Goal: Task Accomplishment & Management: Manage account settings

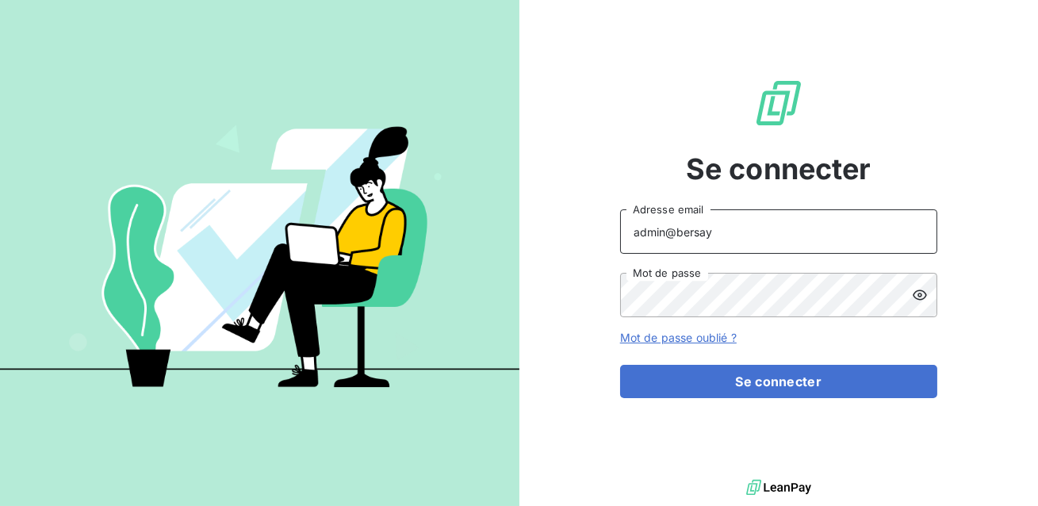
click at [757, 236] on input "admin@bersay" at bounding box center [778, 231] width 317 height 44
type input "[EMAIL_ADDRESS][DOMAIN_NAME]"
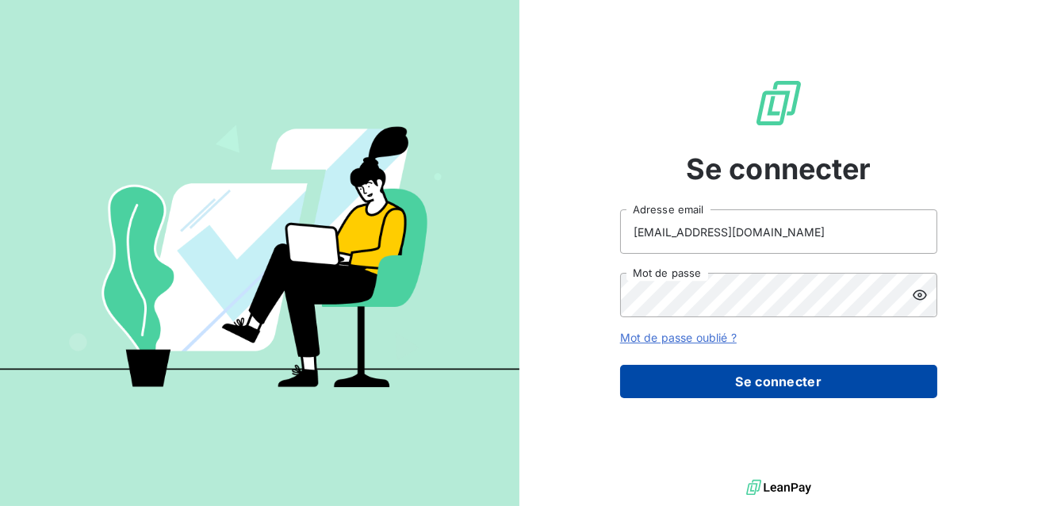
click at [750, 384] on button "Se connecter" at bounding box center [778, 381] width 317 height 33
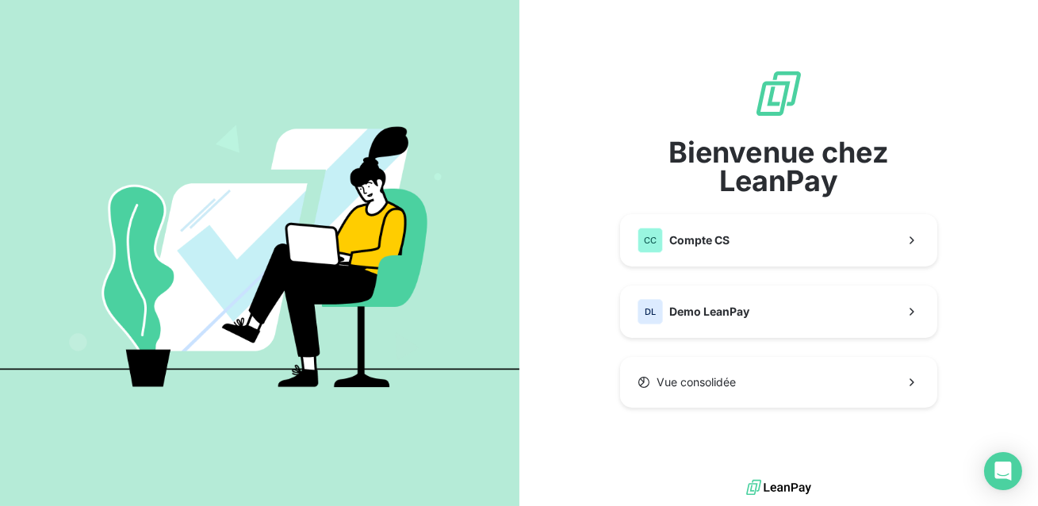
click at [729, 362] on button "Vue consolidée" at bounding box center [778, 382] width 317 height 51
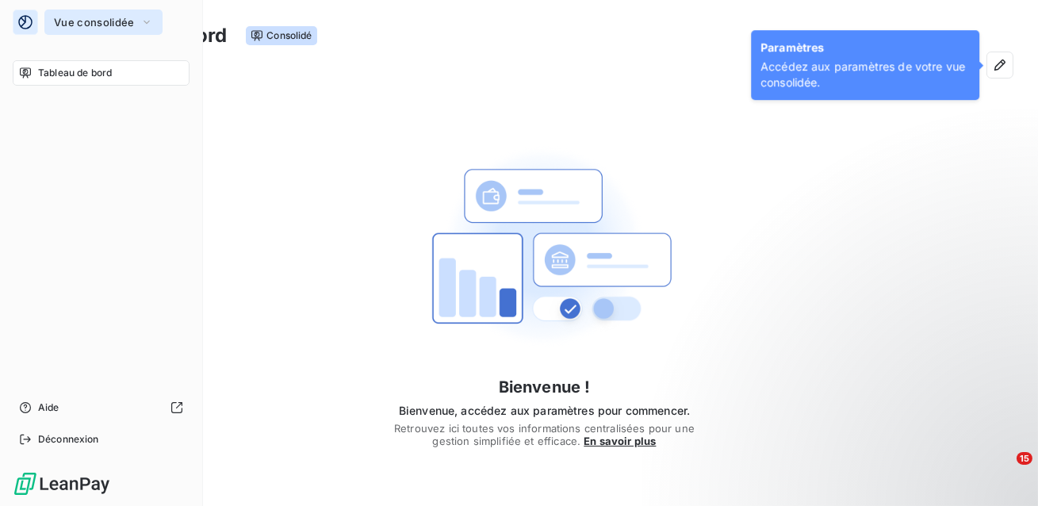
click at [77, 15] on button "Vue consolidée" at bounding box center [103, 22] width 118 height 25
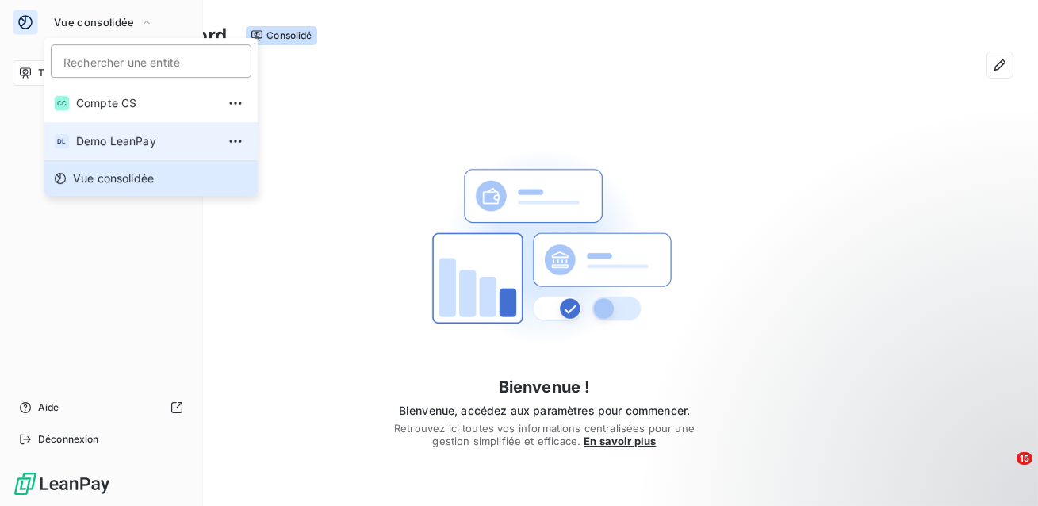
click at [101, 140] on span "Demo LeanPay" at bounding box center [146, 141] width 140 height 16
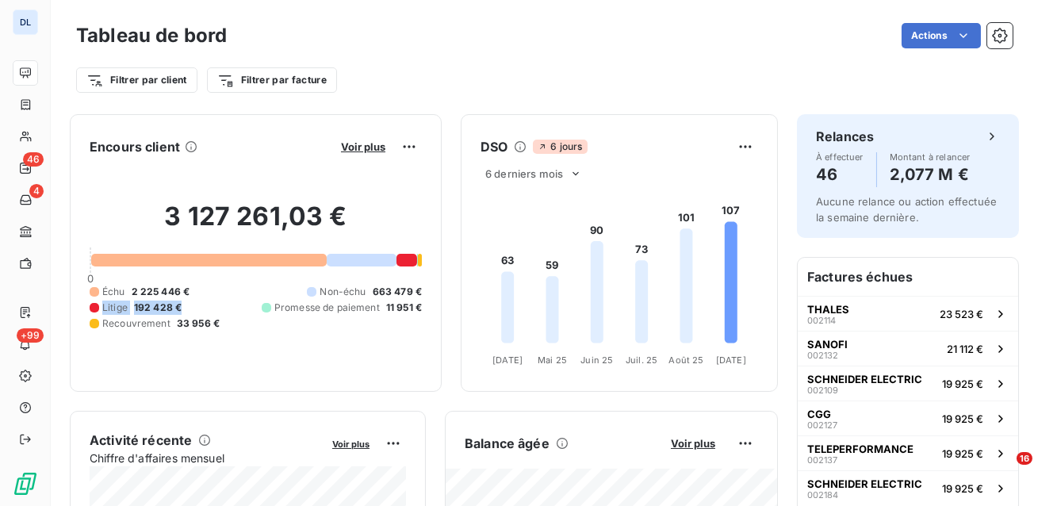
drag, startPoint x: 185, startPoint y: 308, endPoint x: 86, endPoint y: 310, distance: 98.3
click at [86, 310] on div "Encours client Voir plus 3 127 261,03 € 0 Échu 2 225 446 € Non-échu 663 479 € L…" at bounding box center [256, 252] width 372 height 277
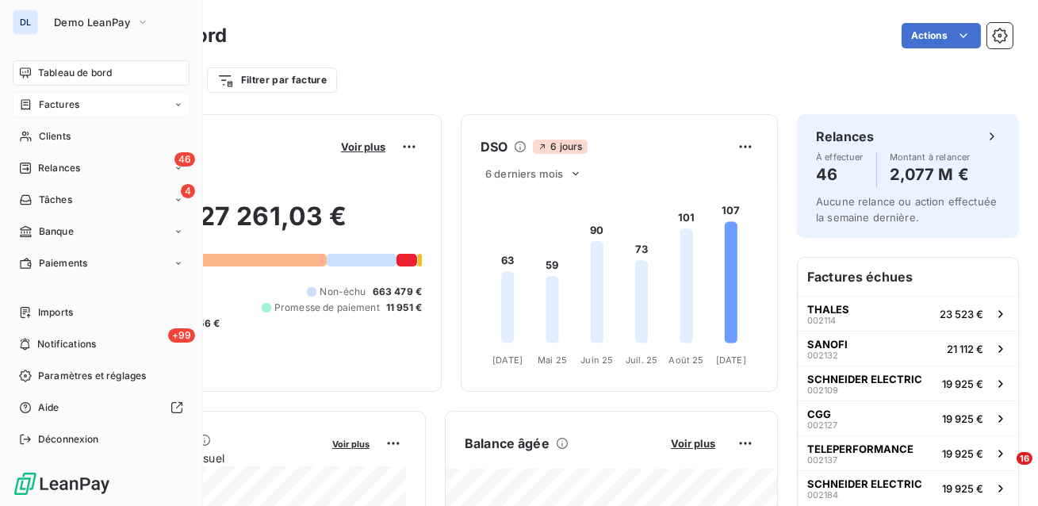
click at [30, 109] on icon at bounding box center [25, 104] width 13 height 13
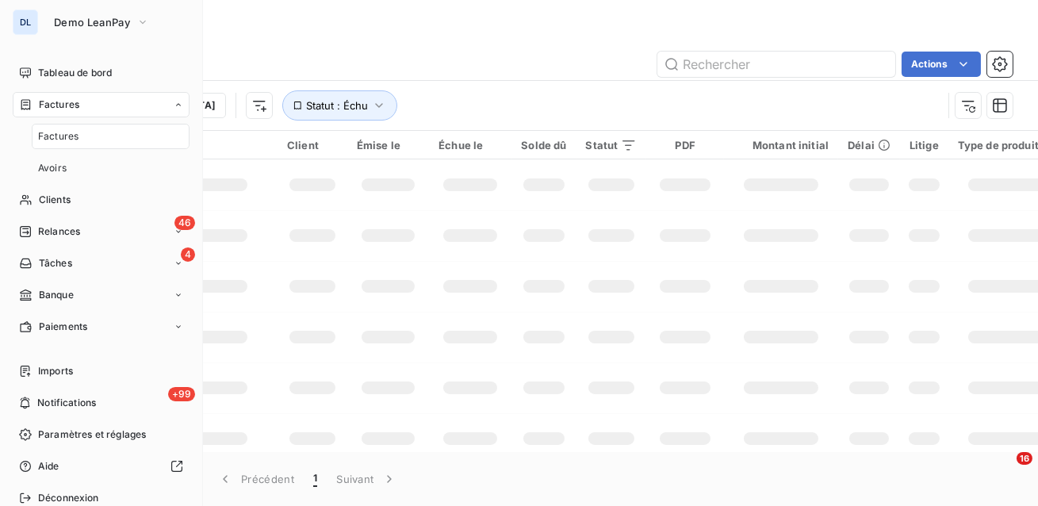
click at [62, 134] on span "Factures" at bounding box center [58, 136] width 40 height 14
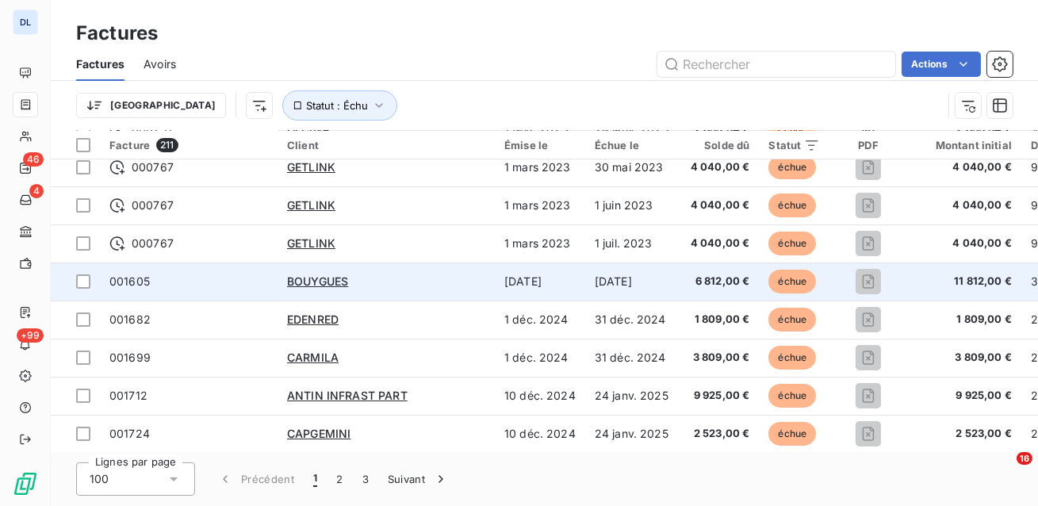
scroll to position [109, 0]
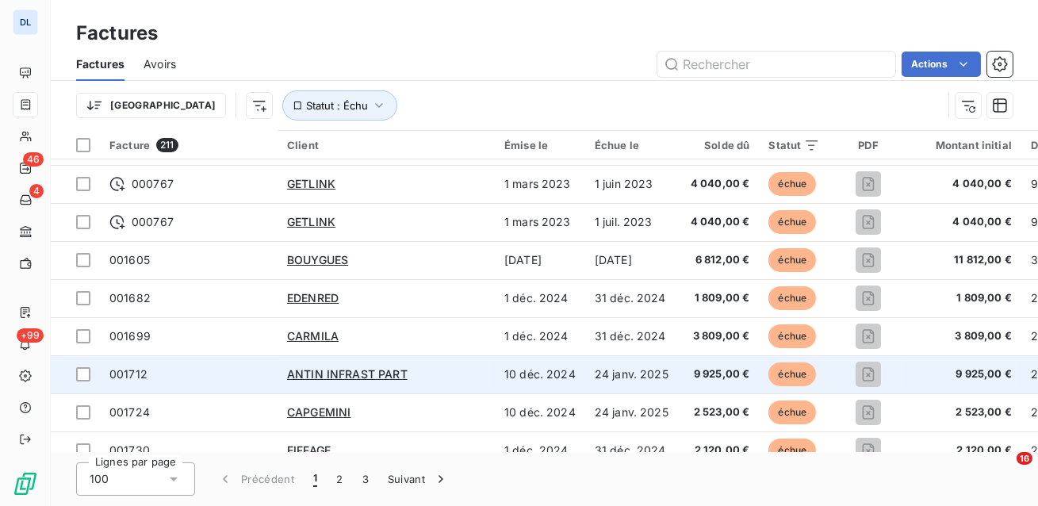
click at [452, 367] on div "ANTIN INFRAST PART" at bounding box center [386, 374] width 198 height 16
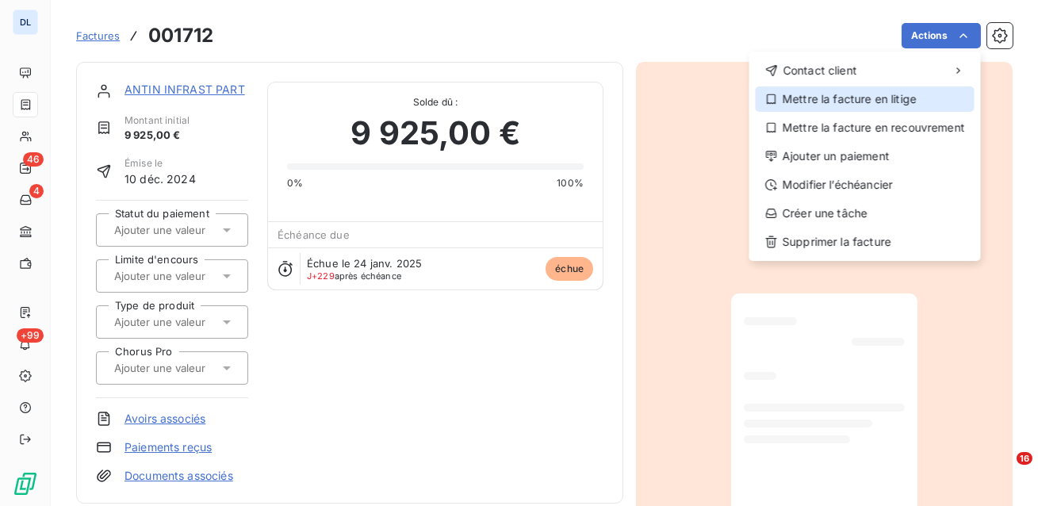
click at [908, 104] on div "Mettre la facture en litige" at bounding box center [864, 98] width 219 height 25
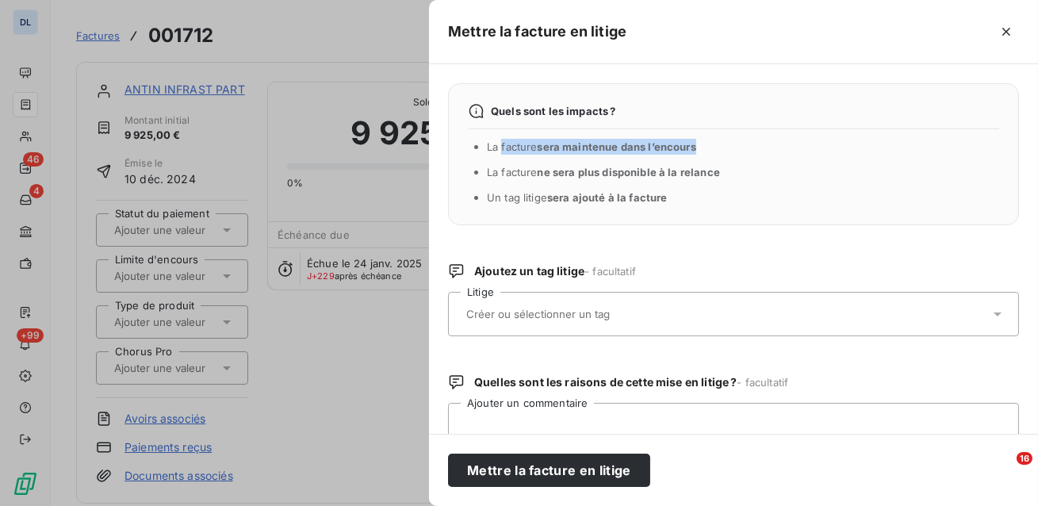
drag, startPoint x: 716, startPoint y: 145, endPoint x: 501, endPoint y: 139, distance: 214.9
click at [501, 139] on li "La facture sera maintenue dans l’encours" at bounding box center [743, 147] width 512 height 16
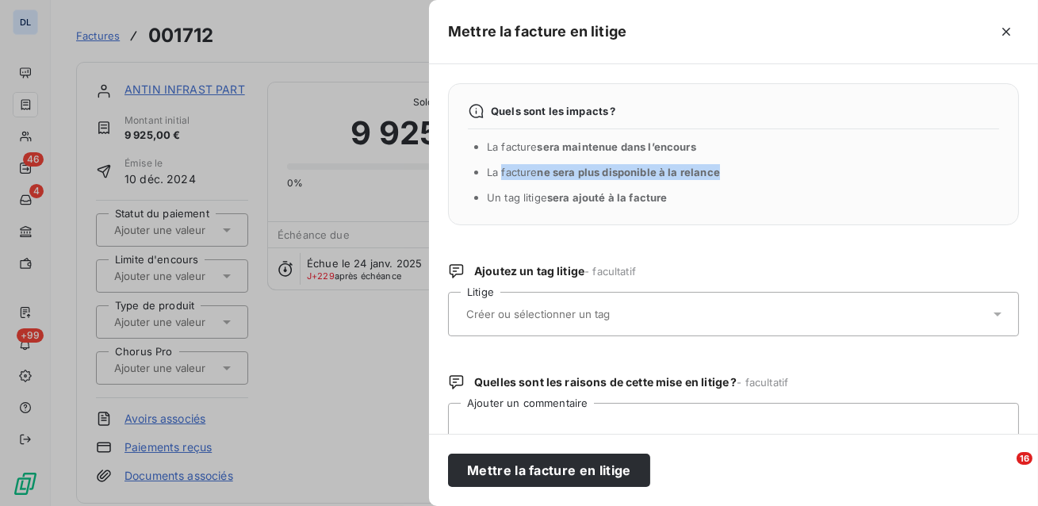
drag, startPoint x: 727, startPoint y: 174, endPoint x: 500, endPoint y: 174, distance: 226.7
click at [500, 172] on li "La facture ne sera plus disponible à la relance" at bounding box center [743, 172] width 512 height 16
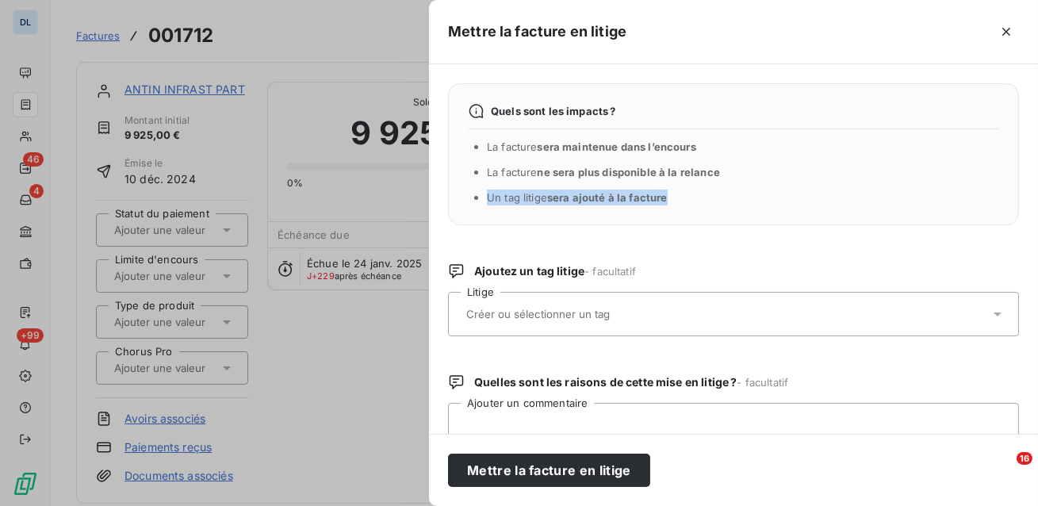
drag, startPoint x: 686, startPoint y: 195, endPoint x: 520, endPoint y: 188, distance: 166.6
click at [520, 188] on ul "La facture sera maintenue dans l’encours La facture ne sera plus disponible à l…" at bounding box center [743, 172] width 512 height 67
click at [592, 318] on input "text" at bounding box center [579, 314] width 231 height 14
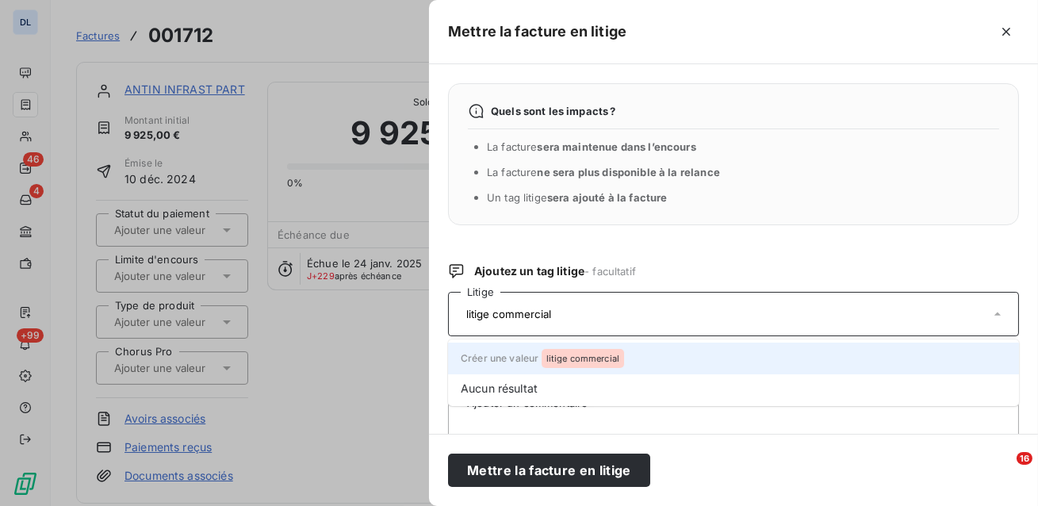
type input "litige commercial"
click at [514, 361] on span "Créer une valeur litige commercial" at bounding box center [541, 358] width 163 height 12
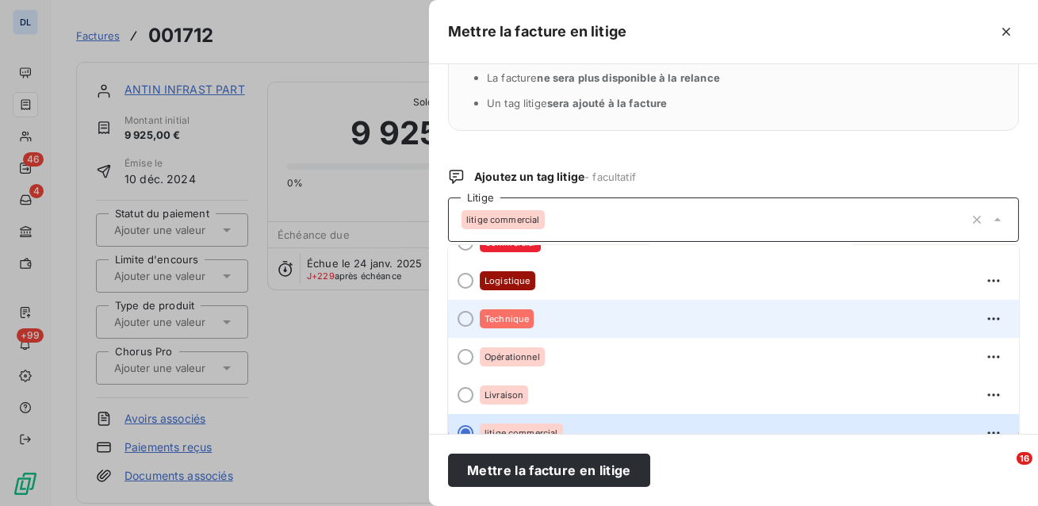
scroll to position [54, 0]
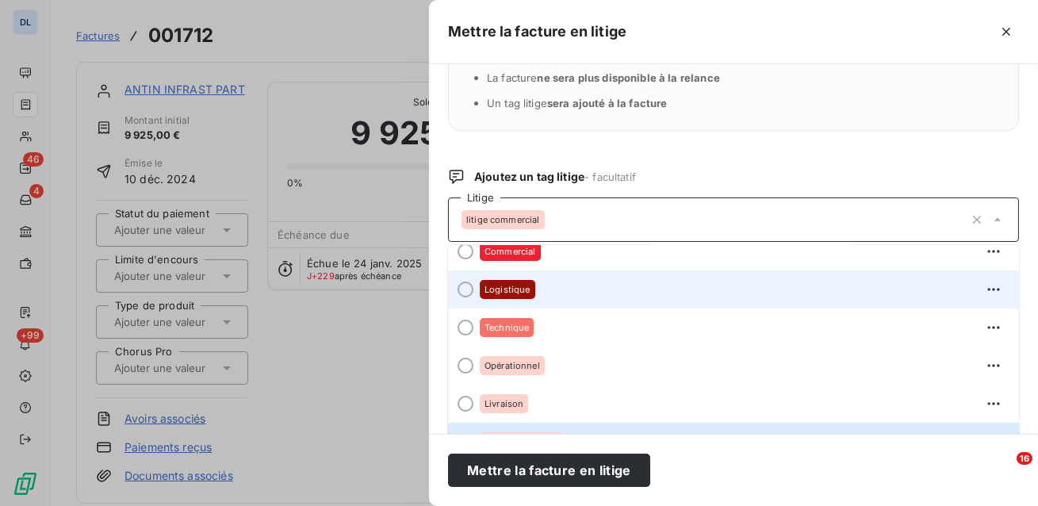
click at [468, 293] on div at bounding box center [465, 289] width 16 height 16
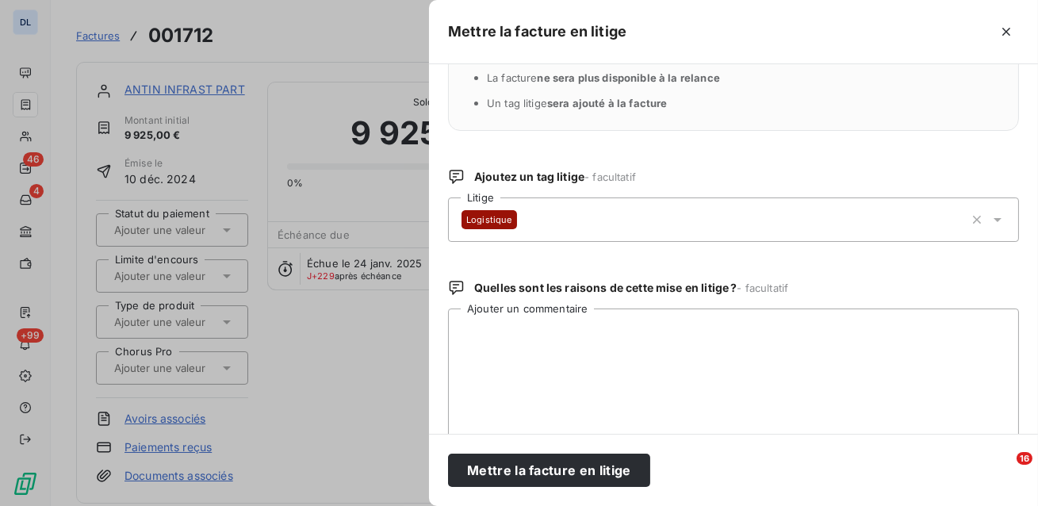
click at [531, 222] on div "Logistique" at bounding box center [712, 220] width 503 height 38
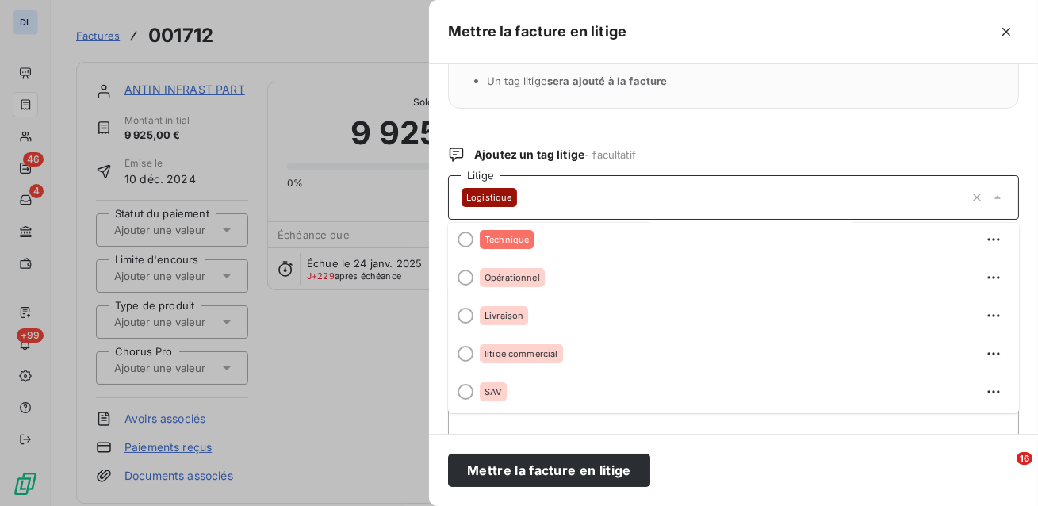
scroll to position [152, 0]
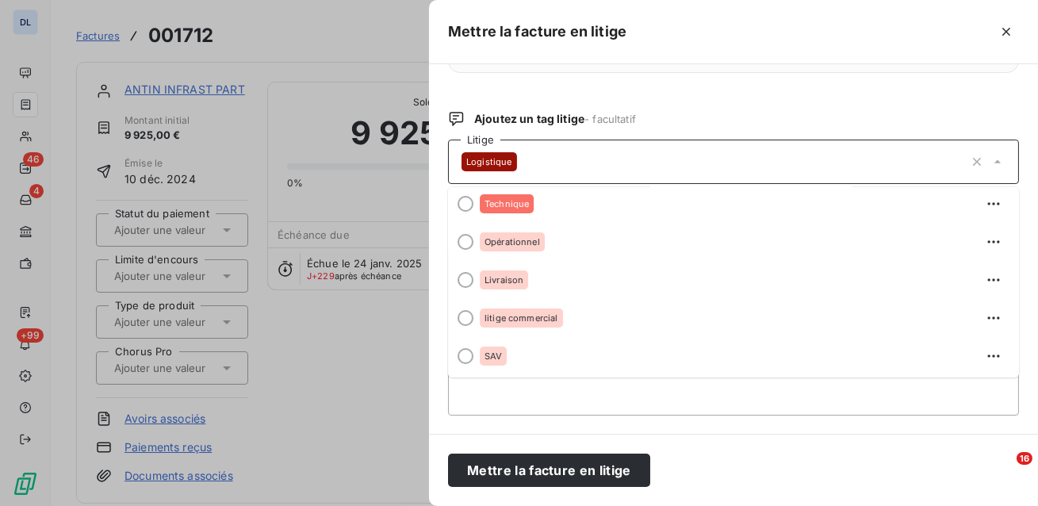
click at [440, 364] on div "Quels sont les impacts ? La facture sera maintenue dans l’encours La facture ne…" at bounding box center [733, 248] width 609 height 369
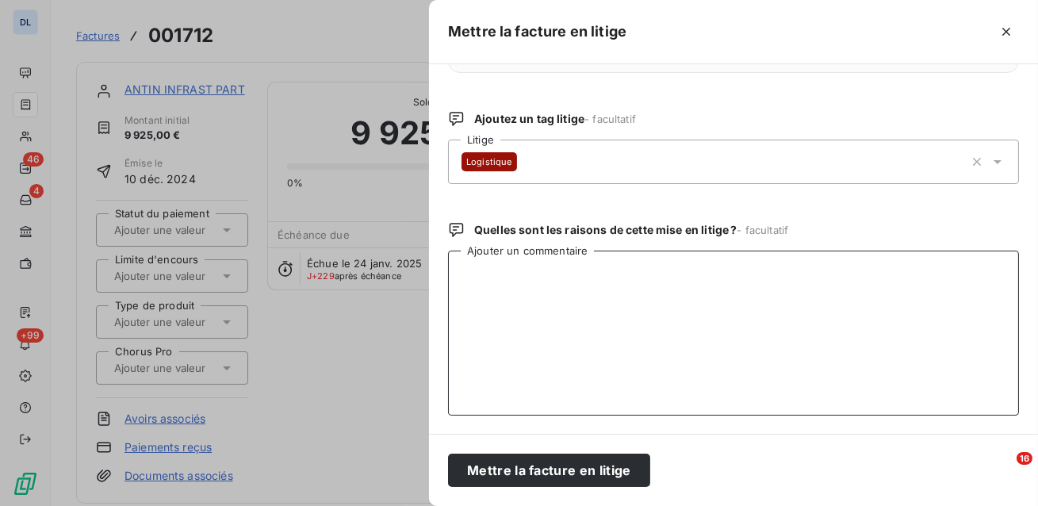
click at [525, 305] on textarea "Ajouter un commentaire" at bounding box center [733, 332] width 571 height 165
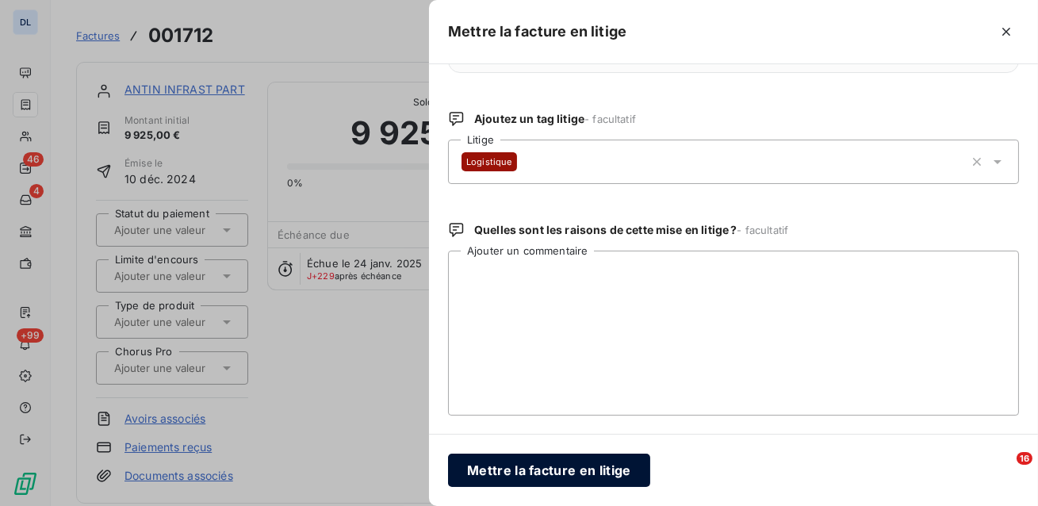
click at [575, 476] on button "Mettre la facture en litige" at bounding box center [549, 469] width 202 height 33
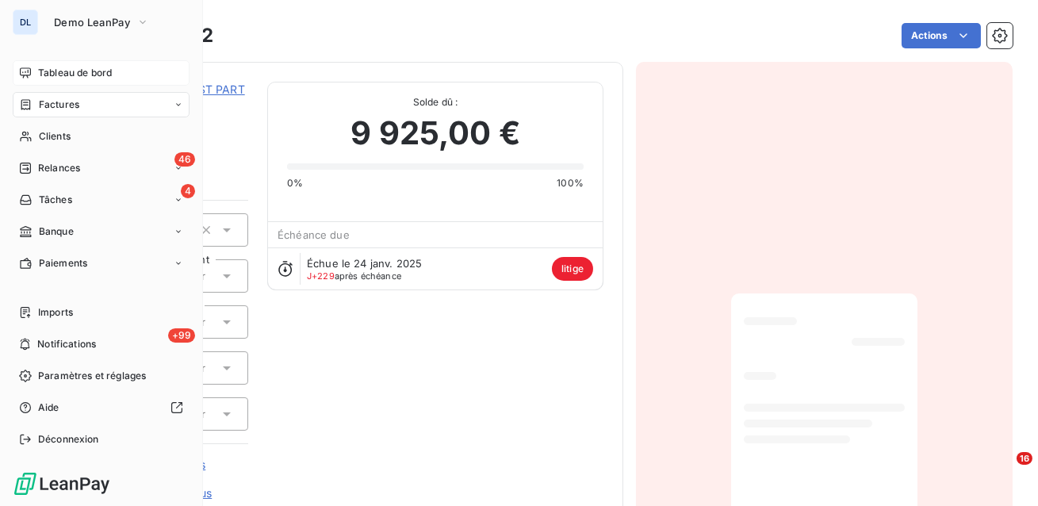
click at [48, 75] on span "Tableau de bord" at bounding box center [75, 73] width 74 height 14
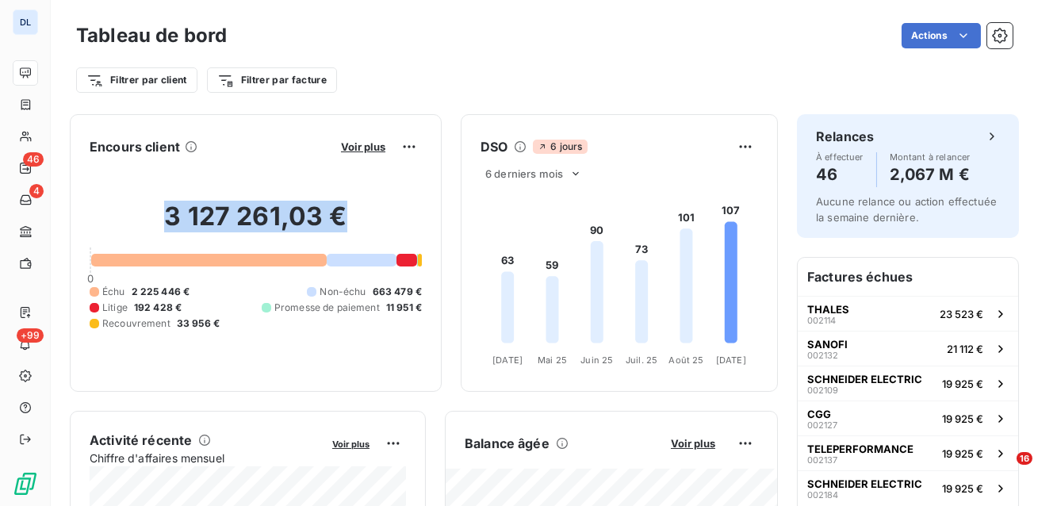
drag, startPoint x: 352, startPoint y: 218, endPoint x: 145, endPoint y: 213, distance: 206.9
click at [145, 213] on h2 "3 127 261,03 €" at bounding box center [256, 225] width 332 height 48
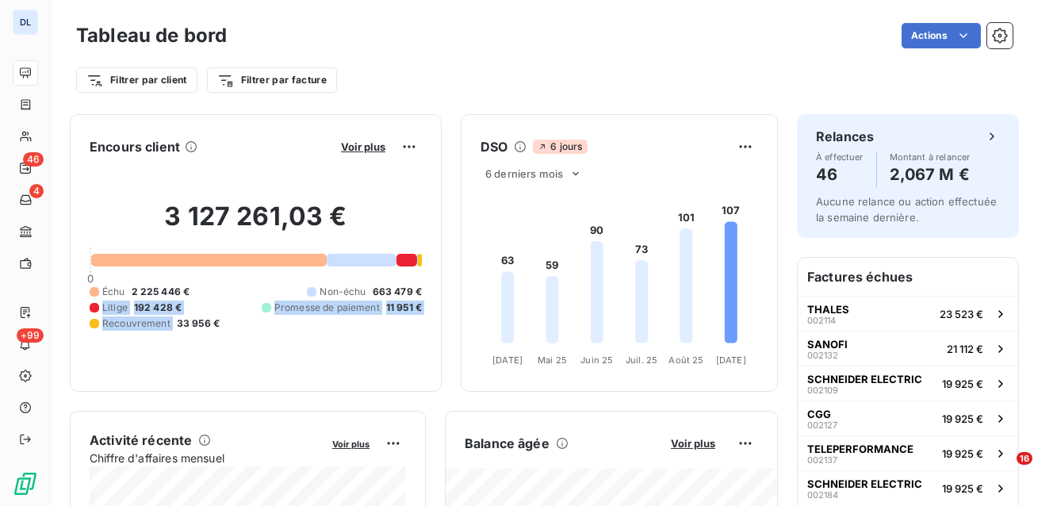
drag, startPoint x: 187, startPoint y: 310, endPoint x: 99, endPoint y: 309, distance: 88.0
click at [99, 309] on div "Échu 2 225 446 € Non-échu 663 479 € Litige 192 428 € Promesse de paiement 11 95…" at bounding box center [256, 308] width 332 height 46
click at [197, 342] on div "3 127 261,03 € 0 Échu 2 225 446 € Non-échu 663 479 € Litige 192 428 € Promesse …" at bounding box center [256, 265] width 332 height 212
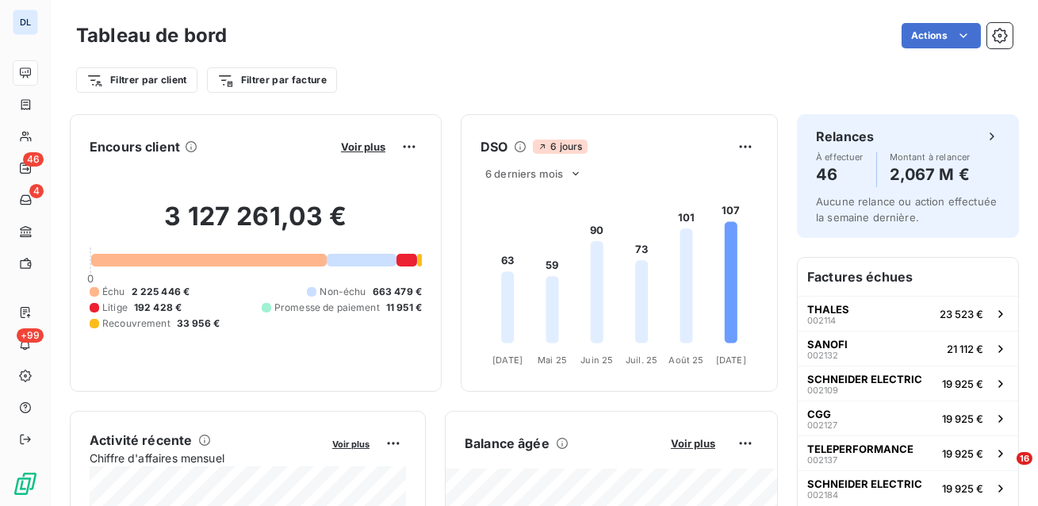
click at [186, 308] on div "Échu 2 225 446 € Non-échu 663 479 € Litige 192 428 € Promesse de paiement 11 95…" at bounding box center [256, 308] width 332 height 46
click at [369, 147] on span "Voir plus" at bounding box center [363, 146] width 44 height 13
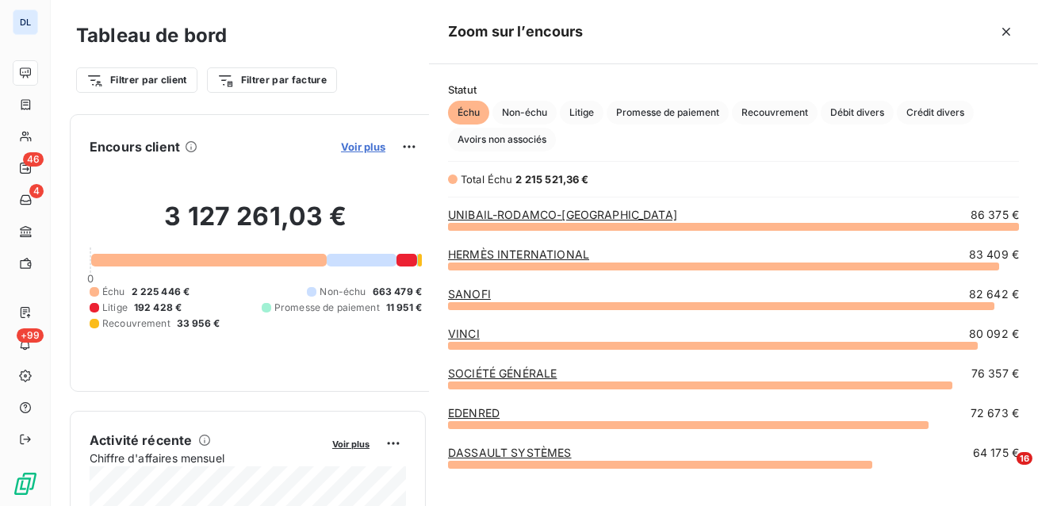
scroll to position [280, 608]
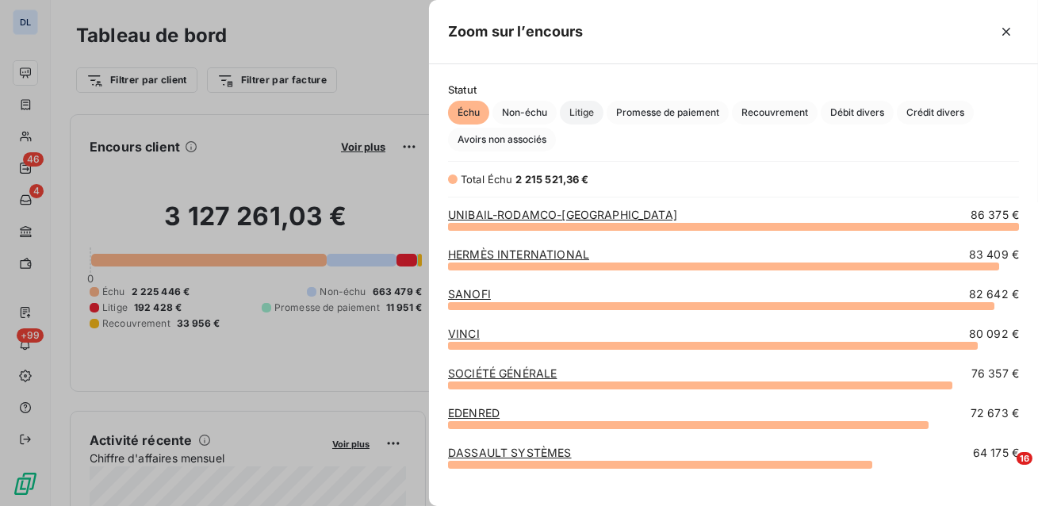
click at [589, 114] on span "Litige" at bounding box center [582, 113] width 44 height 24
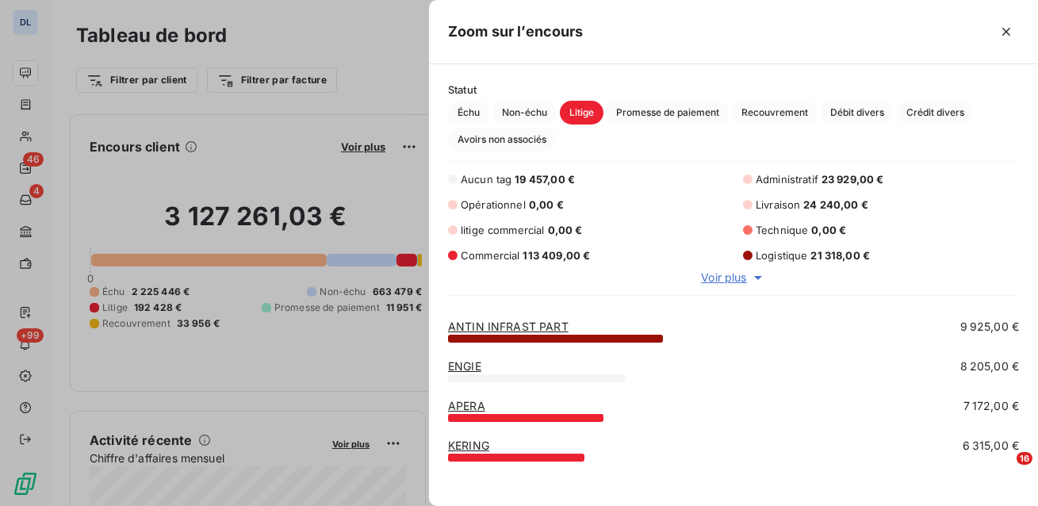
scroll to position [292, 0]
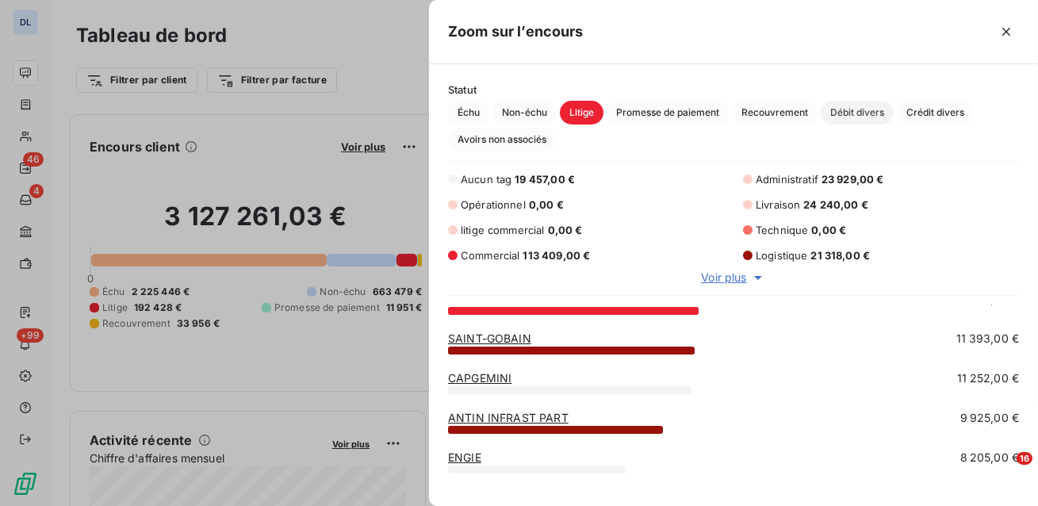
click at [848, 113] on span "Débit divers" at bounding box center [856, 113] width 73 height 24
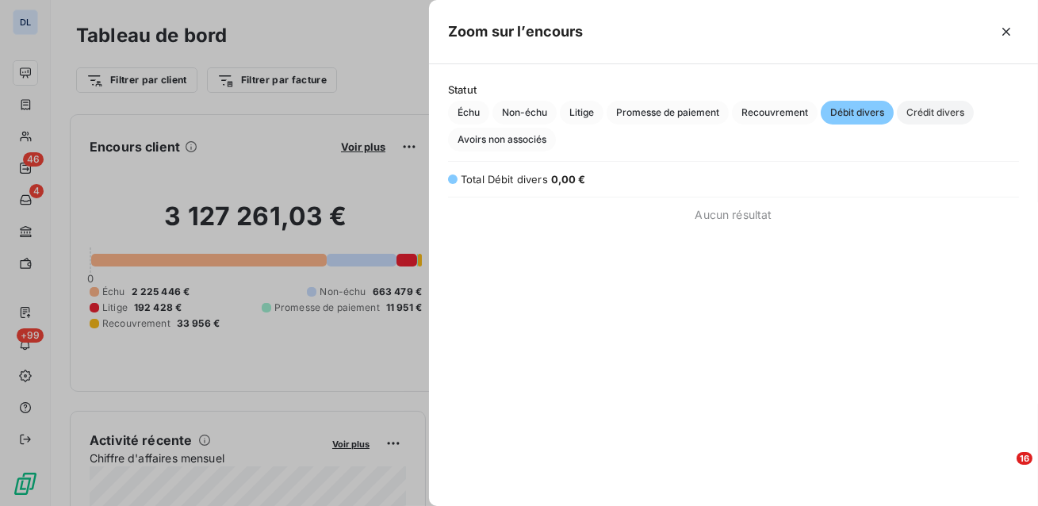
click at [932, 104] on span "Crédit divers" at bounding box center [934, 113] width 77 height 24
click at [864, 120] on span "Débit divers" at bounding box center [856, 113] width 73 height 24
click at [942, 117] on span "Crédit divers" at bounding box center [934, 113] width 77 height 24
click at [875, 116] on span "Débit divers" at bounding box center [856, 113] width 73 height 24
click at [943, 115] on span "Crédit divers" at bounding box center [934, 113] width 77 height 24
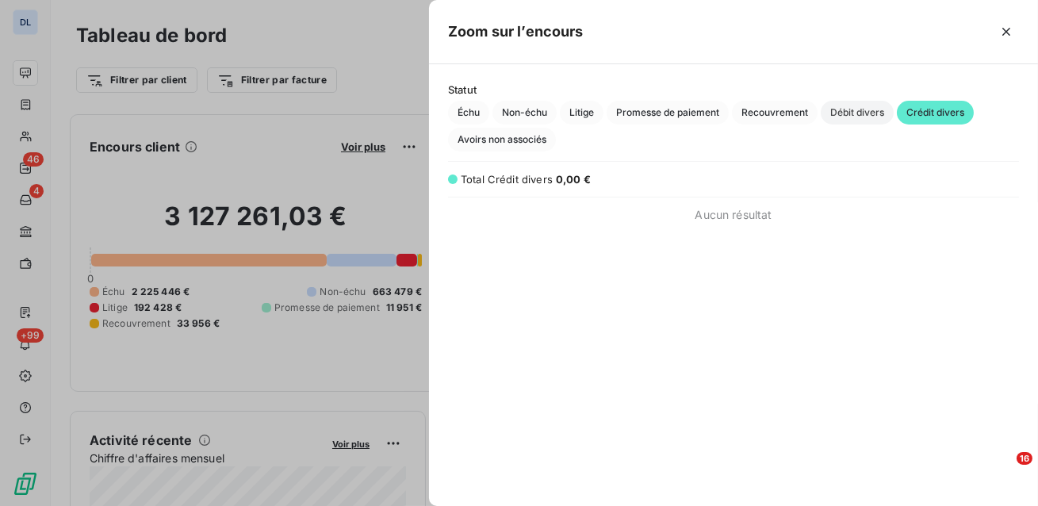
click at [860, 115] on span "Débit divers" at bounding box center [856, 113] width 73 height 24
click at [863, 105] on span "Débit divers" at bounding box center [856, 113] width 73 height 24
click at [1005, 32] on icon "button" at bounding box center [1006, 32] width 8 height 8
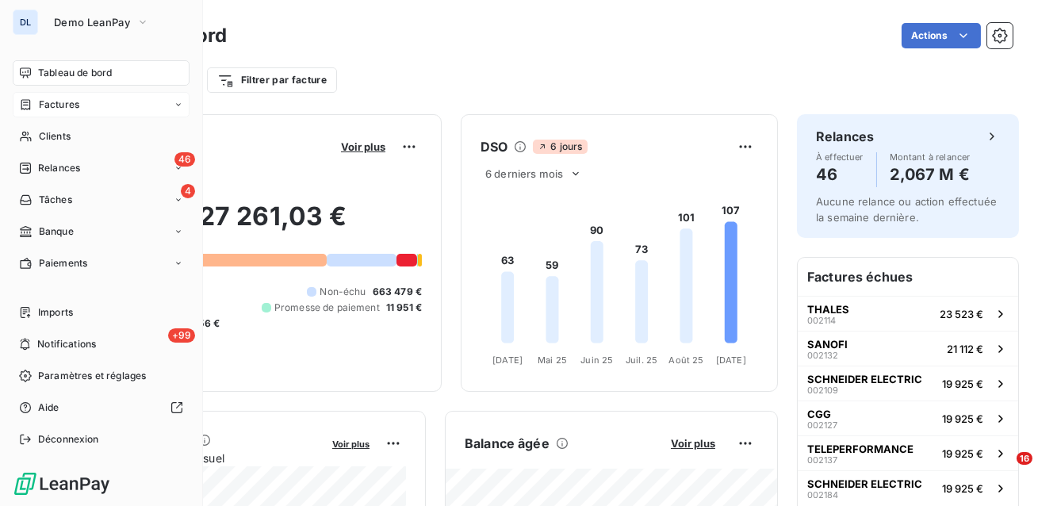
click at [47, 100] on span "Factures" at bounding box center [59, 104] width 40 height 14
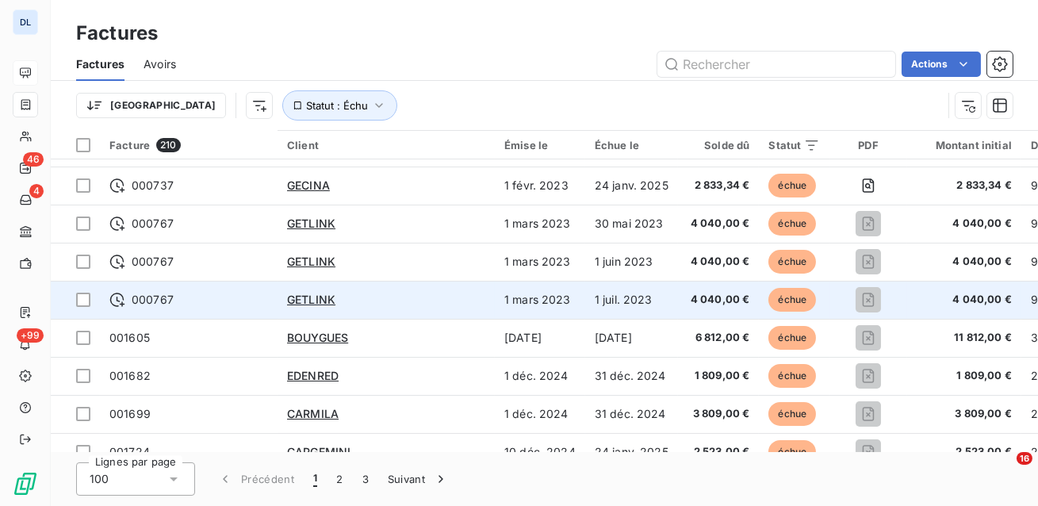
scroll to position [32, 0]
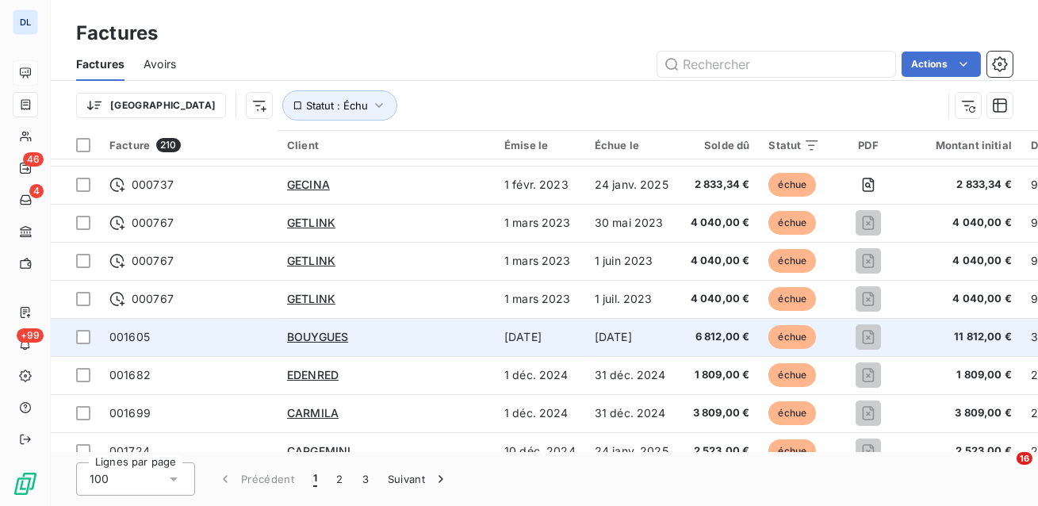
click at [200, 342] on span "001605" at bounding box center [188, 337] width 159 height 16
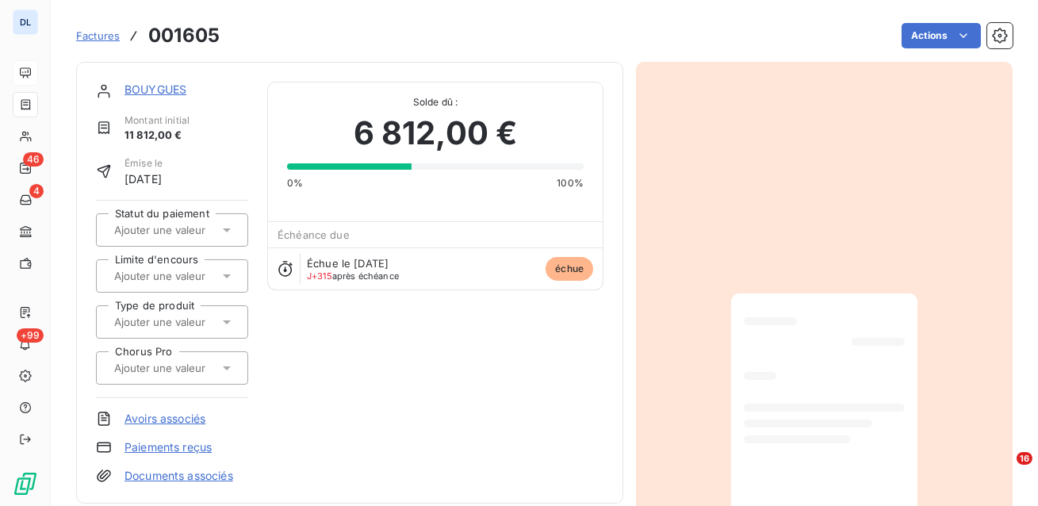
click at [932, 50] on div "Factures 001605 Actions" at bounding box center [544, 35] width 936 height 33
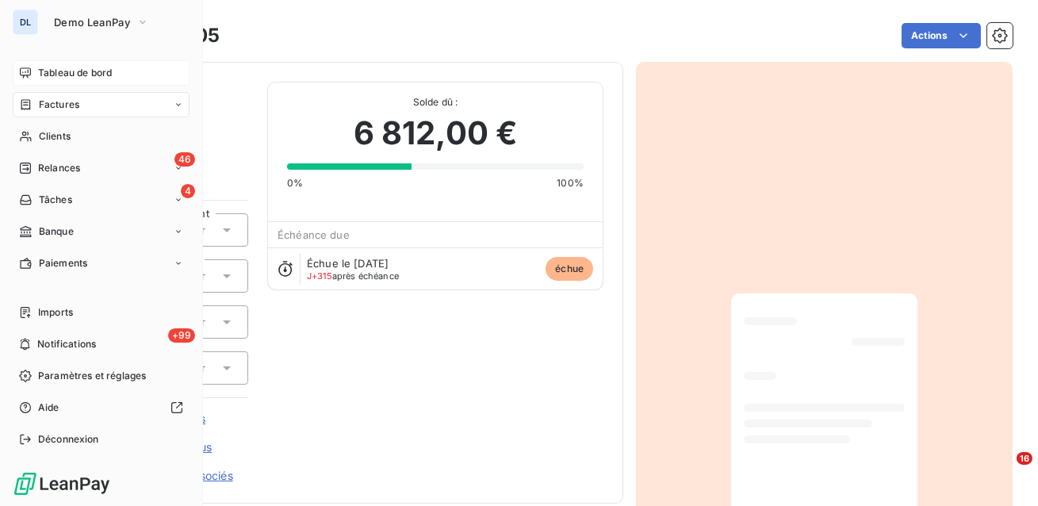
click at [50, 102] on span "Factures" at bounding box center [59, 104] width 40 height 14
click at [42, 103] on span "Factures" at bounding box center [59, 104] width 40 height 14
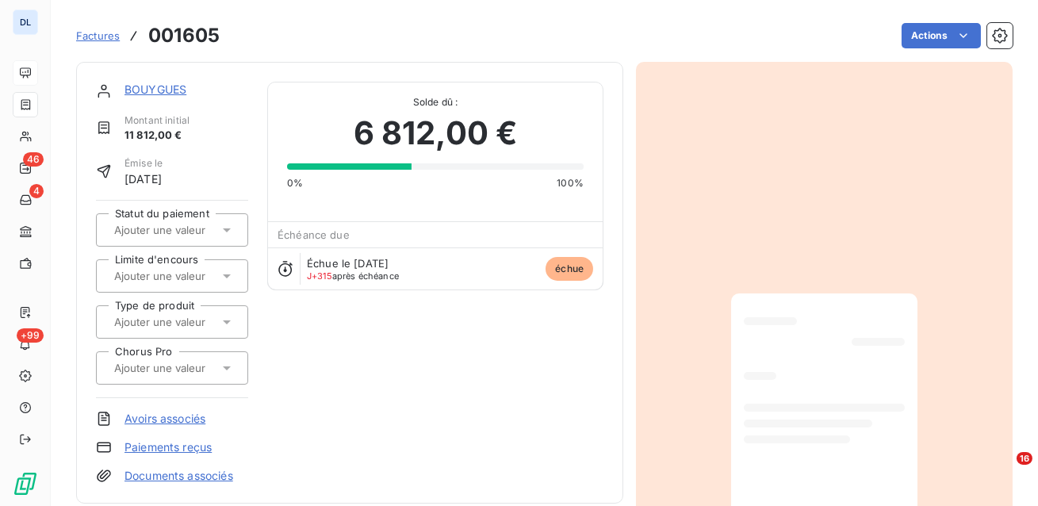
click at [94, 44] on div "Factures 001605" at bounding box center [147, 35] width 143 height 29
click at [96, 39] on span "Factures" at bounding box center [98, 35] width 44 height 13
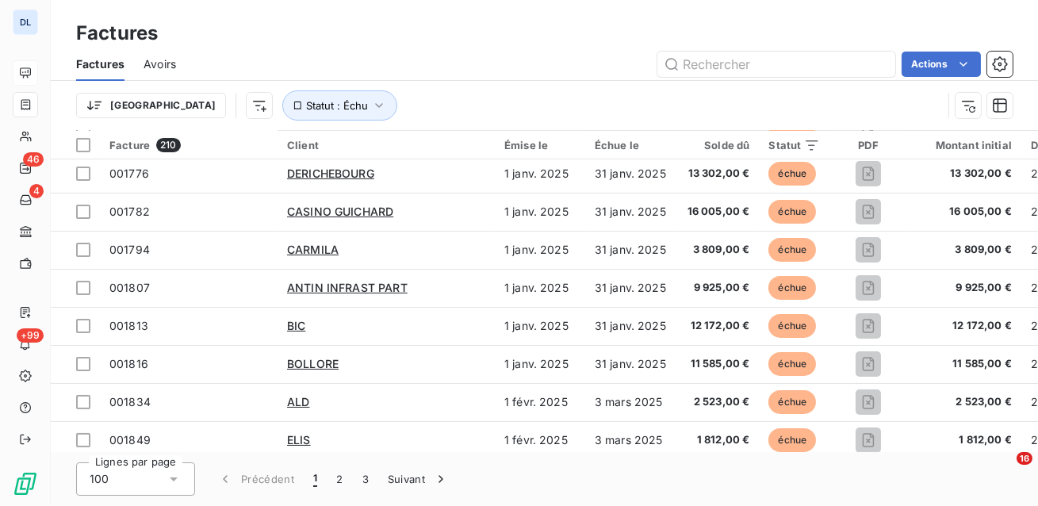
scroll to position [542, 0]
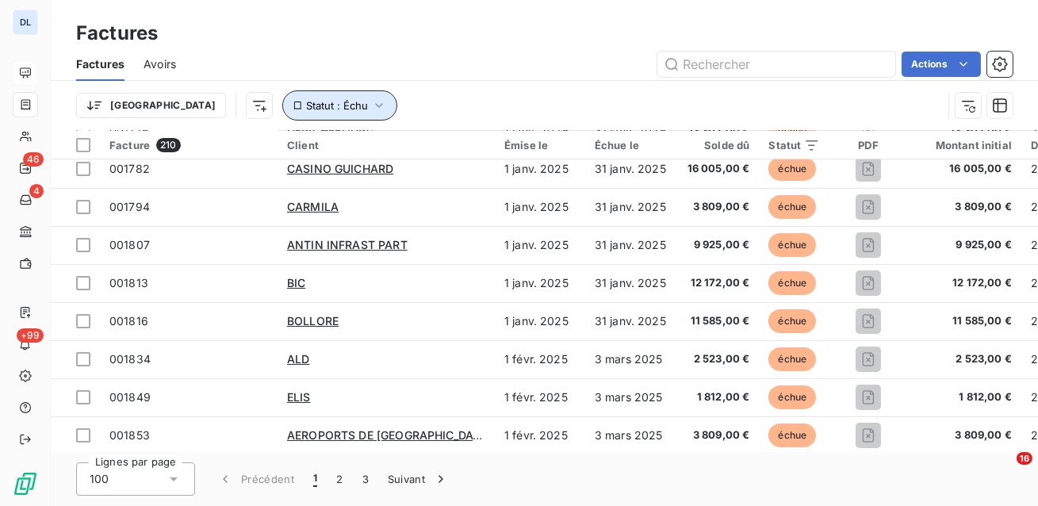
click at [282, 97] on button "Statut : Échu" at bounding box center [339, 105] width 115 height 30
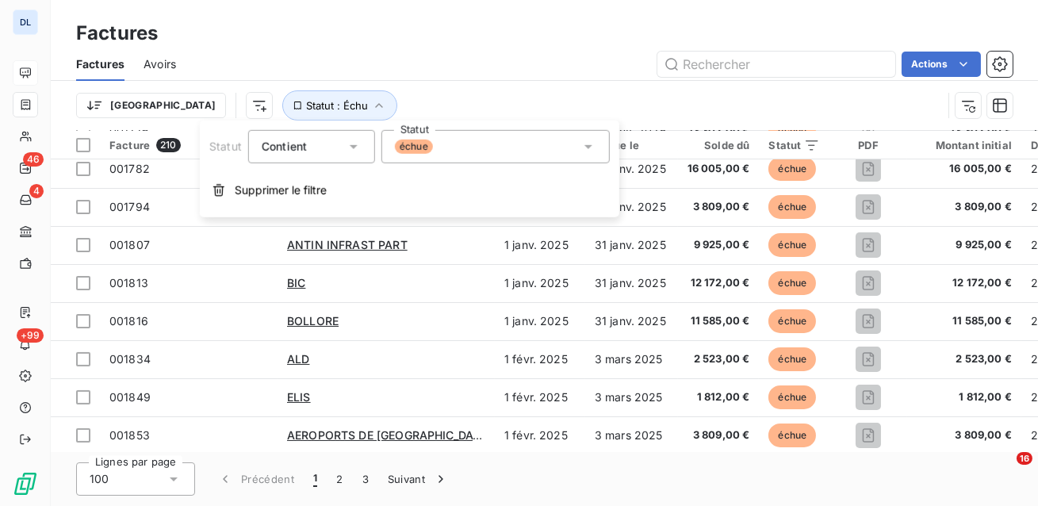
click at [442, 150] on div "échue" at bounding box center [495, 146] width 228 height 33
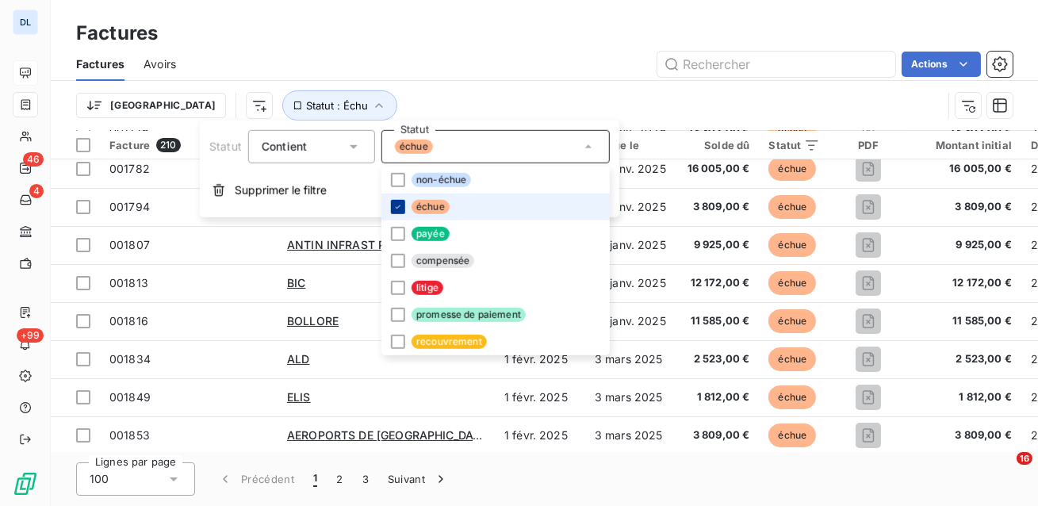
click at [399, 204] on icon at bounding box center [398, 207] width 10 height 10
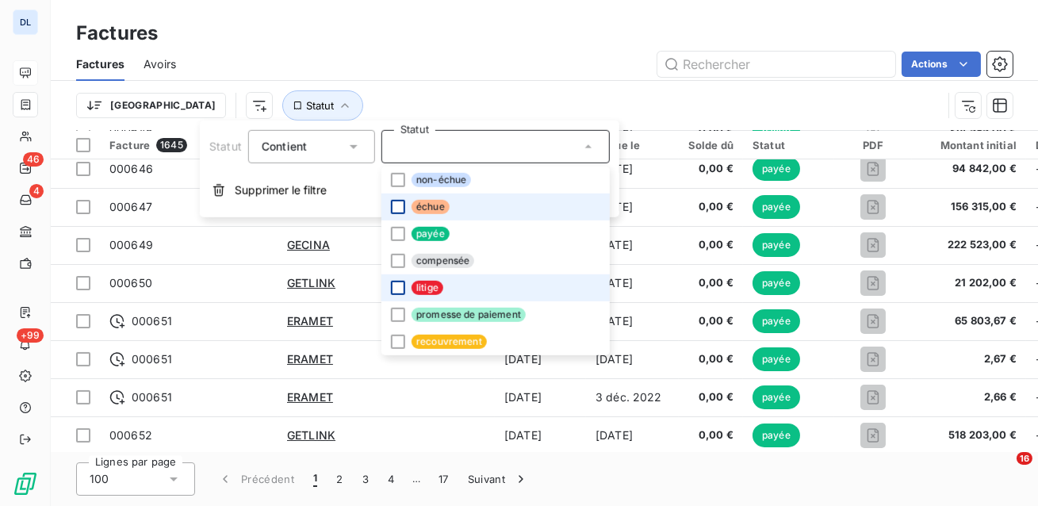
click at [399, 286] on div at bounding box center [398, 288] width 14 height 14
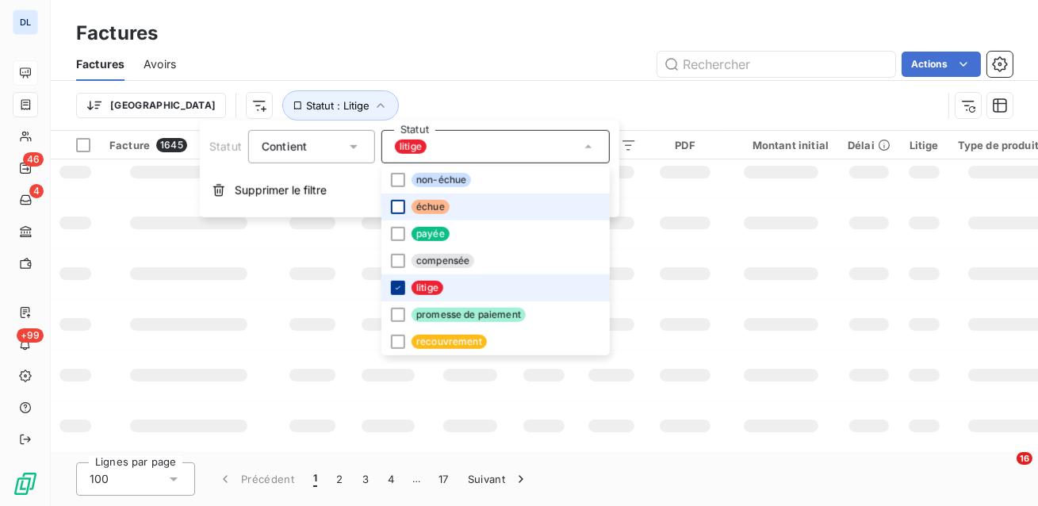
scroll to position [322, 0]
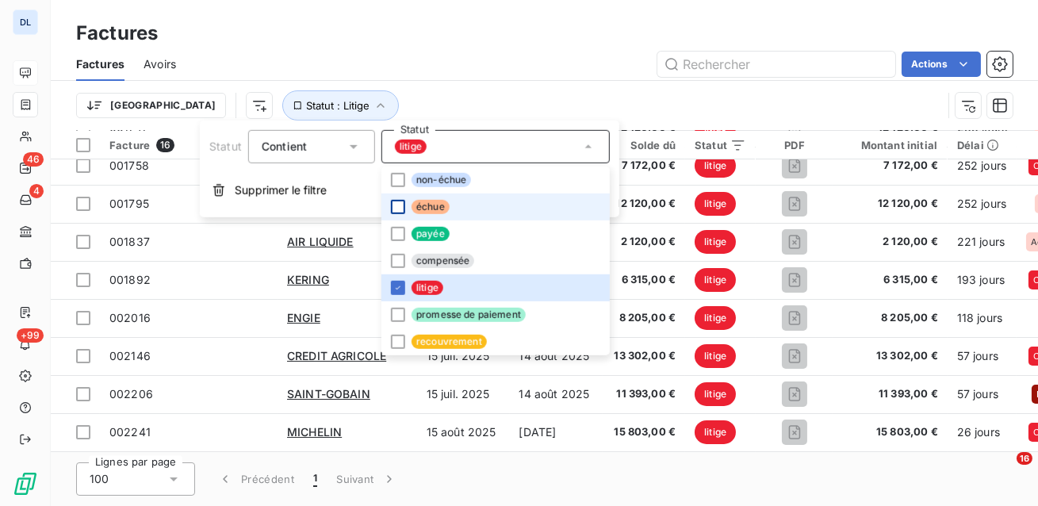
click at [472, 78] on div "Factures Avoirs Actions" at bounding box center [544, 64] width 987 height 33
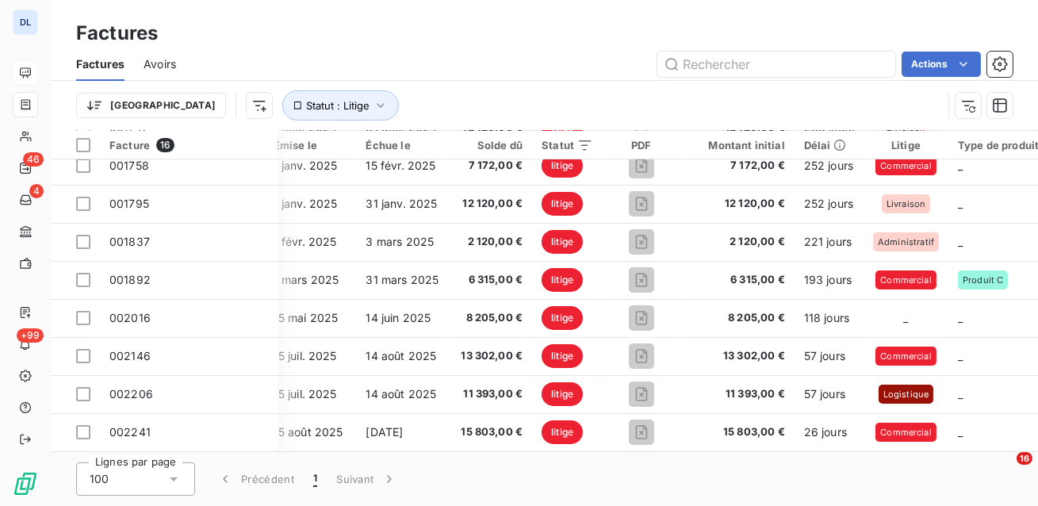
scroll to position [322, 282]
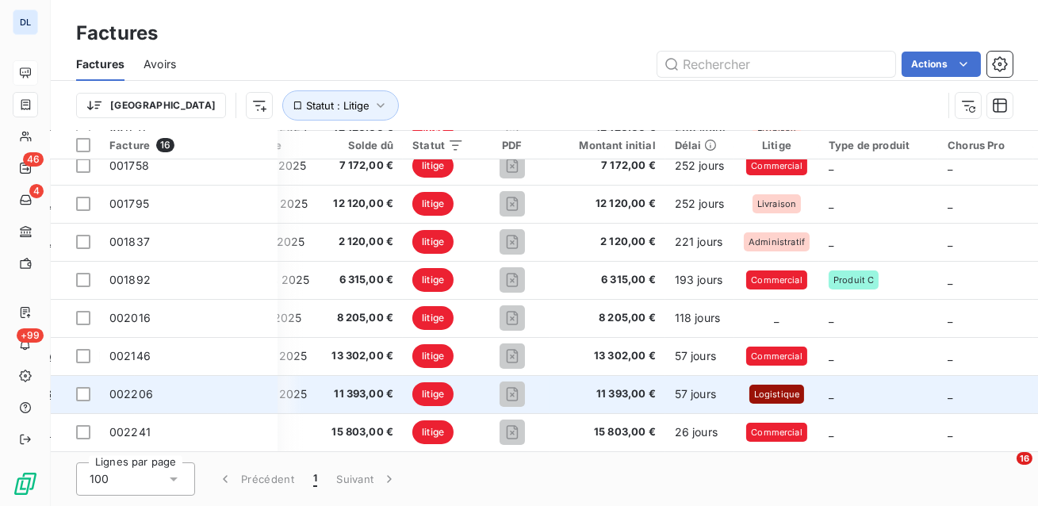
click at [308, 388] on td "14 août 2025" at bounding box center [274, 394] width 94 height 38
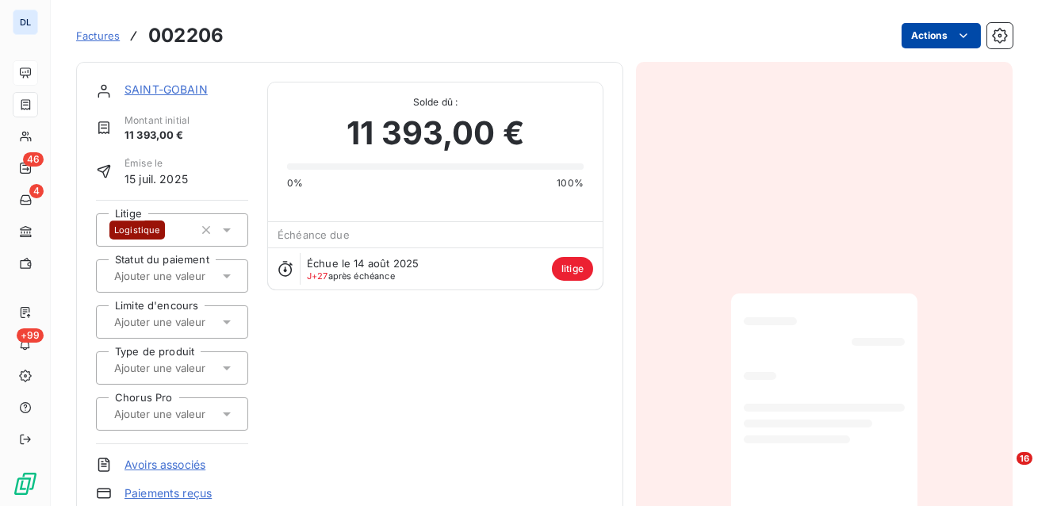
click at [939, 34] on html "DL 46 4 +99 Factures 002206 Actions SAINT-GOBAIN Montant initial 11 393,00 € Ém…" at bounding box center [519, 253] width 1038 height 506
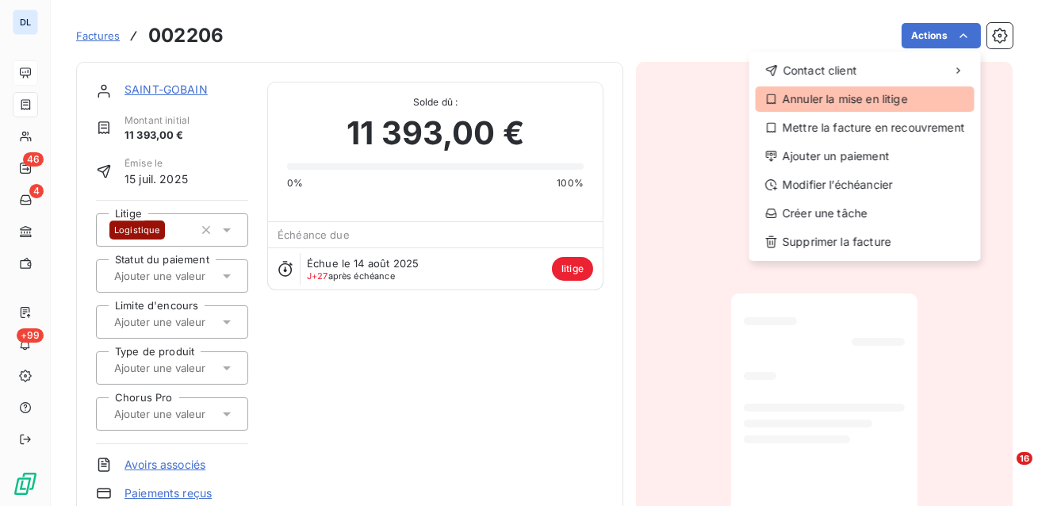
click at [900, 100] on div "Annuler la mise en litige" at bounding box center [864, 98] width 219 height 25
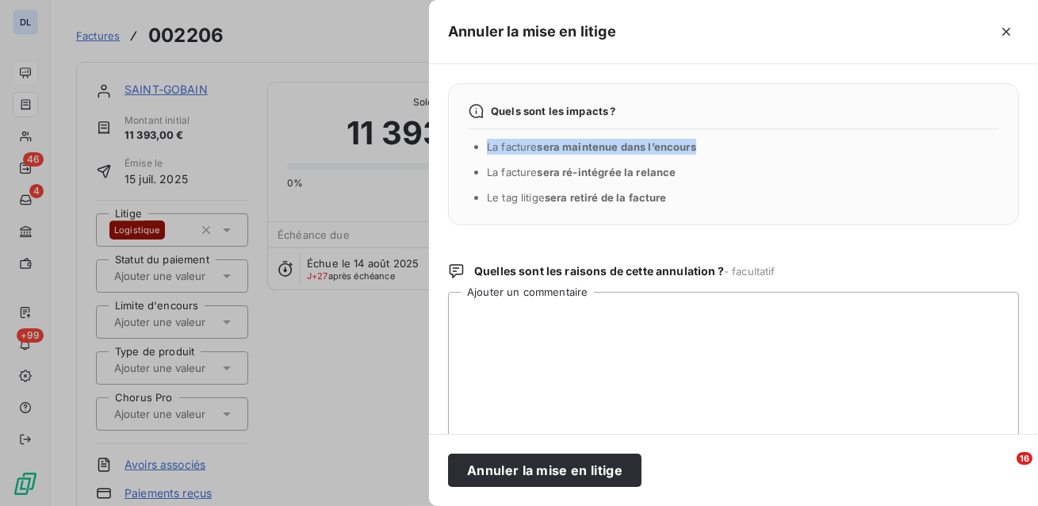
drag, startPoint x: 702, startPoint y: 147, endPoint x: 487, endPoint y: 142, distance: 214.9
click at [488, 142] on li "La facture sera maintenue dans l’encours" at bounding box center [743, 147] width 512 height 16
click at [695, 172] on li "La facture sera ré-intégrée la relance" at bounding box center [743, 172] width 512 height 16
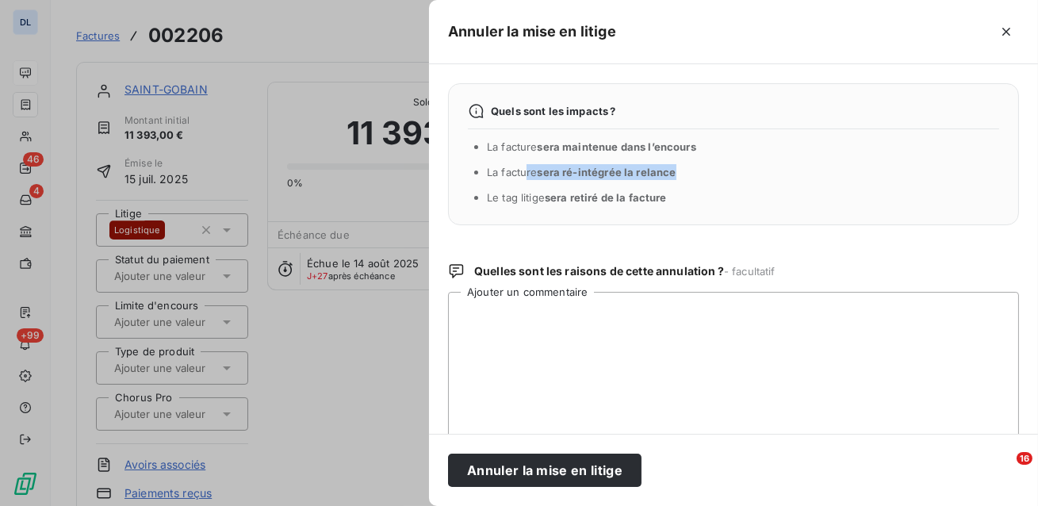
drag, startPoint x: 681, startPoint y: 173, endPoint x: 528, endPoint y: 171, distance: 153.0
click at [528, 171] on li "La facture sera ré-intégrée la relance" at bounding box center [743, 172] width 512 height 16
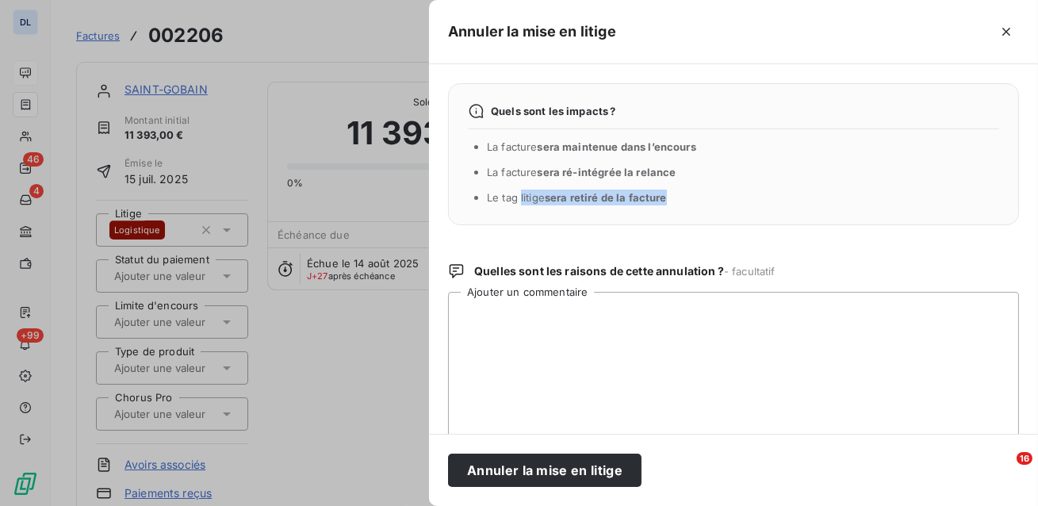
drag, startPoint x: 674, startPoint y: 197, endPoint x: 519, endPoint y: 195, distance: 154.6
click at [519, 194] on li "Le tag litige sera retiré de la facture" at bounding box center [743, 197] width 512 height 16
click at [563, 342] on textarea "Ajouter un commentaire" at bounding box center [733, 374] width 571 height 165
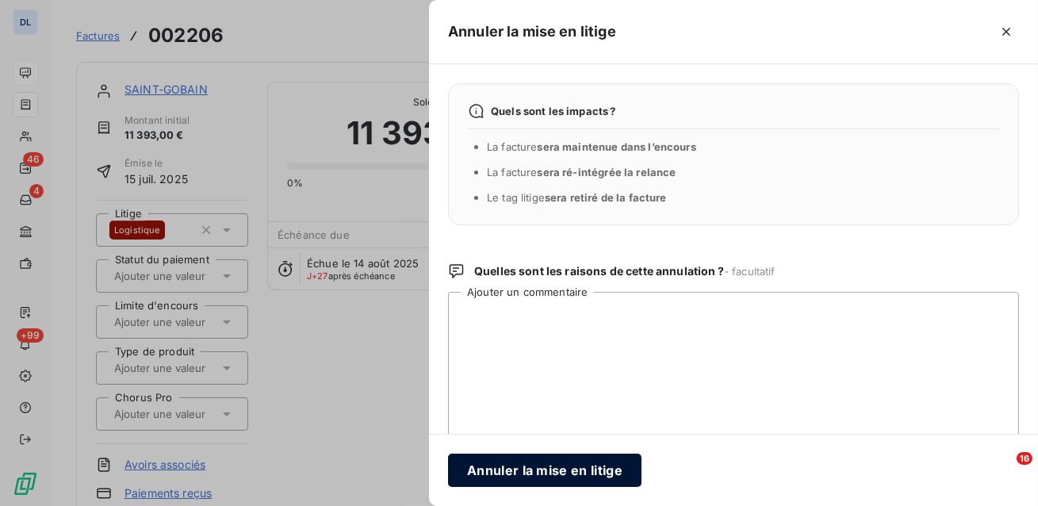
click at [562, 475] on button "Annuler la mise en litige" at bounding box center [544, 469] width 193 height 33
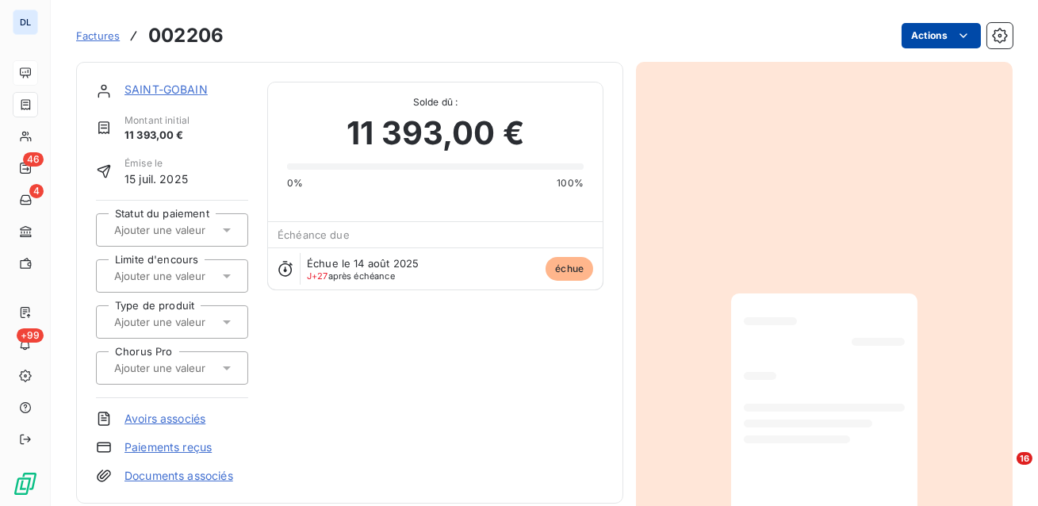
click at [928, 35] on html "DL 46 4 +99 Factures 002206 Actions SAINT-GOBAIN Montant initial 11 393,00 € Ém…" at bounding box center [519, 253] width 1038 height 506
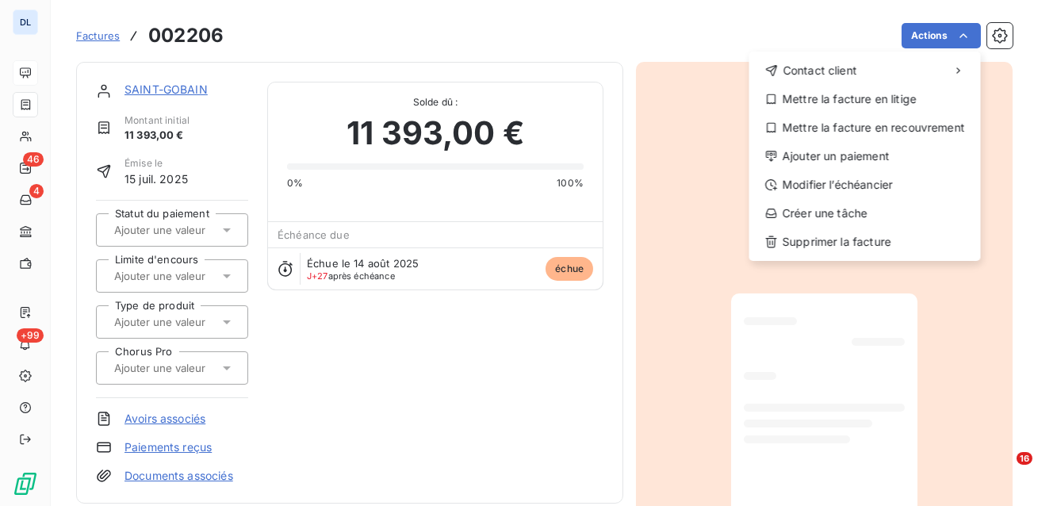
click at [671, 40] on html "DL 46 4 +99 Factures 002206 Actions Contact client Mettre la facture en litige …" at bounding box center [519, 253] width 1038 height 506
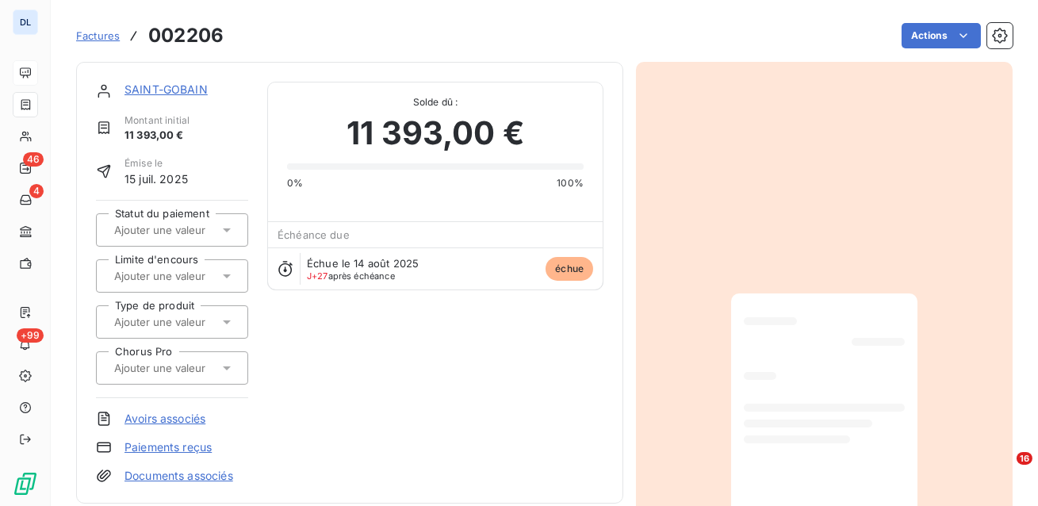
click at [106, 35] on span "Factures" at bounding box center [98, 35] width 44 height 13
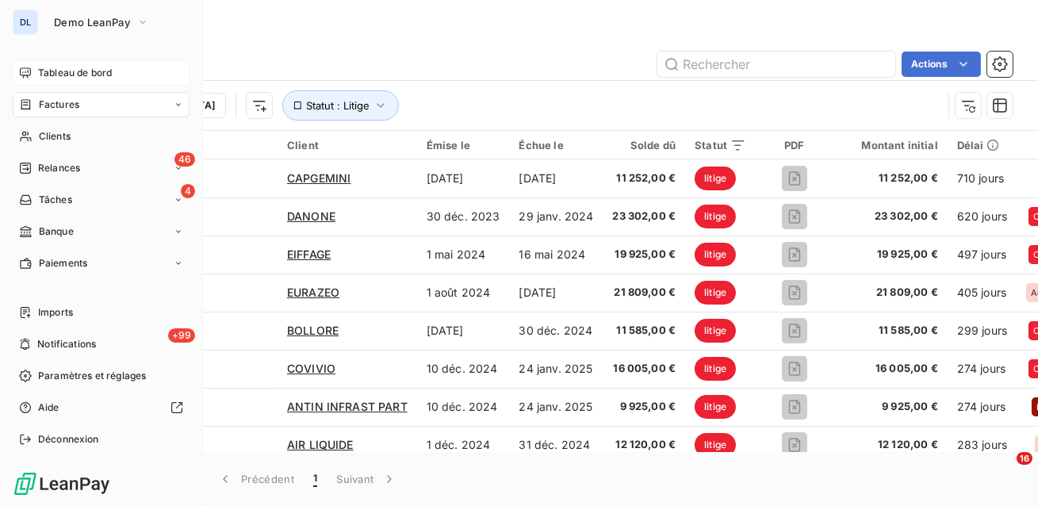
click at [33, 68] on div "Tableau de bord" at bounding box center [101, 72] width 177 height 25
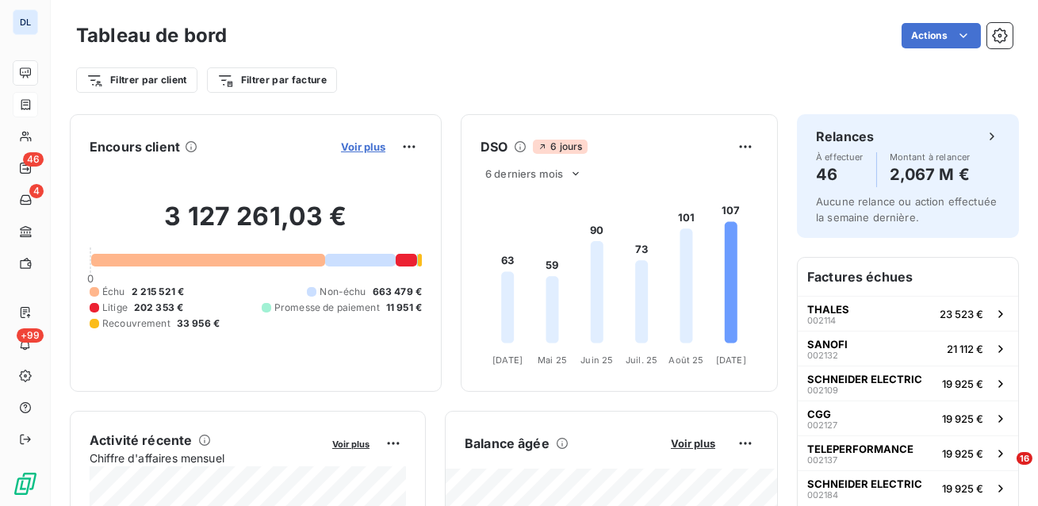
click at [357, 142] on span "Voir plus" at bounding box center [363, 146] width 44 height 13
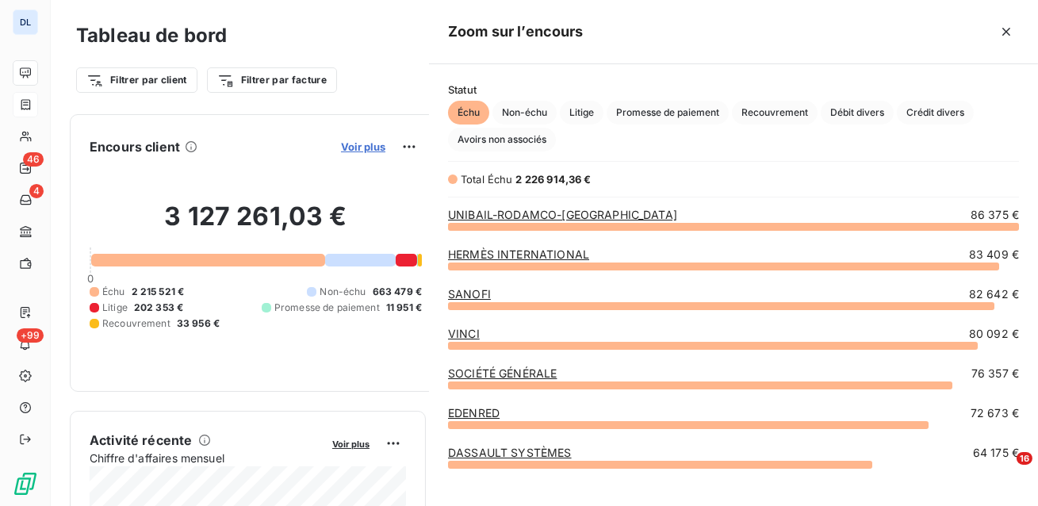
scroll to position [280, 608]
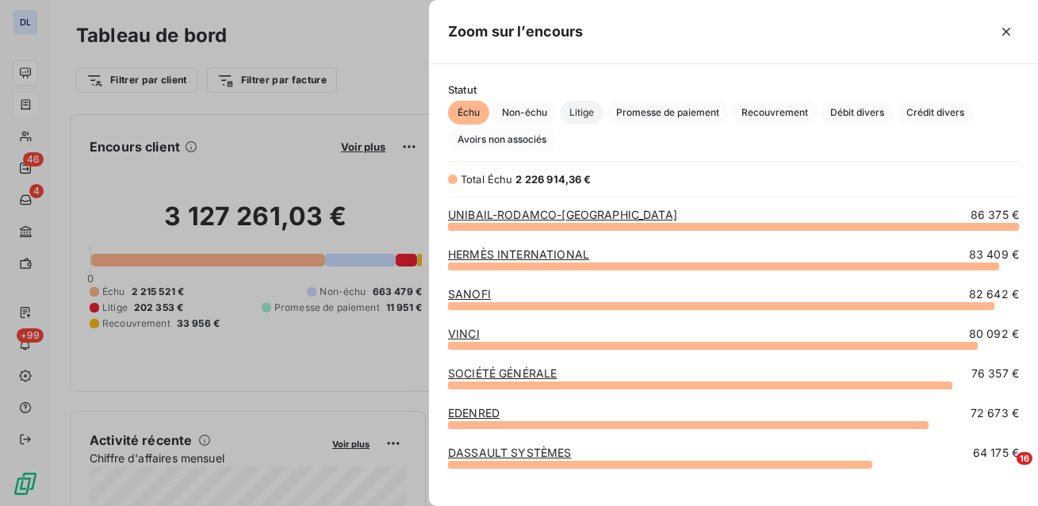
click at [583, 110] on span "Litige" at bounding box center [582, 113] width 44 height 24
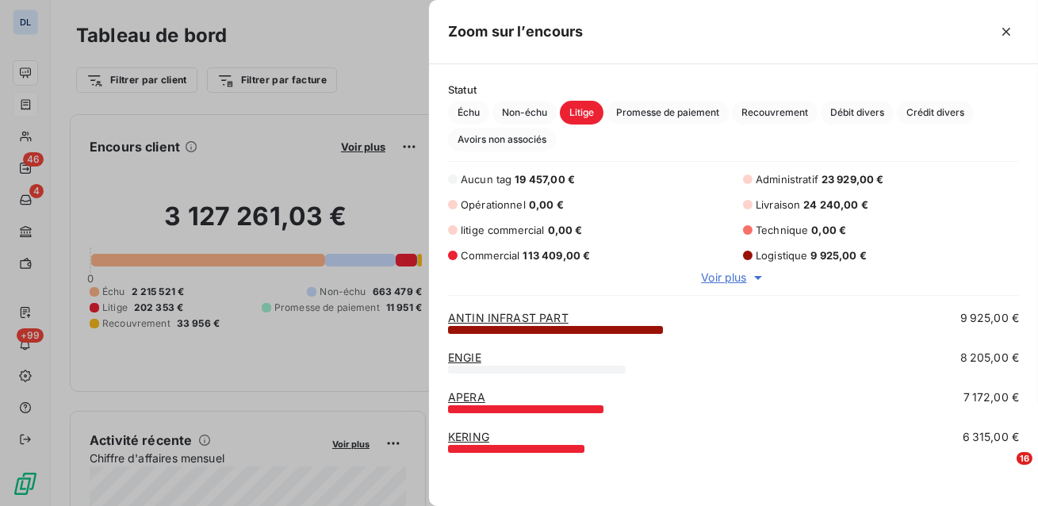
scroll to position [0, 0]
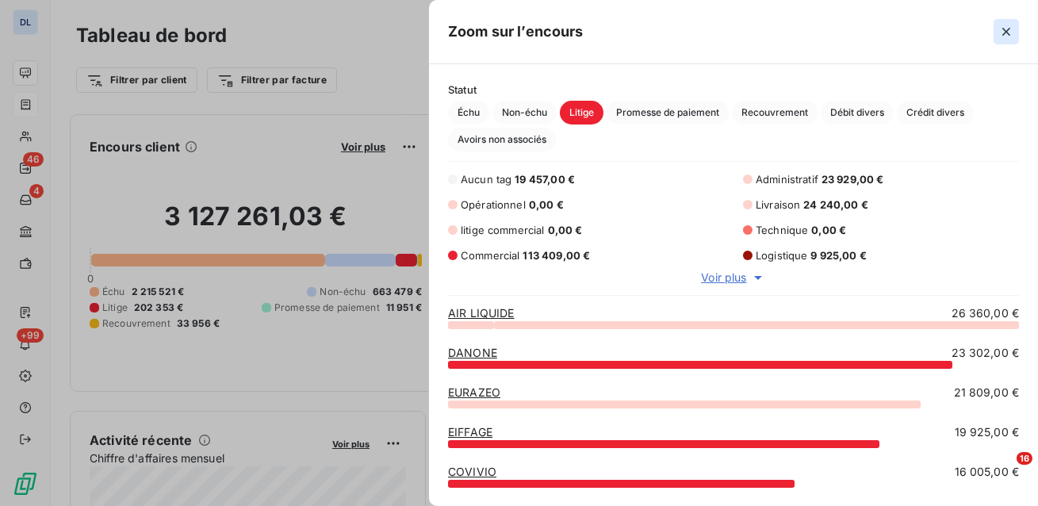
click at [1000, 27] on icon "button" at bounding box center [1006, 32] width 16 height 16
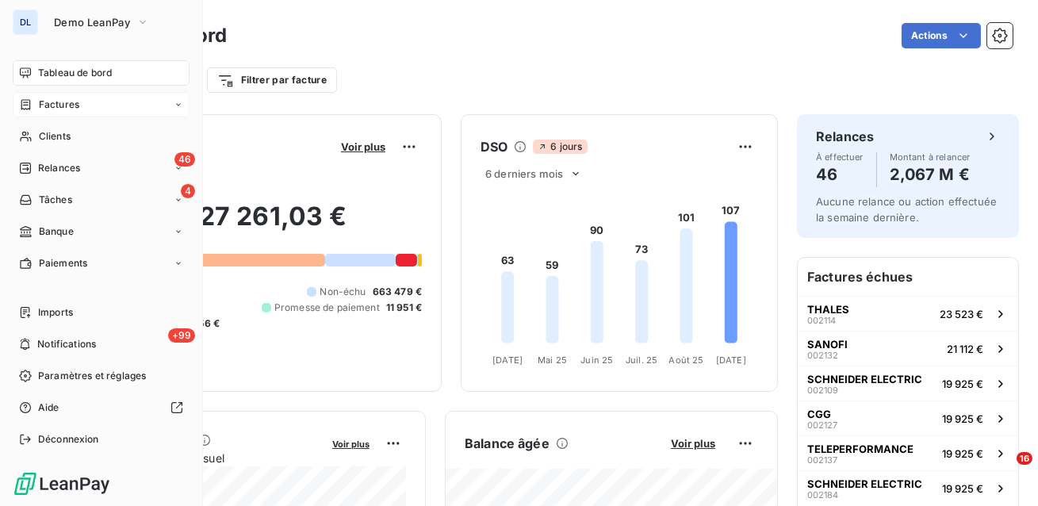
click at [40, 100] on span "Factures" at bounding box center [59, 104] width 40 height 14
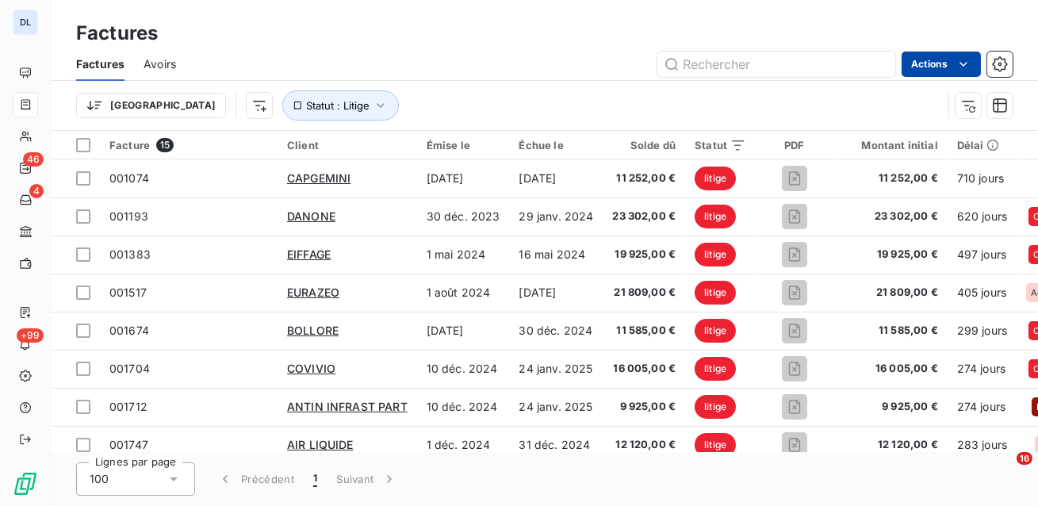
click at [943, 62] on html "DL 46 4 +99 Factures Factures Avoirs Actions Trier Statut : Litige Facture 15 C…" at bounding box center [519, 253] width 1038 height 506
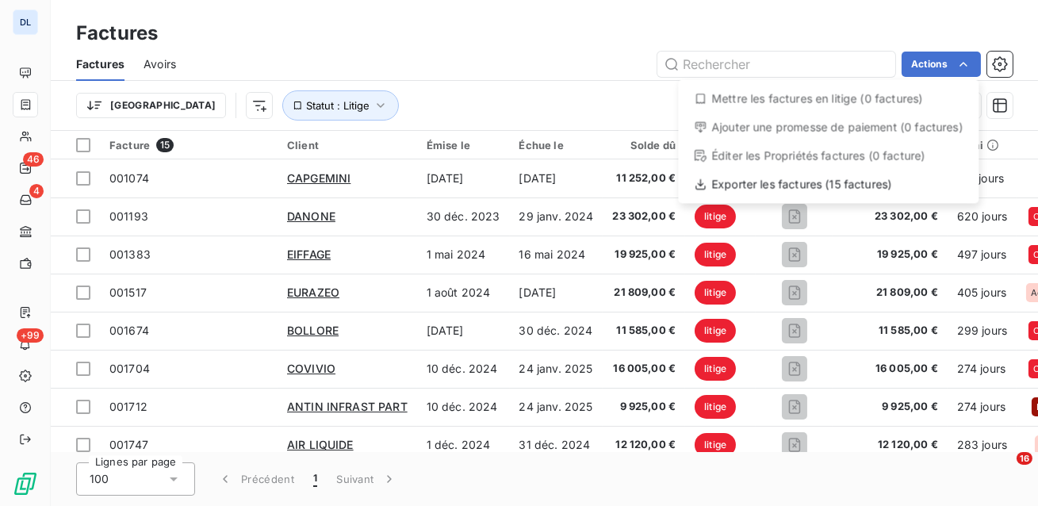
click at [341, 96] on html "DL 46 4 +99 Factures Factures Avoirs Actions Mettre les factures en litige (0 f…" at bounding box center [519, 253] width 1038 height 506
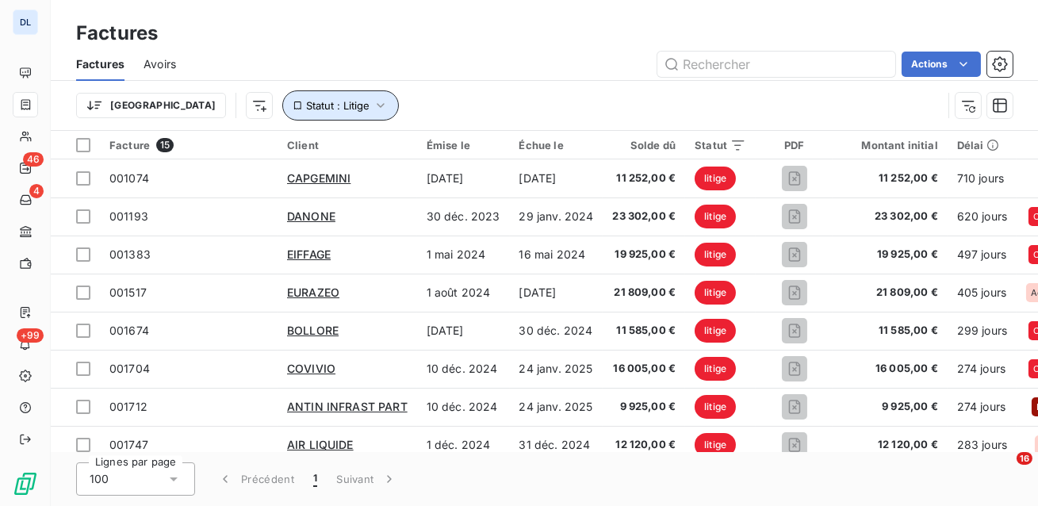
click at [373, 105] on icon "button" at bounding box center [381, 105] width 16 height 16
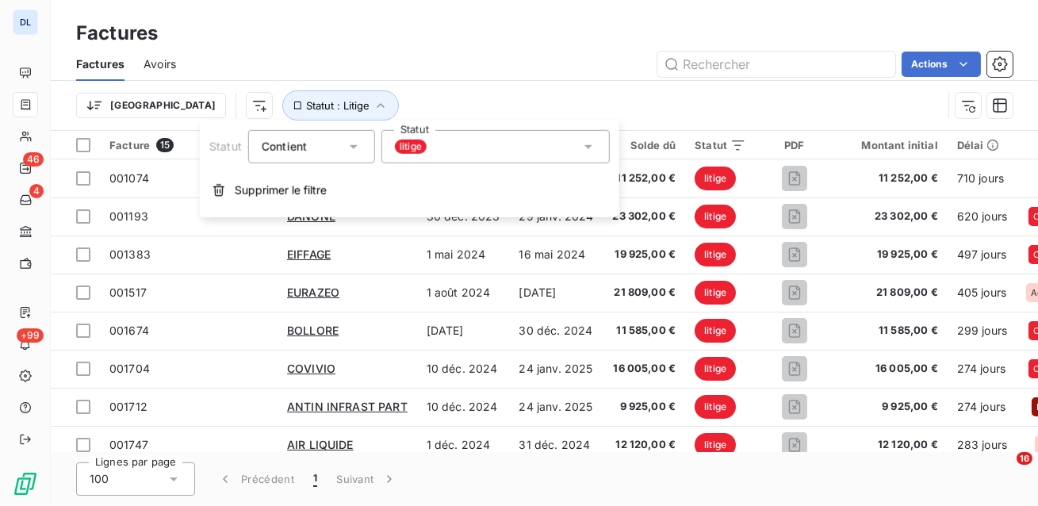
click at [457, 143] on div "litige" at bounding box center [495, 146] width 228 height 33
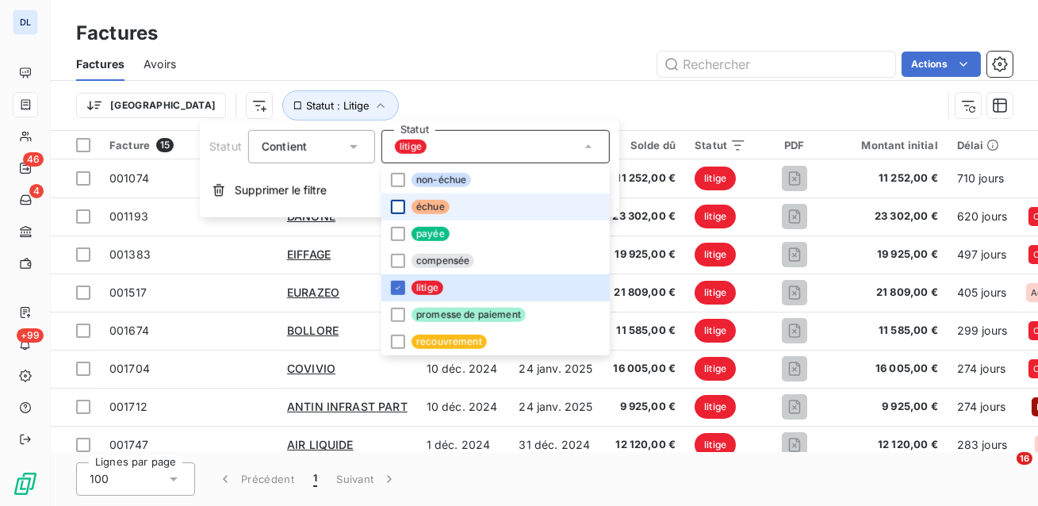
click at [399, 200] on div at bounding box center [398, 207] width 14 height 14
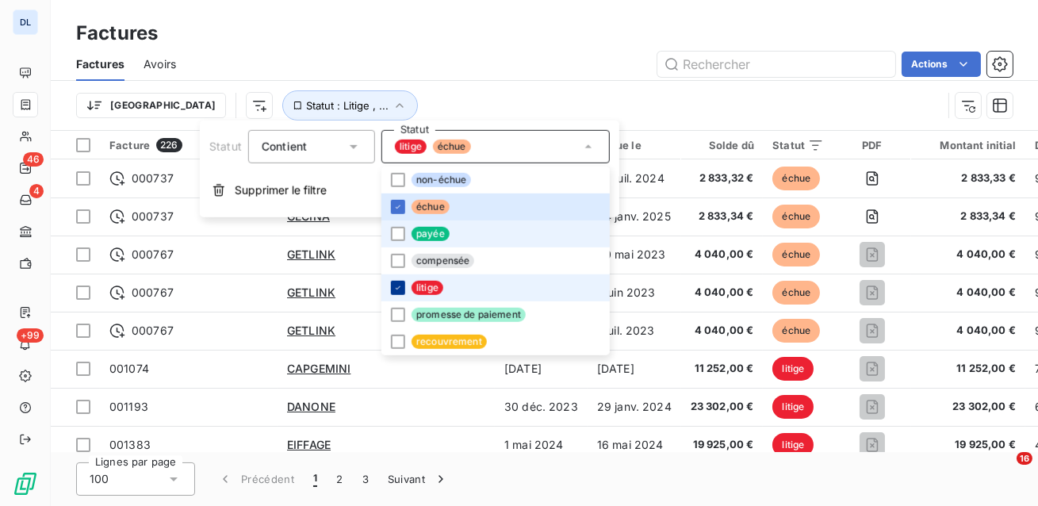
click at [396, 292] on div at bounding box center [398, 288] width 14 height 14
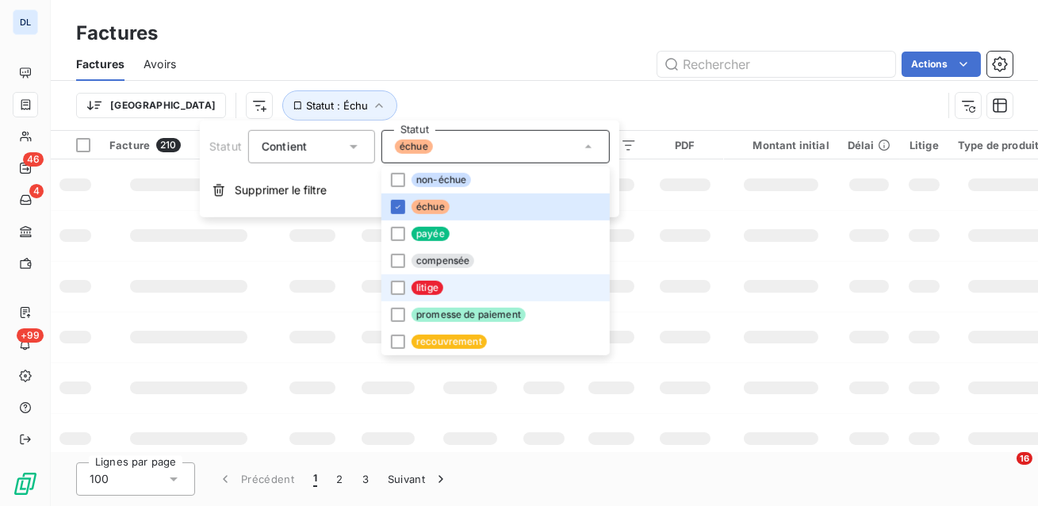
click at [430, 104] on div "Trier Statut : Échu" at bounding box center [509, 105] width 866 height 30
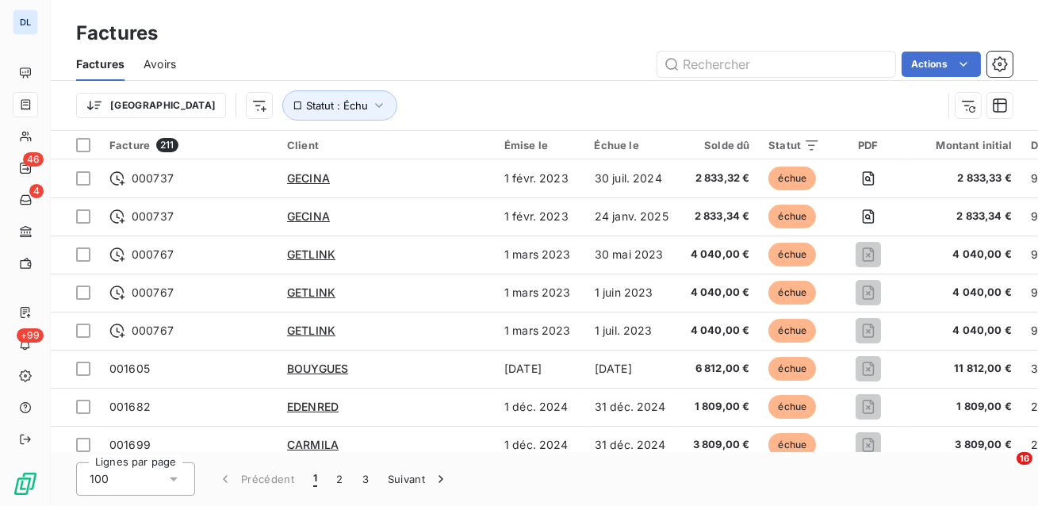
click at [430, 93] on div "Trier Statut : Échu" at bounding box center [509, 105] width 866 height 30
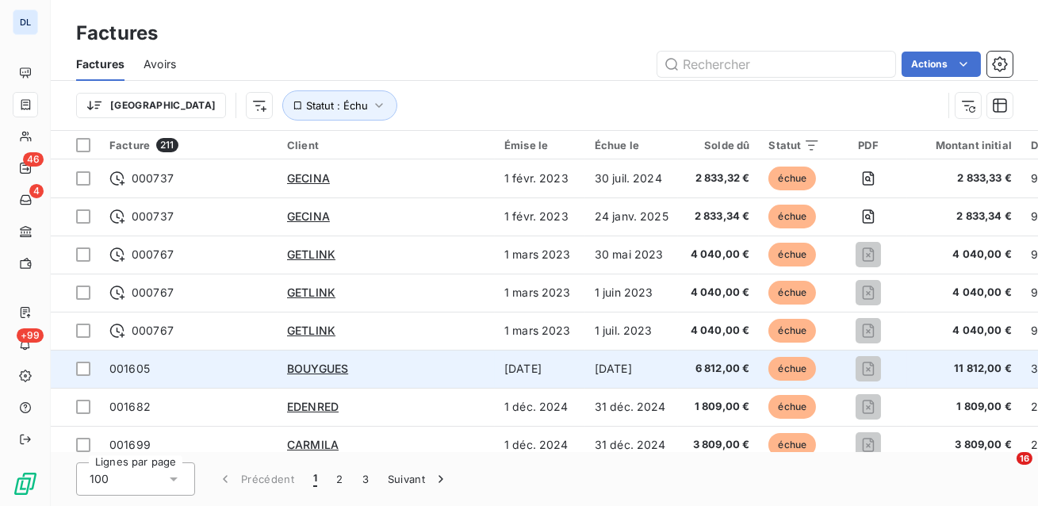
click at [243, 383] on td "001605" at bounding box center [189, 369] width 178 height 38
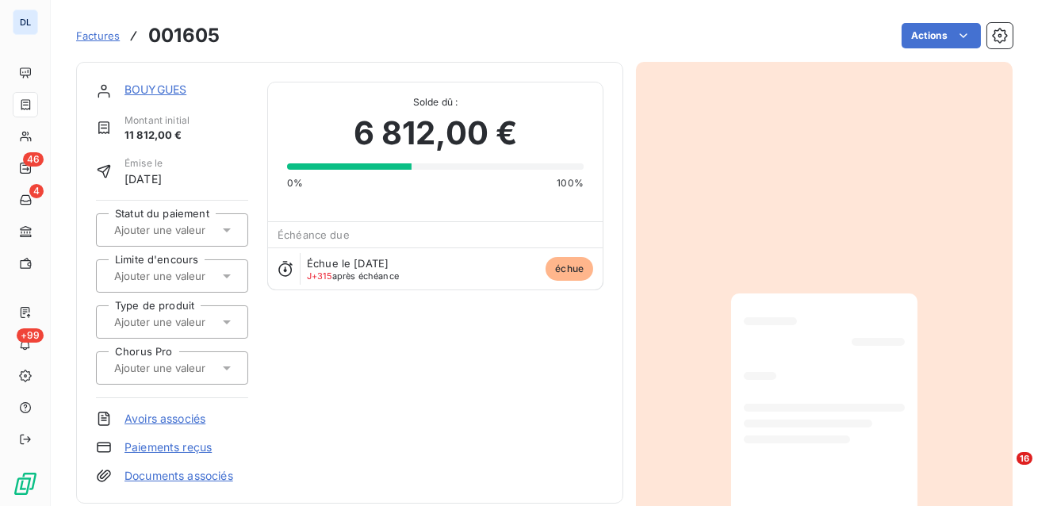
click at [114, 36] on span "Factures" at bounding box center [98, 35] width 44 height 13
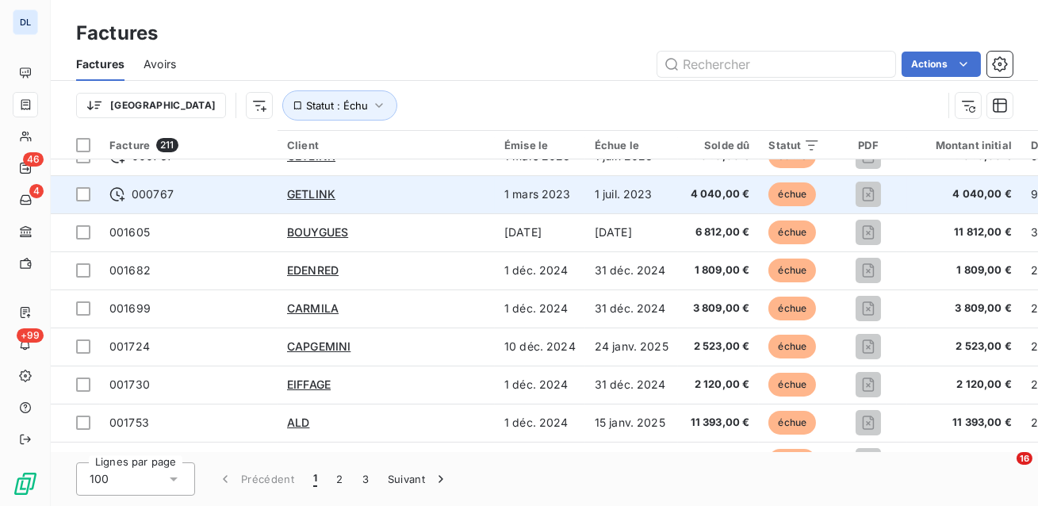
scroll to position [141, 0]
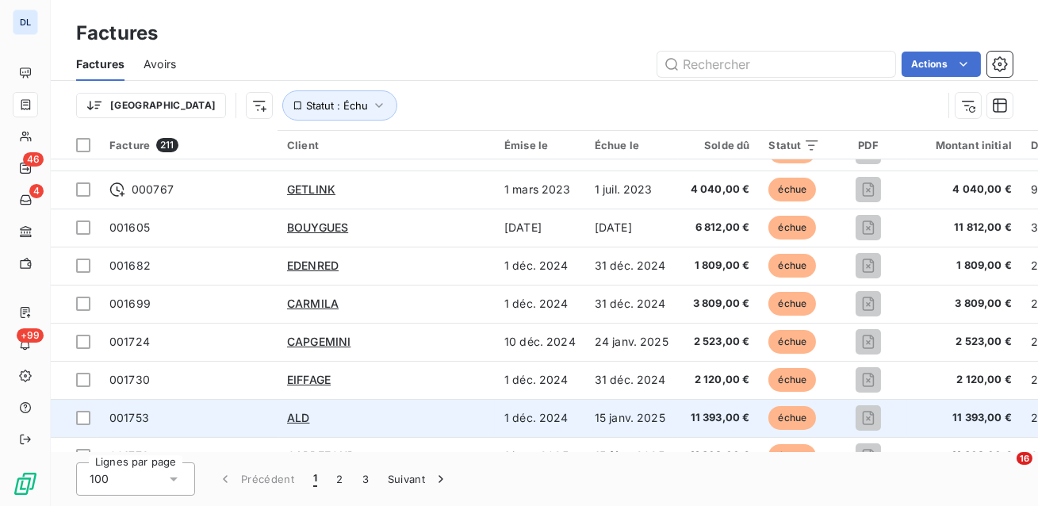
click at [271, 419] on td "001753" at bounding box center [189, 418] width 178 height 38
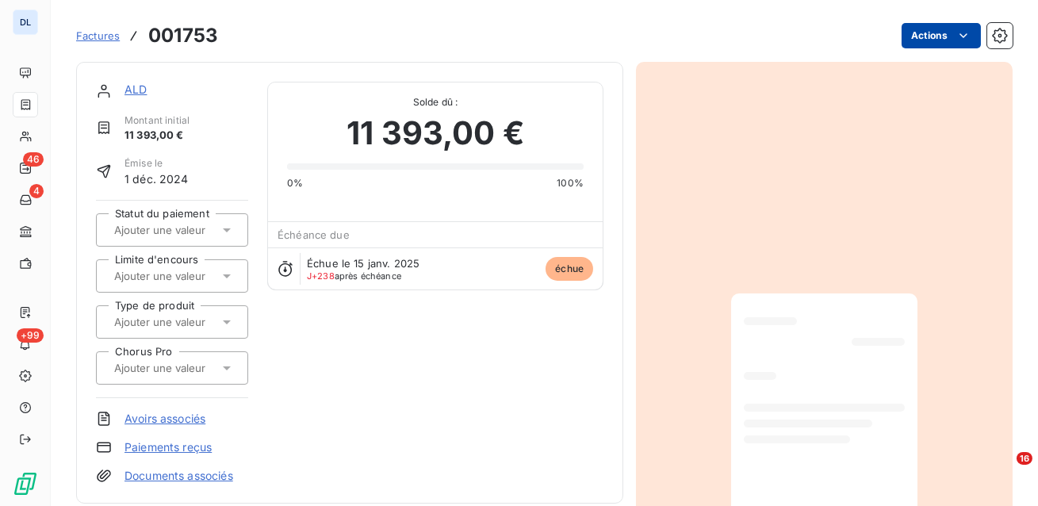
click at [946, 32] on html "DL 46 4 +99 Factures 001753 Actions ALD Montant initial 11 393,00 € Émise le [D…" at bounding box center [519, 253] width 1038 height 506
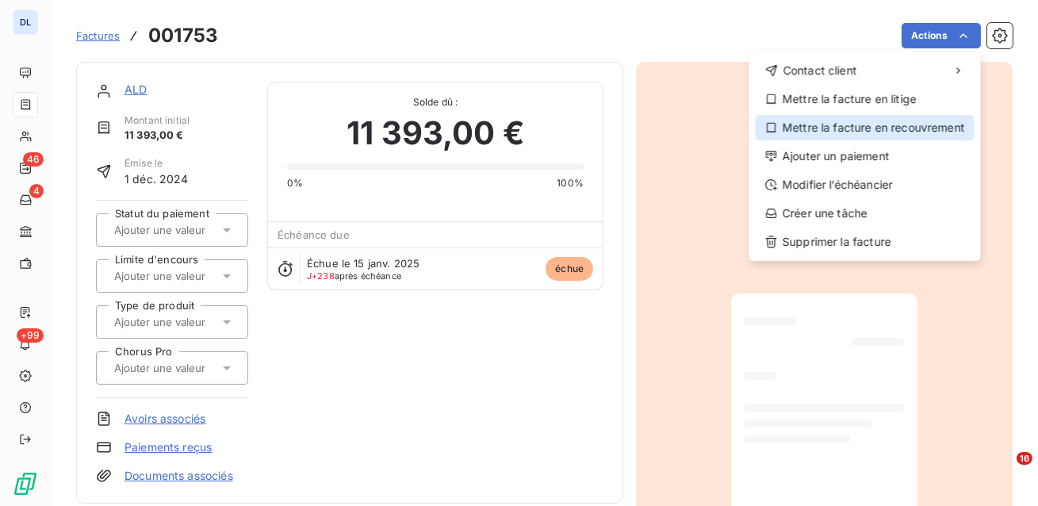
click at [900, 132] on div "Mettre la facture en recouvrement" at bounding box center [864, 127] width 219 height 25
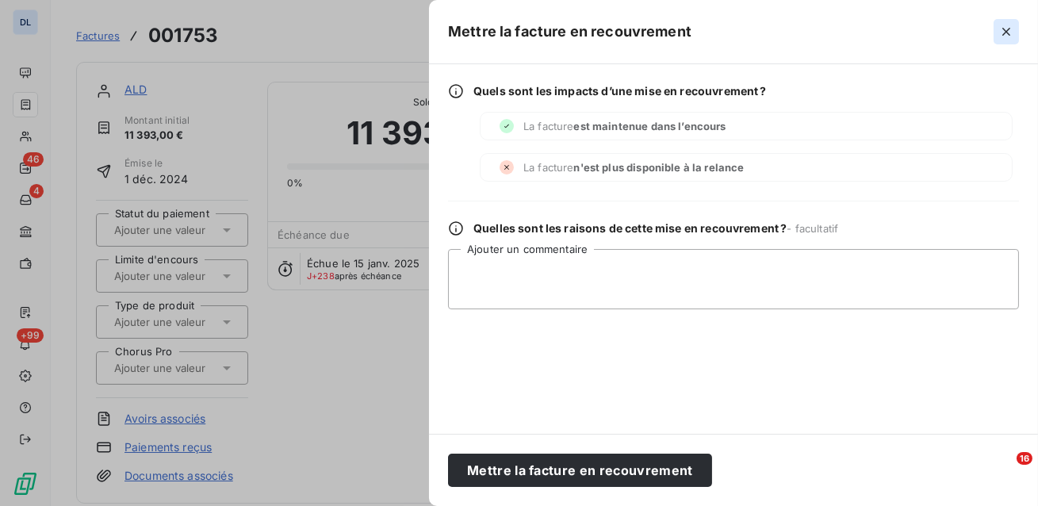
click at [1007, 31] on icon "button" at bounding box center [1006, 32] width 16 height 16
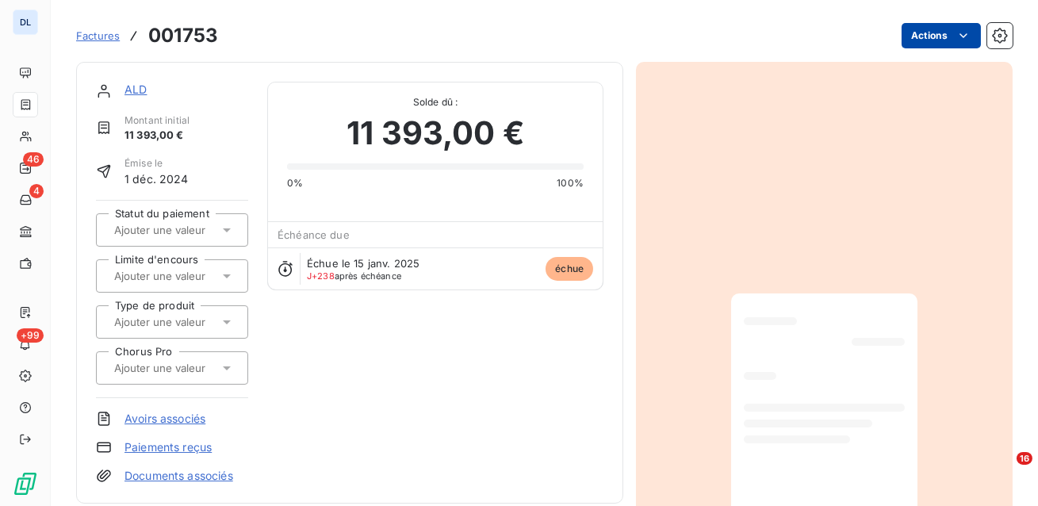
click at [953, 42] on html "DL 46 4 +99 Factures 001753 Actions ALD Montant initial 11 393,00 € Émise le [D…" at bounding box center [519, 253] width 1038 height 506
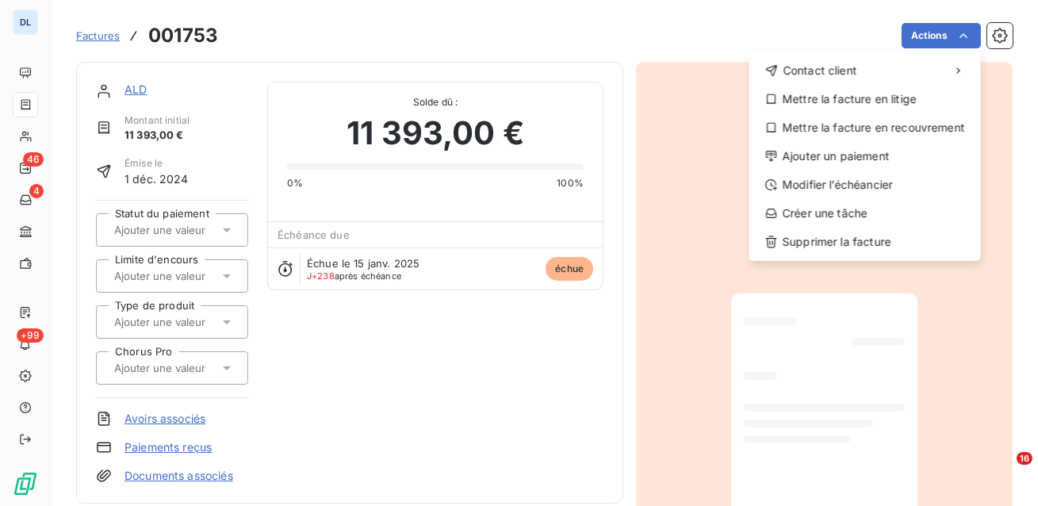
click at [215, 446] on html "DL 46 4 +99 Factures 001753 Actions Contact client Mettre la facture en litige …" at bounding box center [519, 253] width 1038 height 506
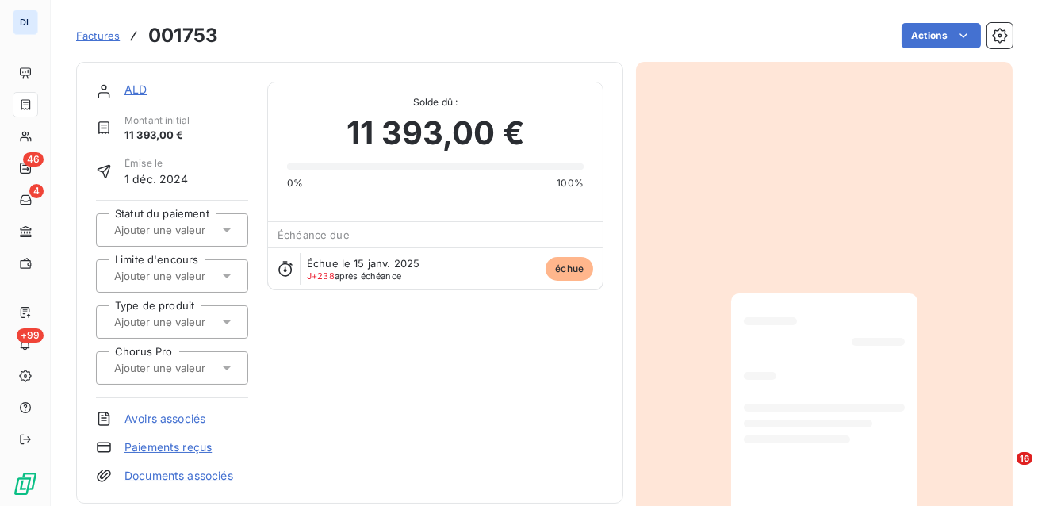
click at [168, 480] on link "Documents associés" at bounding box center [178, 476] width 109 height 16
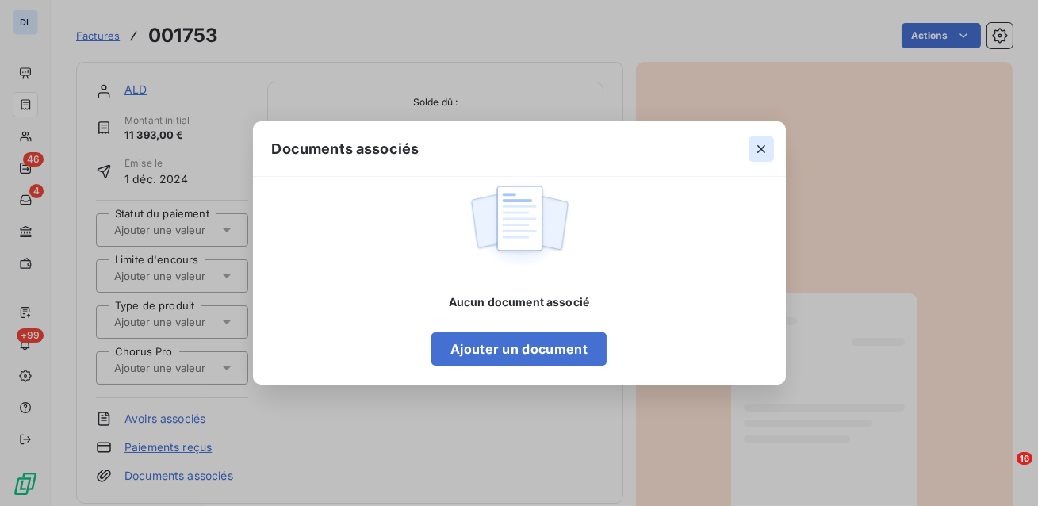
click at [760, 151] on icon "button" at bounding box center [761, 149] width 16 height 16
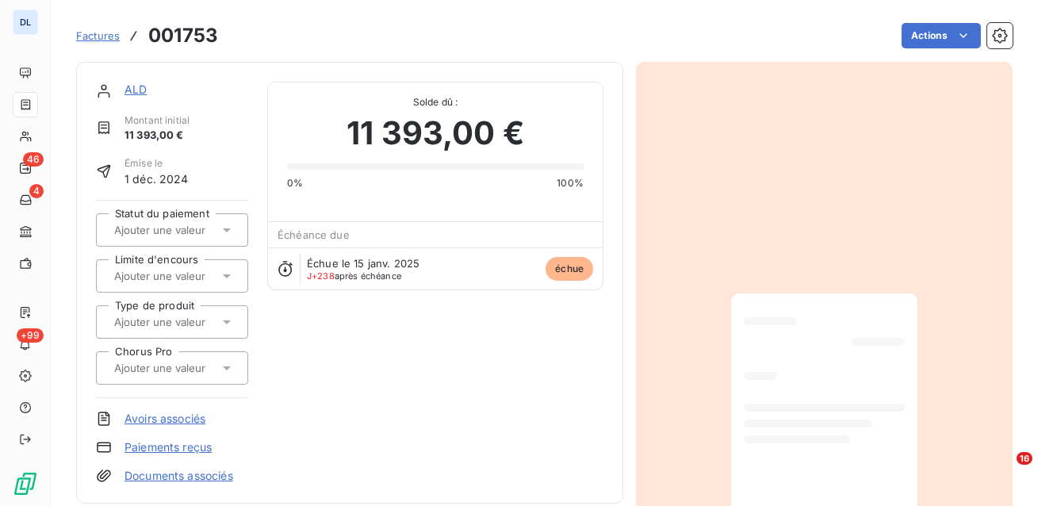
click at [130, 87] on link "ALD" at bounding box center [135, 88] width 22 height 13
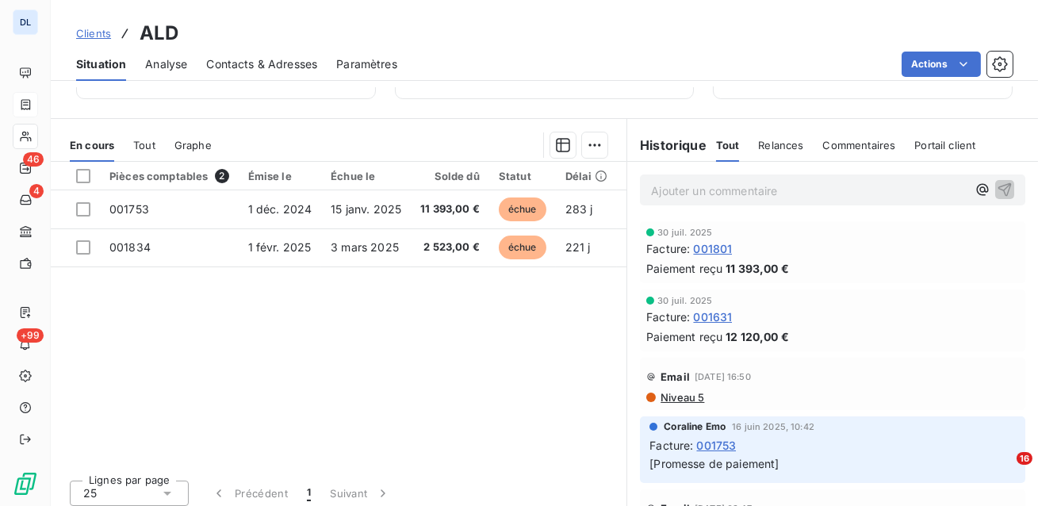
scroll to position [328, 0]
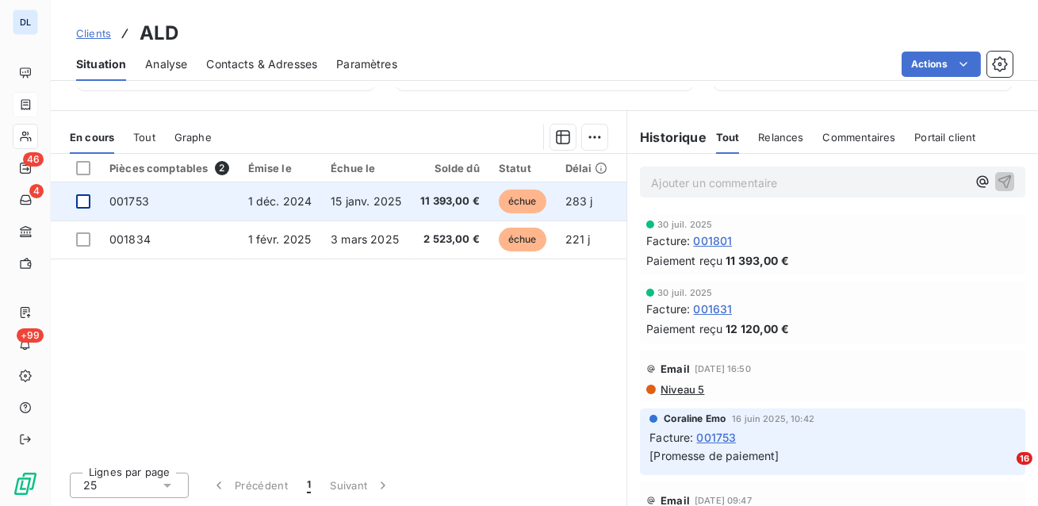
click at [79, 207] on div at bounding box center [83, 201] width 14 height 14
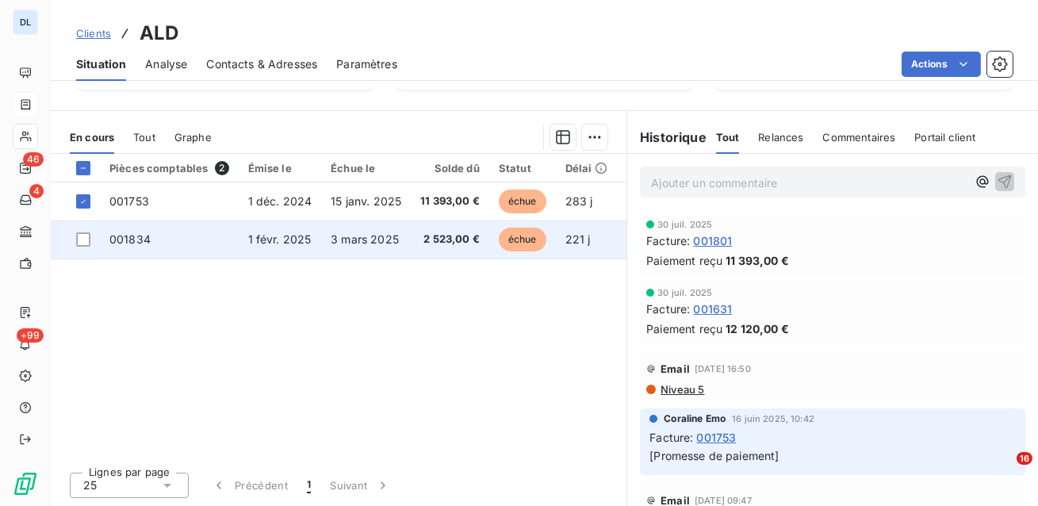
click at [85, 231] on td at bounding box center [75, 239] width 49 height 38
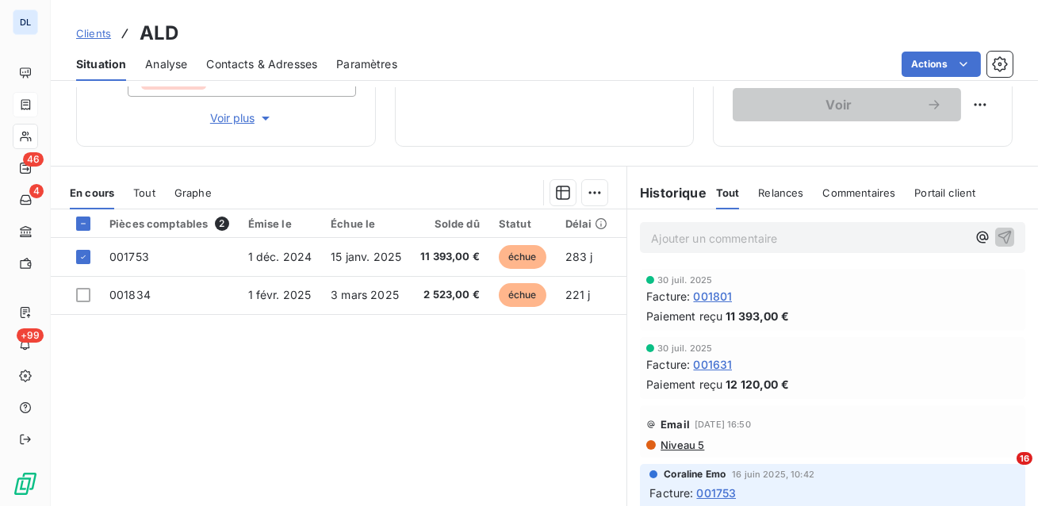
scroll to position [277, 0]
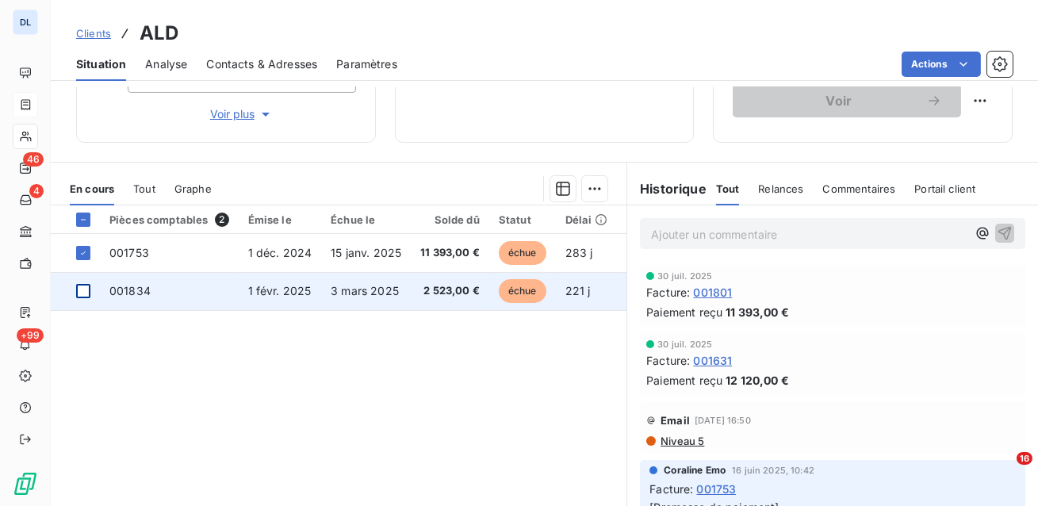
click at [80, 289] on div at bounding box center [83, 291] width 14 height 14
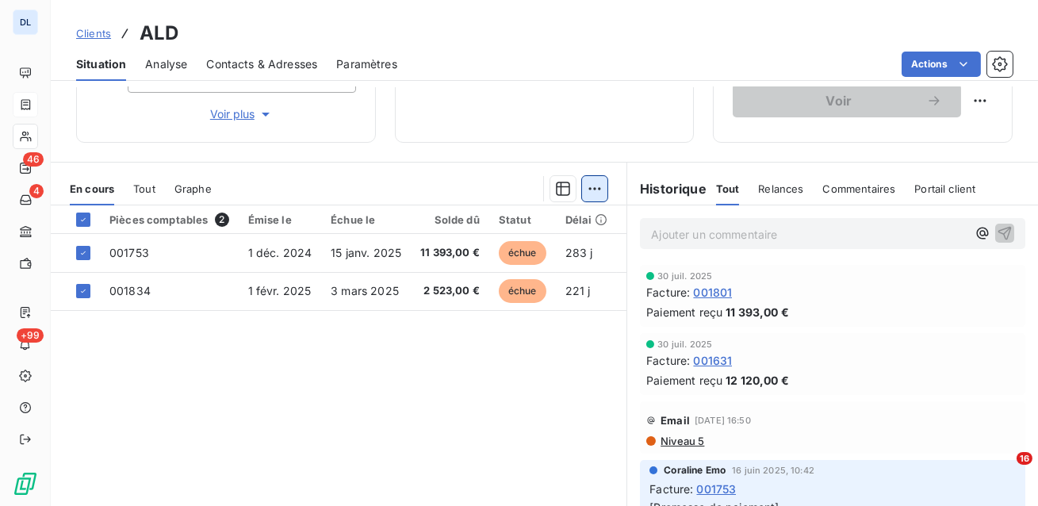
click at [597, 186] on html "DL 46 4 +99 Clients ALD Situation Analyse Contacts & Adresses Paramètres Action…" at bounding box center [519, 253] width 1038 height 506
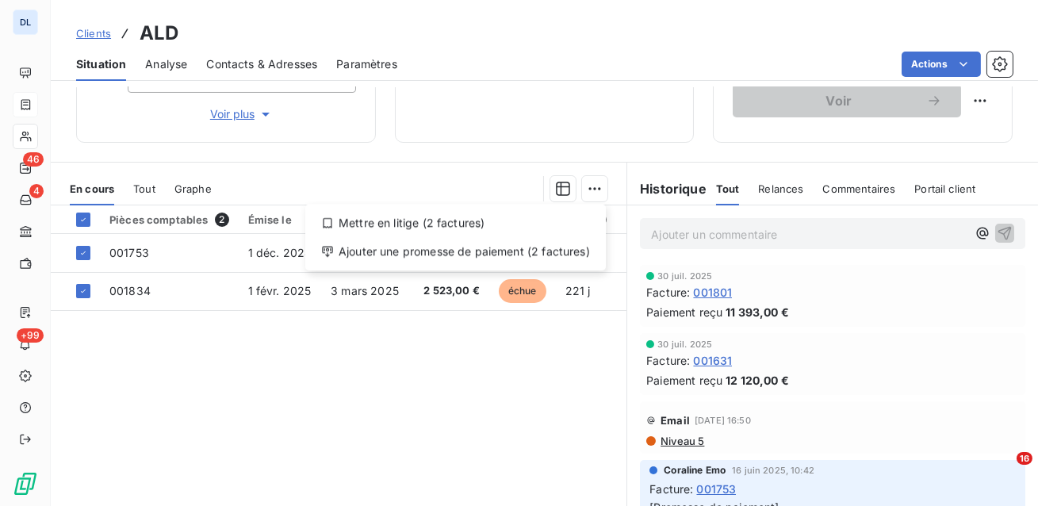
click at [480, 345] on html "DL 46 4 +99 Clients ALD Situation Analyse Contacts & Adresses Paramètres Action…" at bounding box center [519, 253] width 1038 height 506
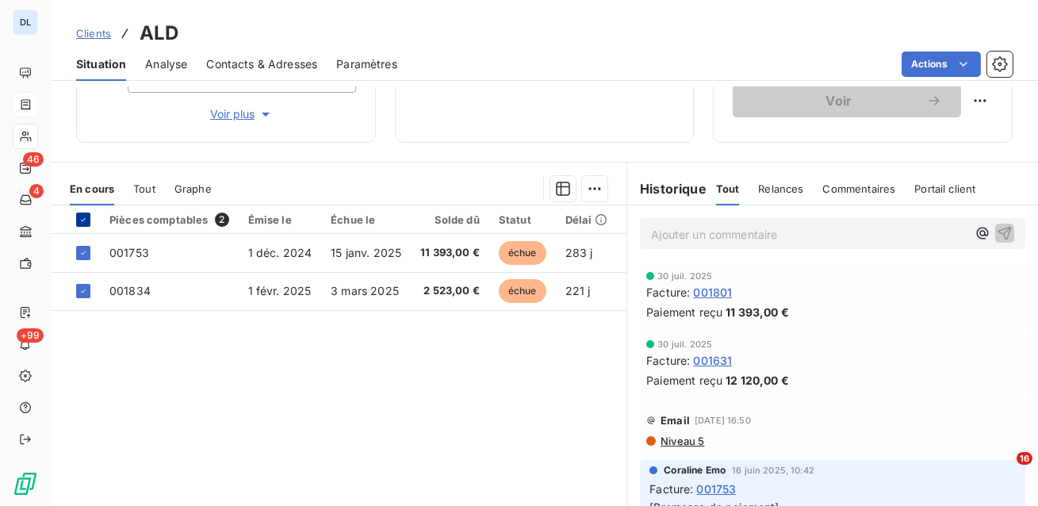
click at [86, 218] on icon at bounding box center [83, 220] width 10 height 10
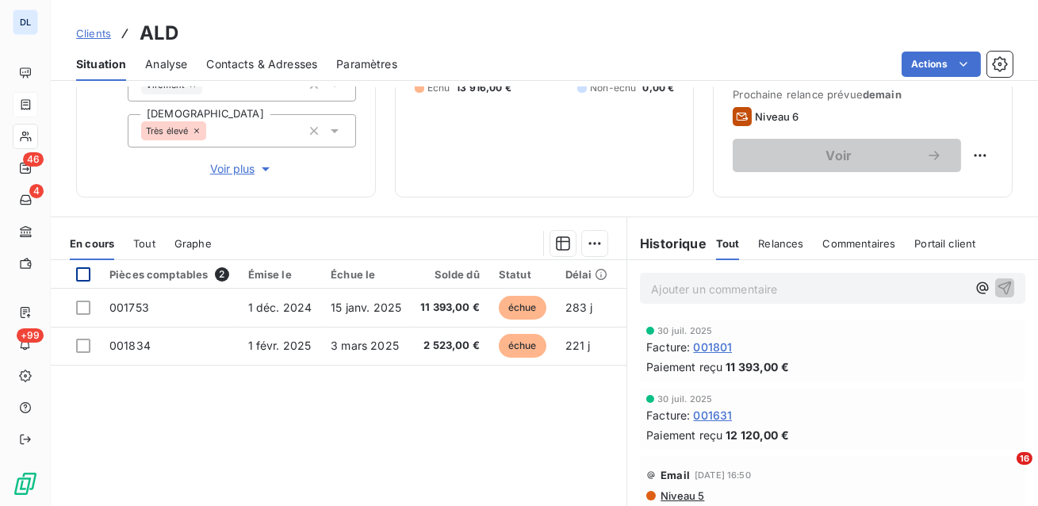
scroll to position [213, 0]
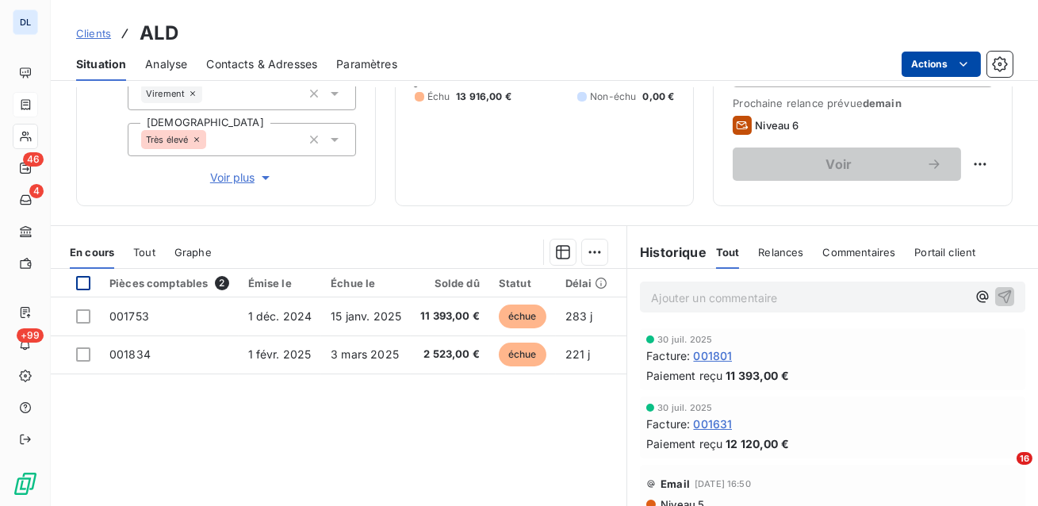
click at [938, 65] on html "DL 46 4 +99 Clients ALD Situation Analyse Contacts & Adresses Paramètres Action…" at bounding box center [519, 253] width 1038 height 506
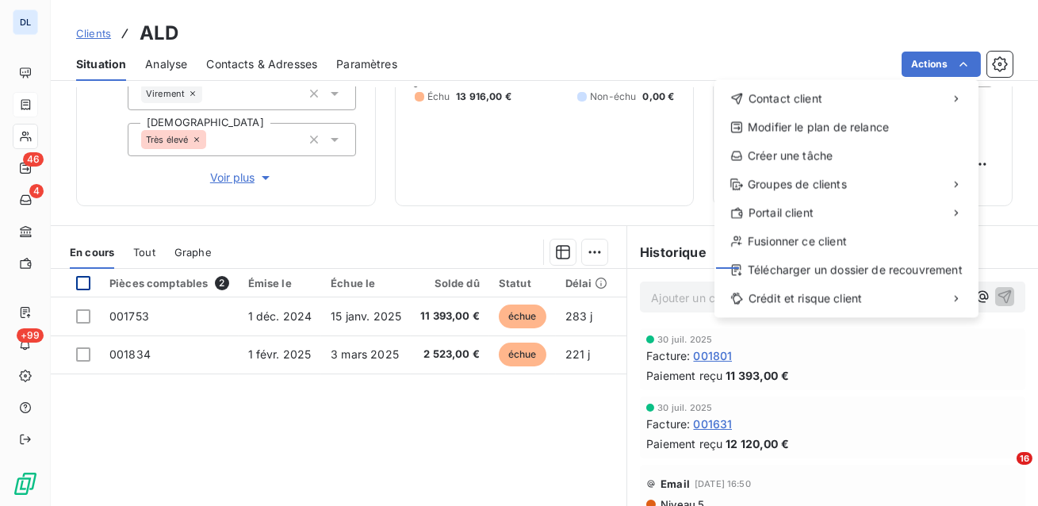
click at [694, 215] on html "DL 46 4 +99 Clients ALD Situation Analyse Contacts & Adresses Paramètres Action…" at bounding box center [519, 253] width 1038 height 506
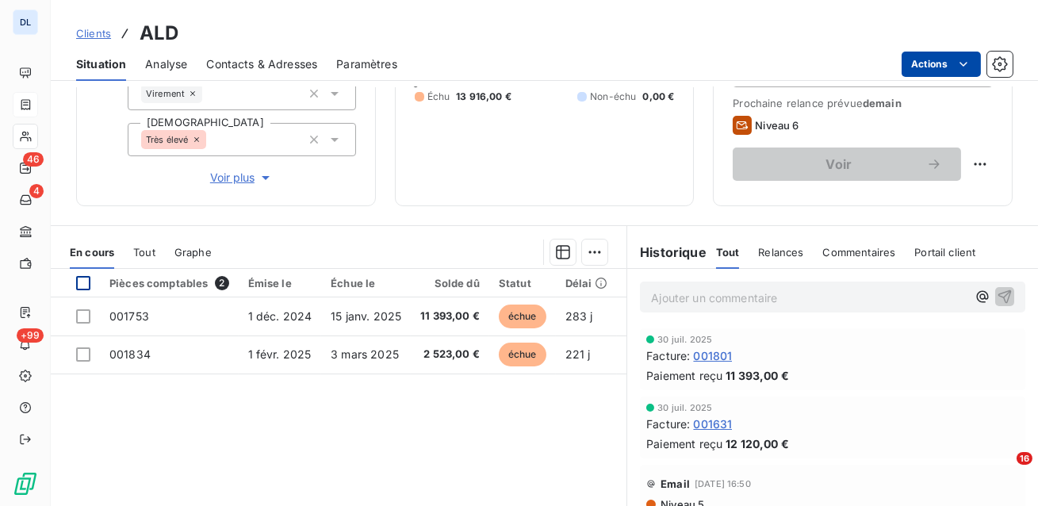
click at [940, 68] on html "DL 46 4 +99 Clients ALD Situation Analyse Contacts & Adresses Paramètres Action…" at bounding box center [519, 253] width 1038 height 506
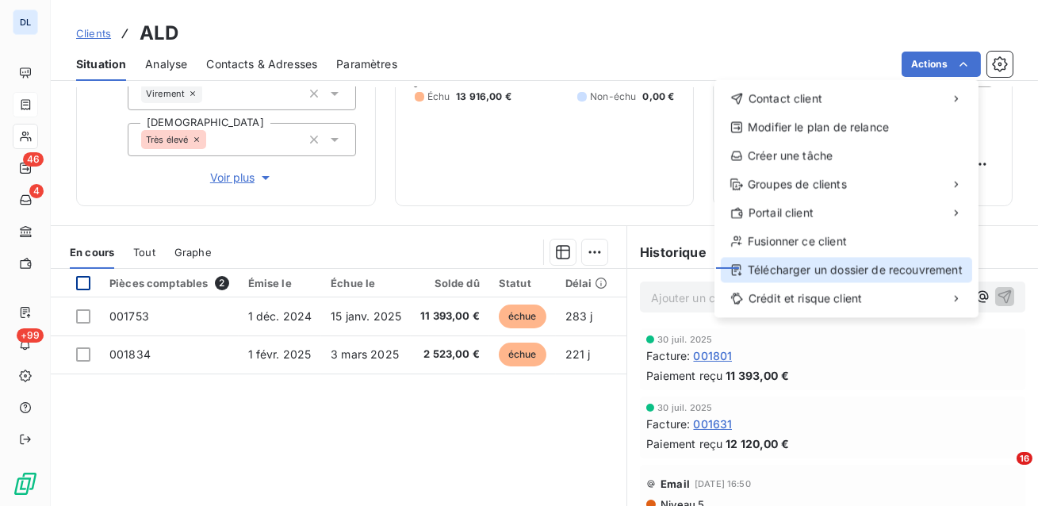
click at [824, 264] on div "Télécharger un dossier de recouvrement" at bounding box center [845, 269] width 251 height 25
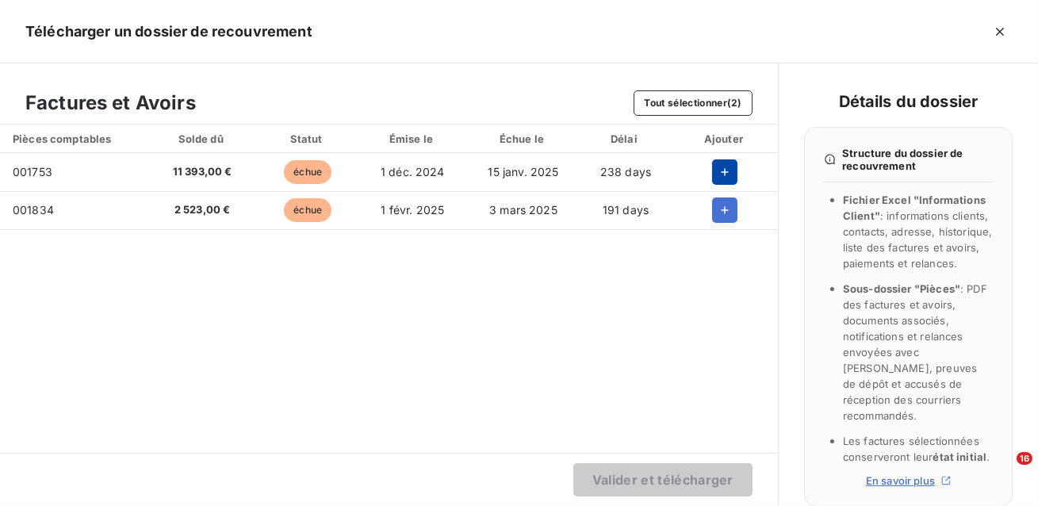
click at [717, 166] on icon "button" at bounding box center [725, 172] width 16 height 16
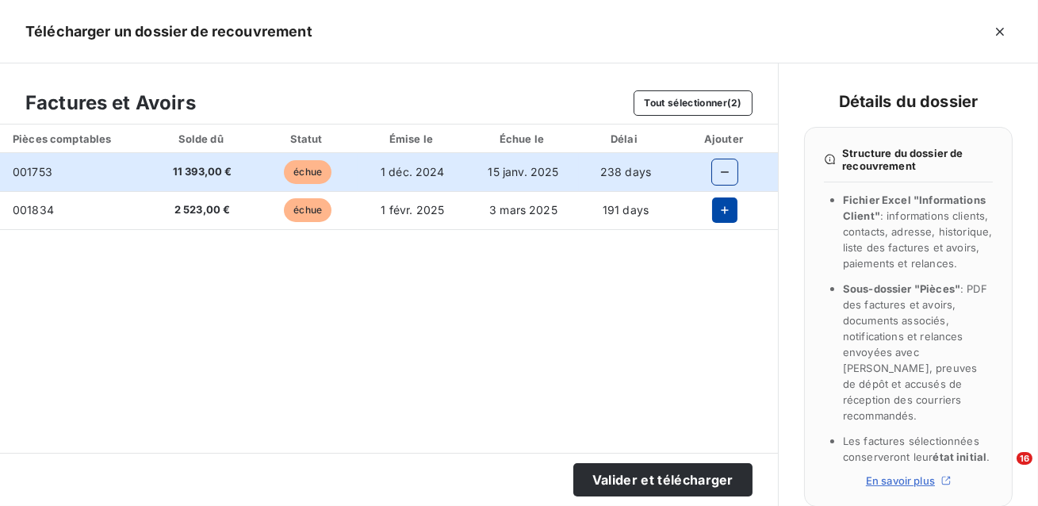
click at [717, 219] on button "button" at bounding box center [724, 209] width 25 height 25
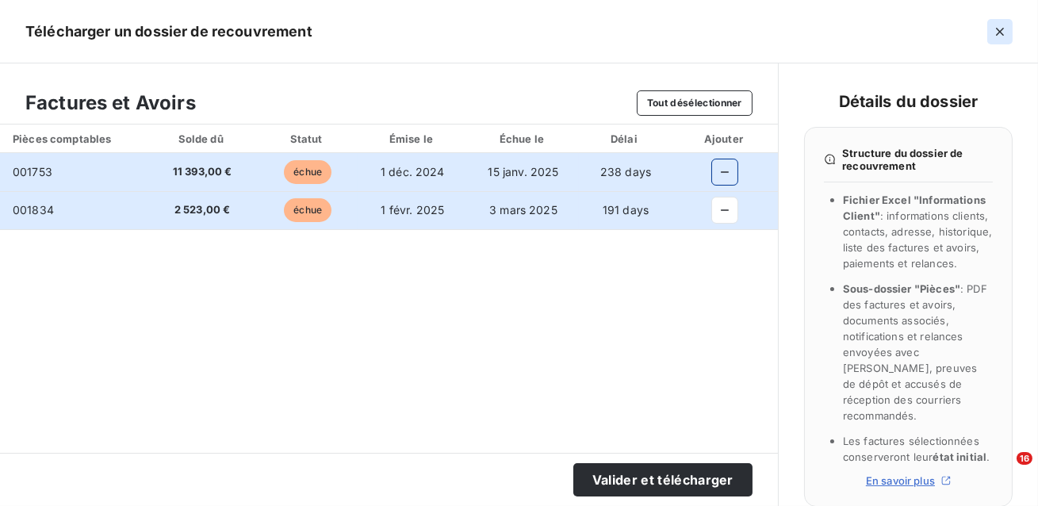
click at [1008, 32] on button "button" at bounding box center [999, 31] width 25 height 25
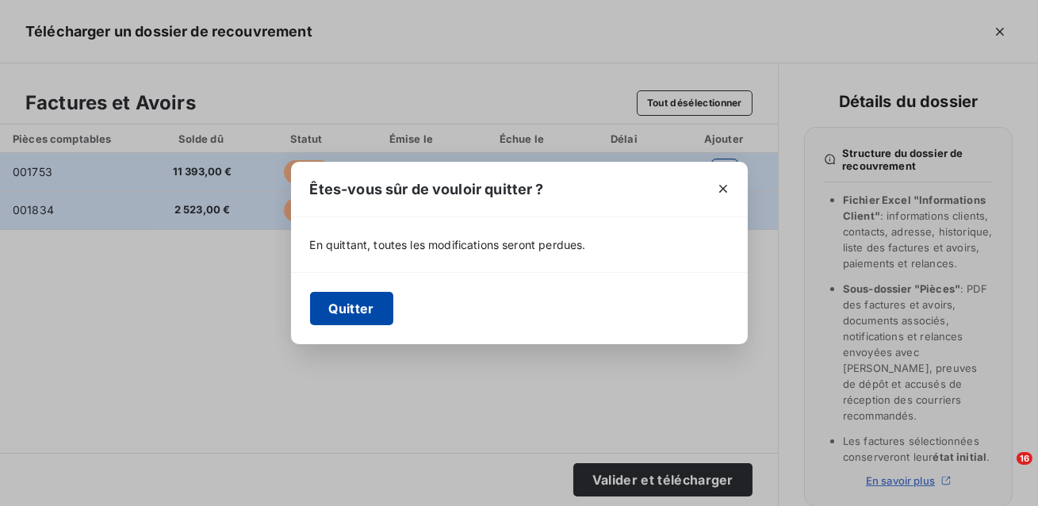
click at [342, 315] on button "Quitter" at bounding box center [351, 308] width 83 height 33
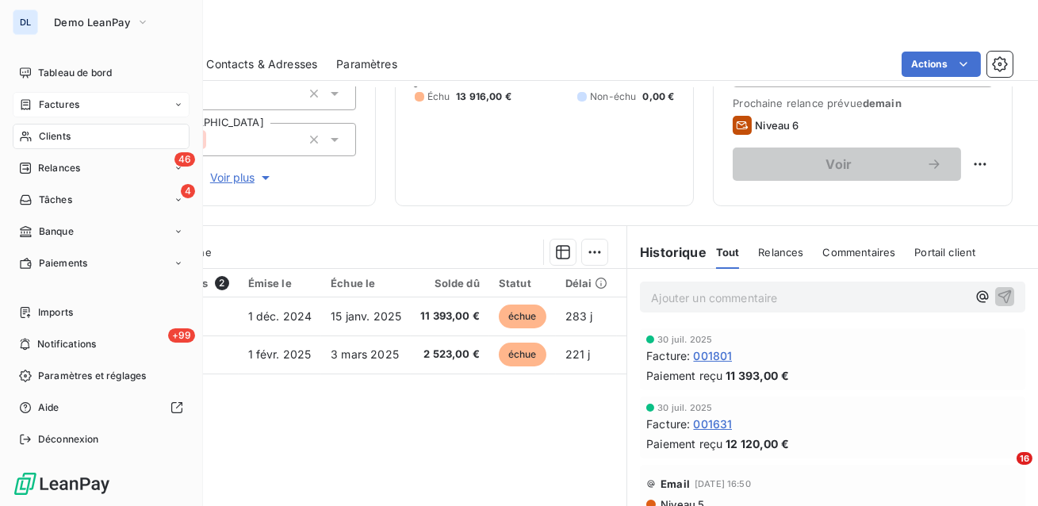
click at [28, 102] on icon at bounding box center [25, 104] width 13 height 13
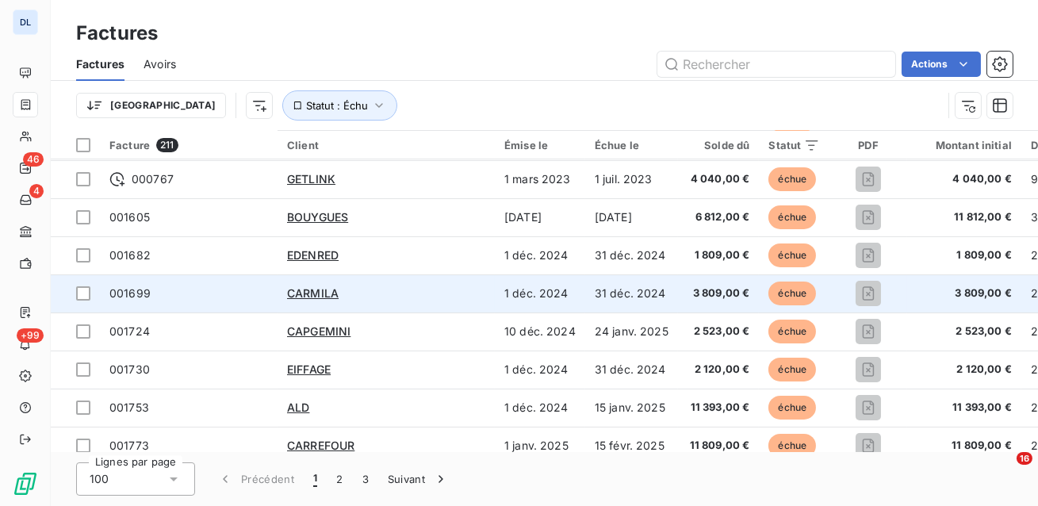
scroll to position [198, 0]
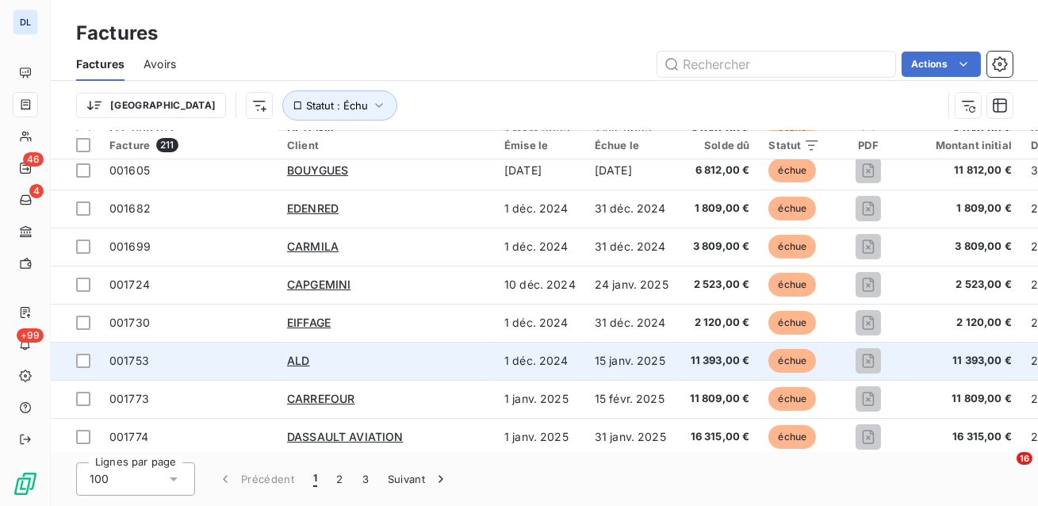
click at [396, 361] on div "ALD" at bounding box center [386, 361] width 198 height 16
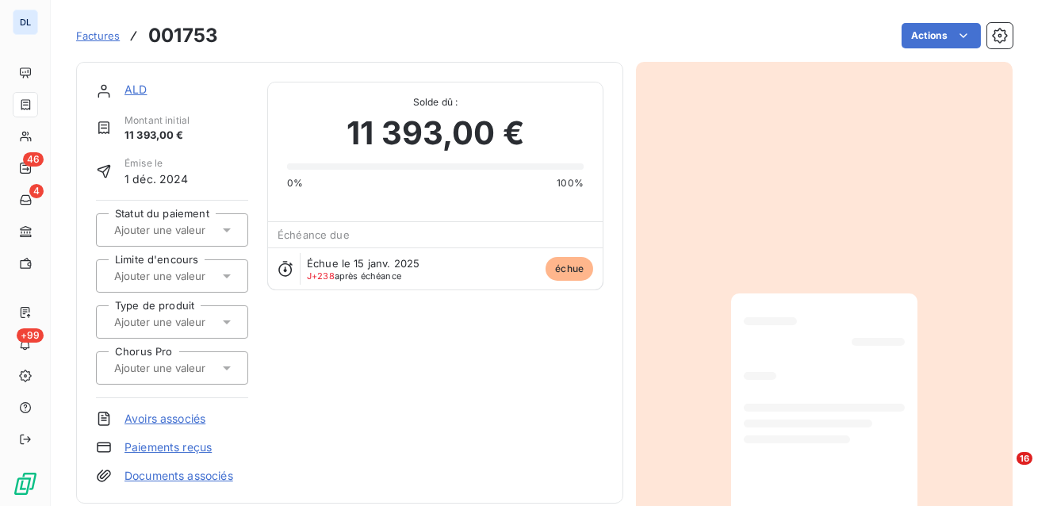
click at [919, 49] on div "Factures 001753 Actions" at bounding box center [544, 35] width 936 height 33
click at [921, 42] on html "DL 46 4 +99 Factures 001753 Actions ALD Montant initial 11 393,00 € Émise le [D…" at bounding box center [519, 253] width 1038 height 506
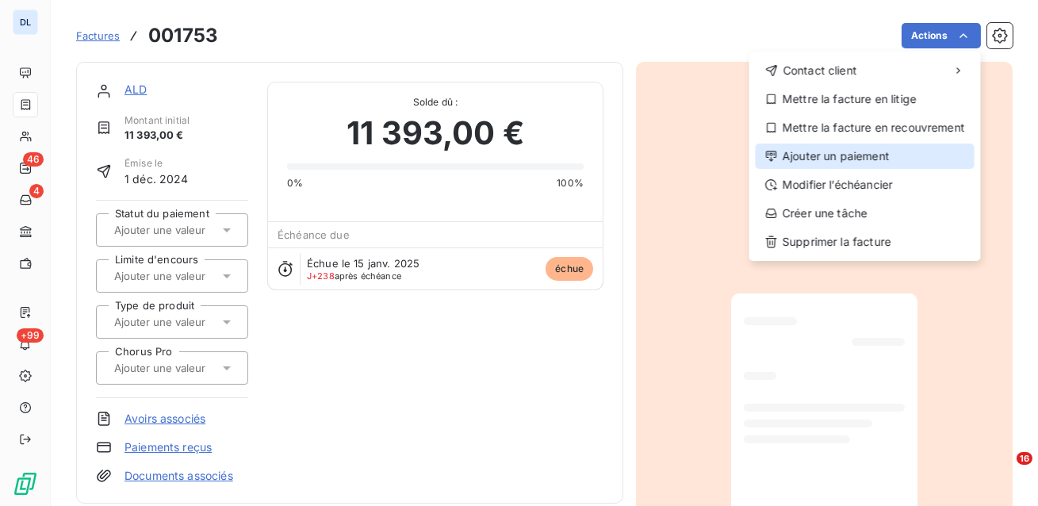
click at [889, 155] on div "Ajouter un paiement" at bounding box center [864, 155] width 219 height 25
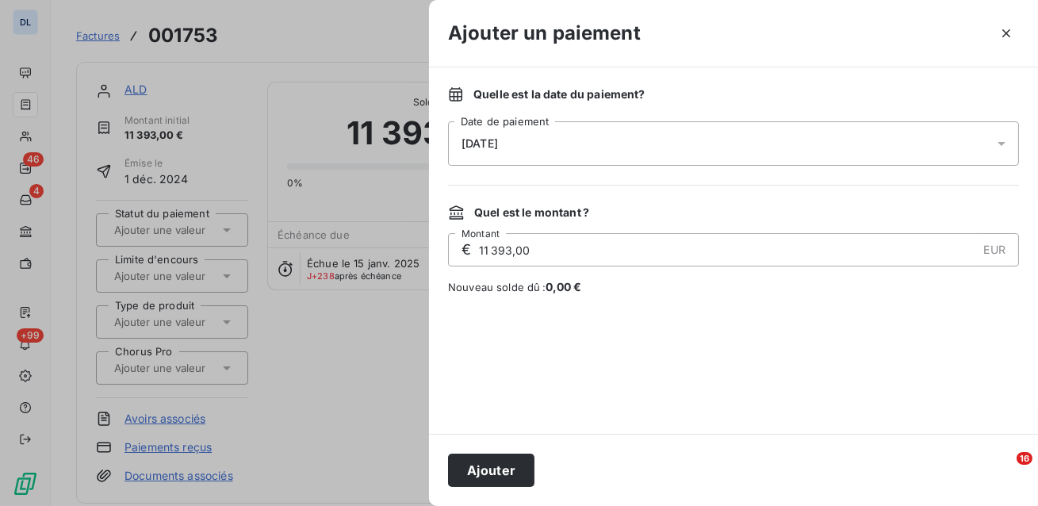
click at [870, 150] on div "[DATE]" at bounding box center [733, 143] width 571 height 44
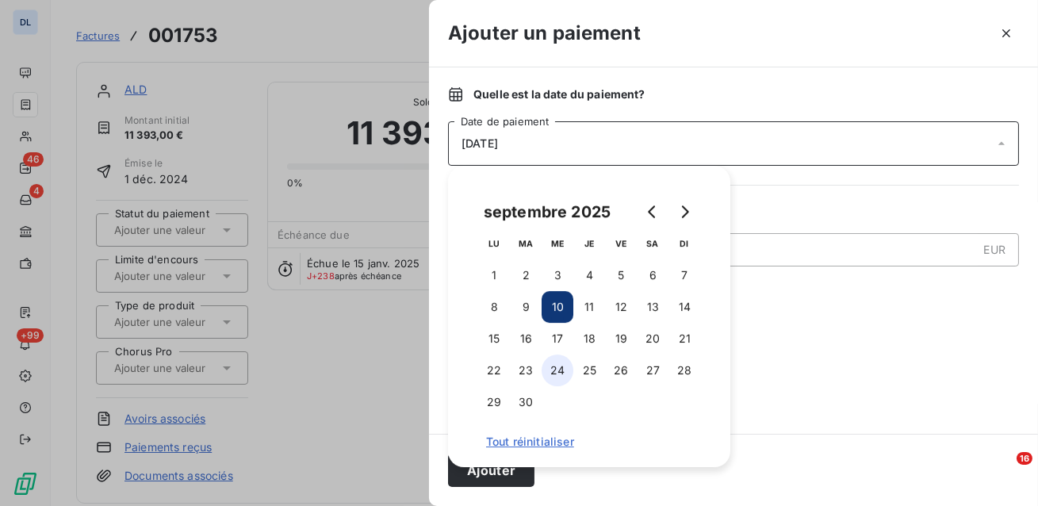
click at [554, 384] on button "24" at bounding box center [557, 370] width 32 height 32
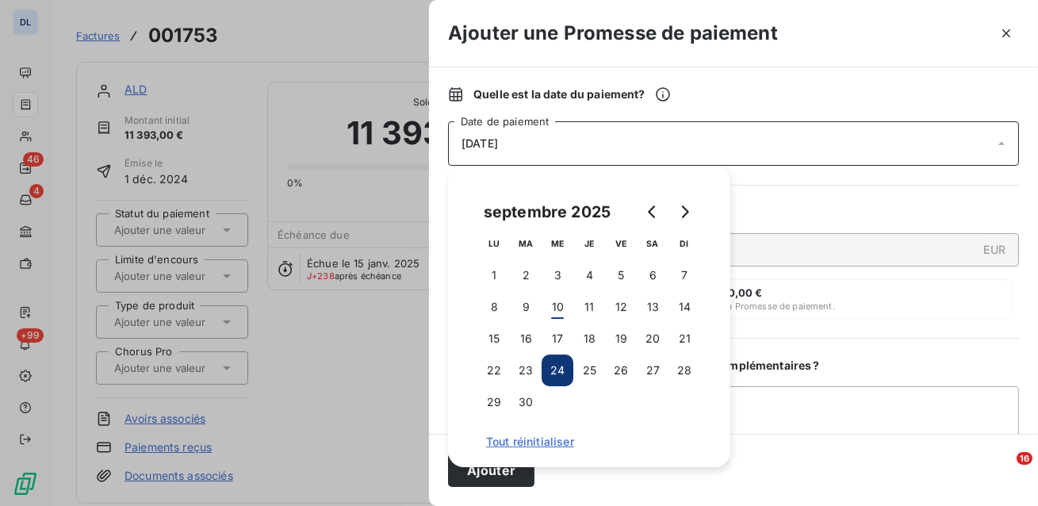
click at [725, 95] on div "Quelle est la date du paiement ?" at bounding box center [733, 94] width 571 height 16
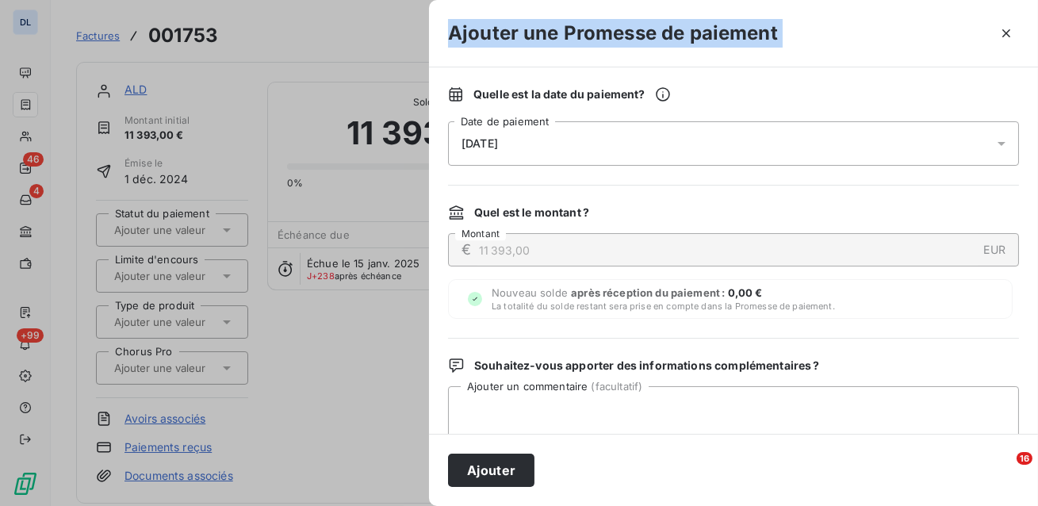
drag, startPoint x: 781, startPoint y: 38, endPoint x: 440, endPoint y: 36, distance: 341.6
click at [440, 36] on div "Ajouter une Promesse de paiement" at bounding box center [733, 33] width 609 height 67
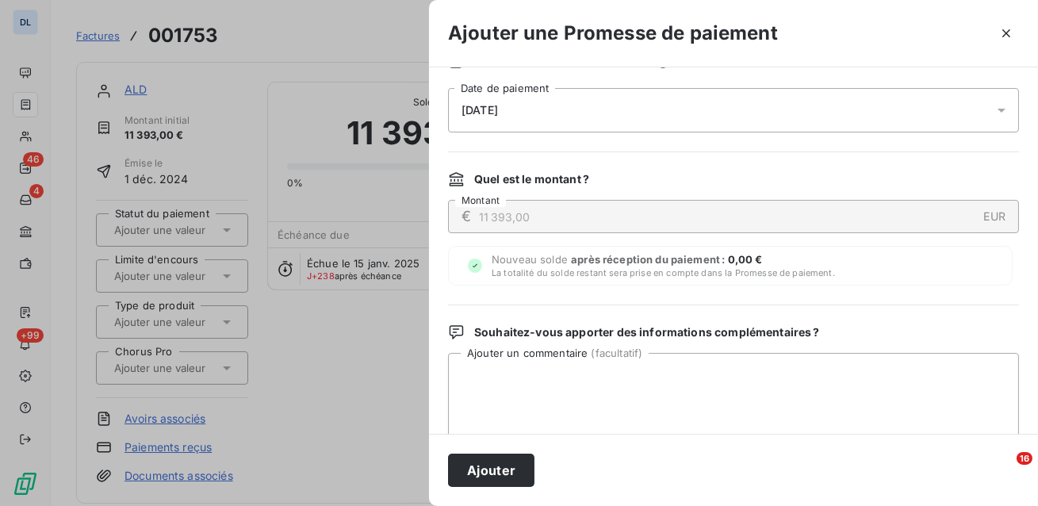
scroll to position [32, 0]
click at [1004, 32] on icon "button" at bounding box center [1006, 33] width 8 height 8
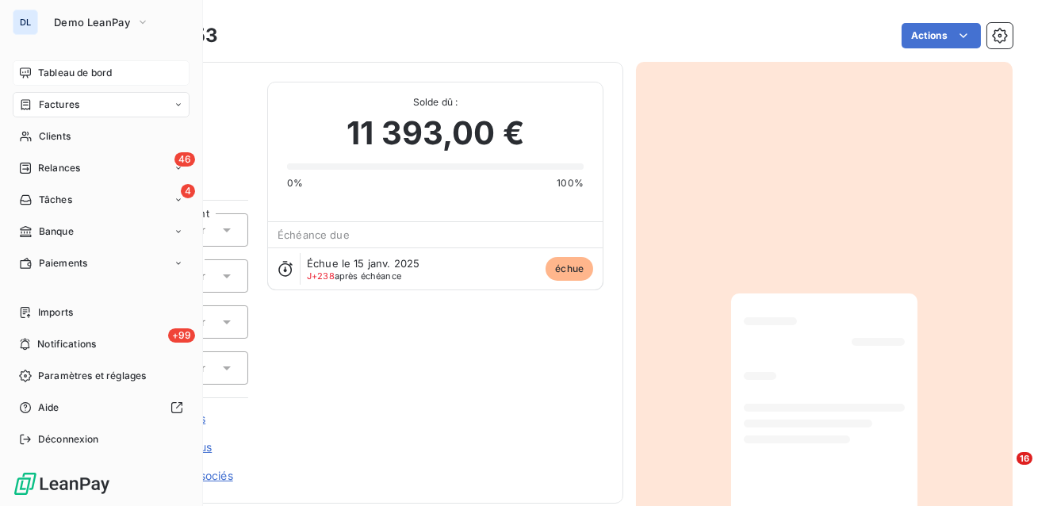
click at [34, 73] on div "Tableau de bord" at bounding box center [101, 72] width 177 height 25
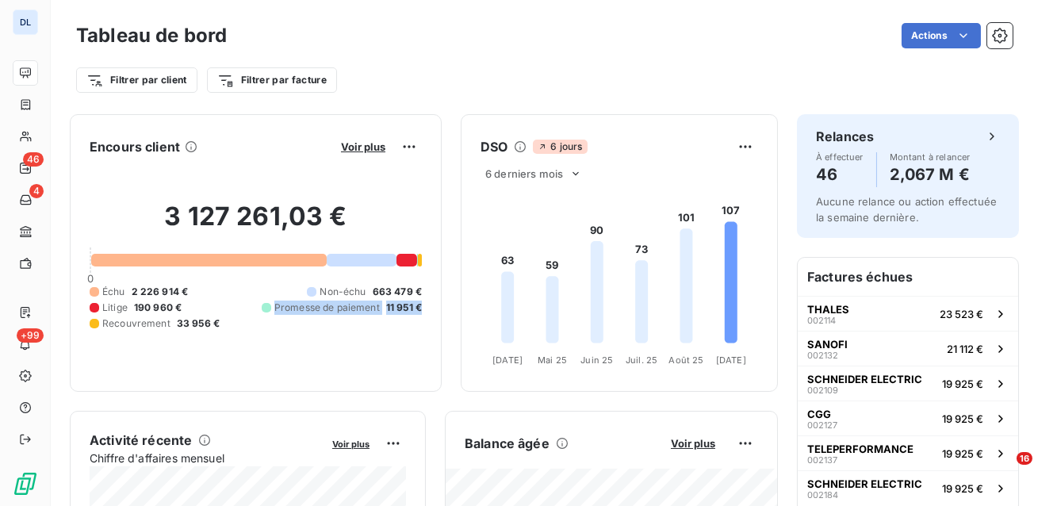
drag, startPoint x: 273, startPoint y: 307, endPoint x: 418, endPoint y: 319, distance: 144.7
click at [418, 319] on div "Échu 2 226 914 € Non-échu 663 479 € Litige 190 960 € Promesse de paiement 11 95…" at bounding box center [256, 308] width 332 height 46
click at [366, 141] on span "Voir plus" at bounding box center [363, 146] width 44 height 13
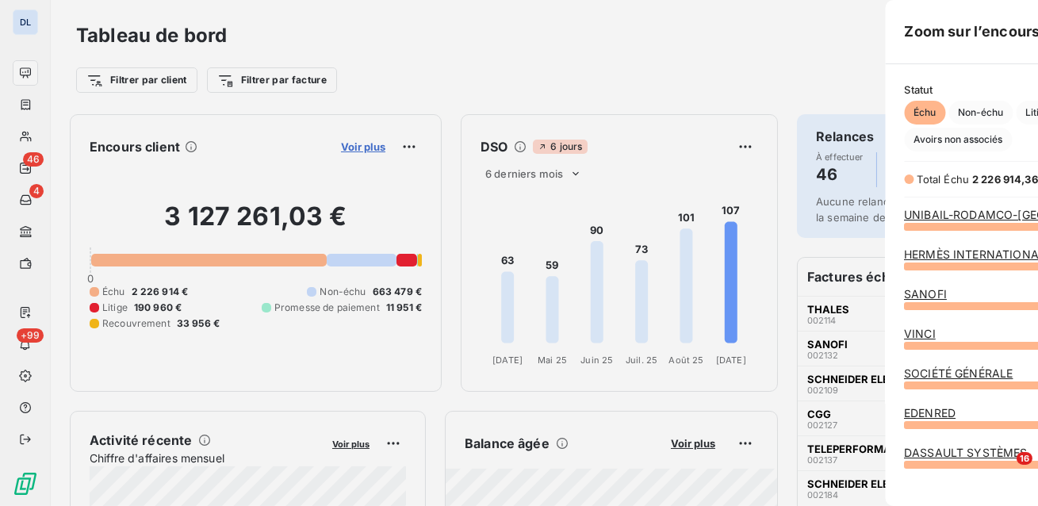
scroll to position [280, 608]
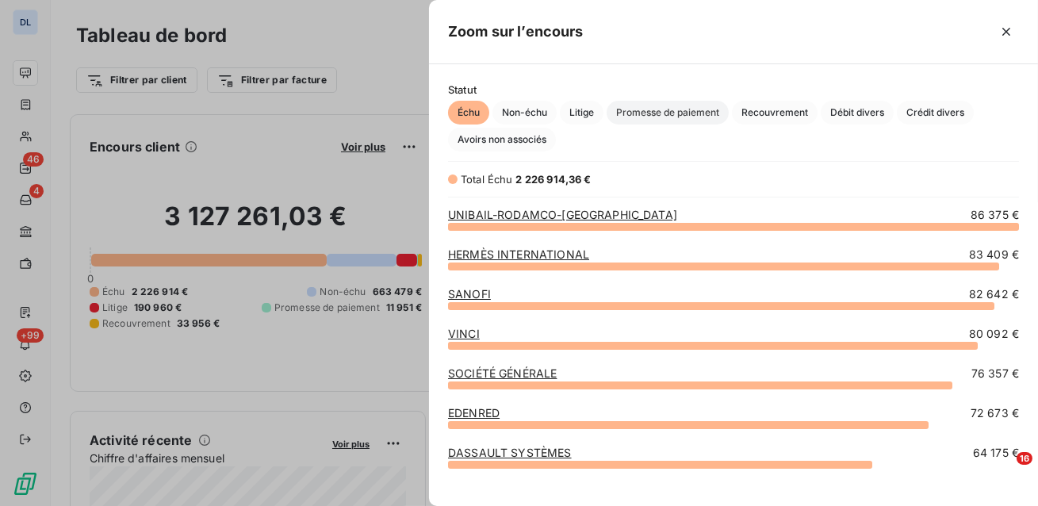
click at [720, 105] on span "Promesse de paiement" at bounding box center [667, 113] width 122 height 24
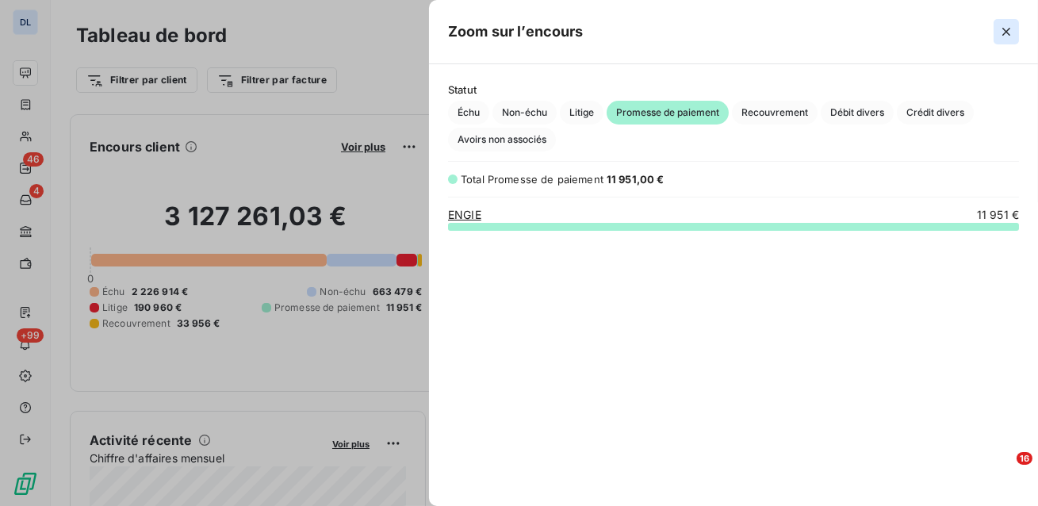
click at [1007, 33] on icon "button" at bounding box center [1006, 32] width 16 height 16
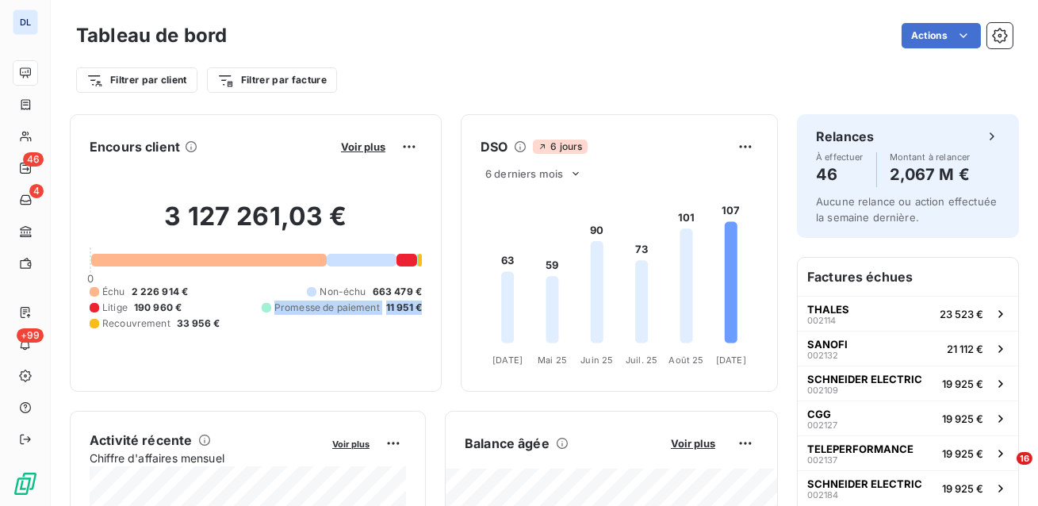
click at [417, 74] on div "Filtrer par client Filtrer par facture" at bounding box center [544, 80] width 936 height 30
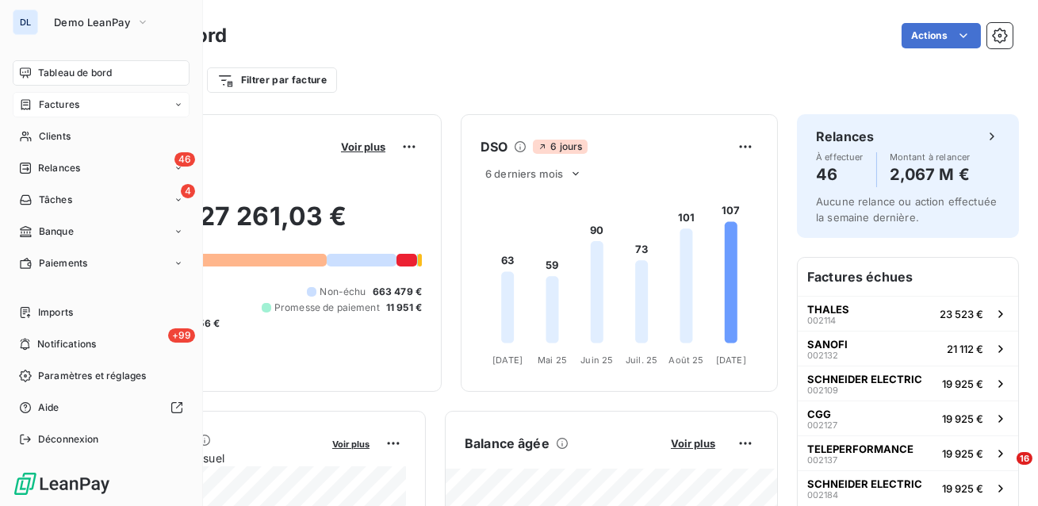
click at [22, 113] on div "Factures" at bounding box center [101, 104] width 177 height 25
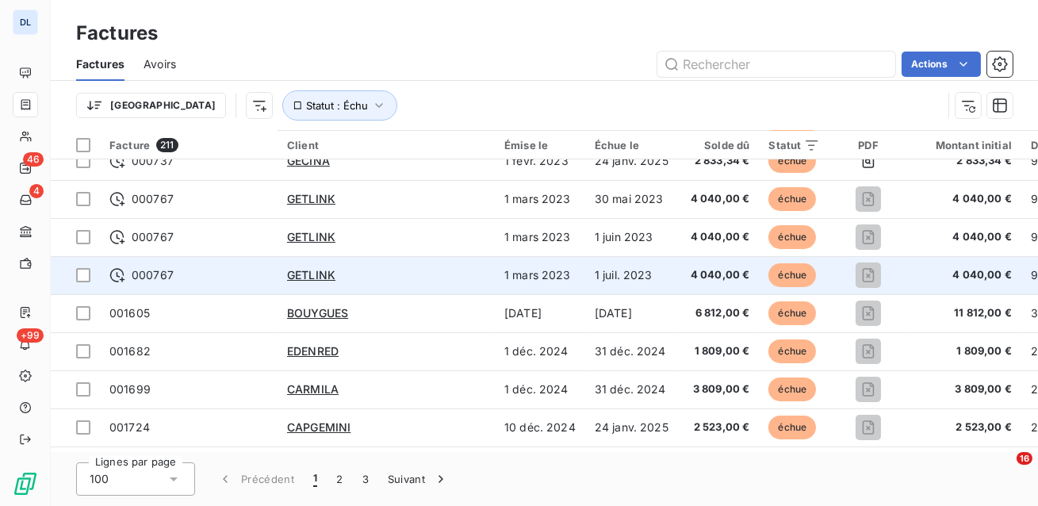
scroll to position [59, 0]
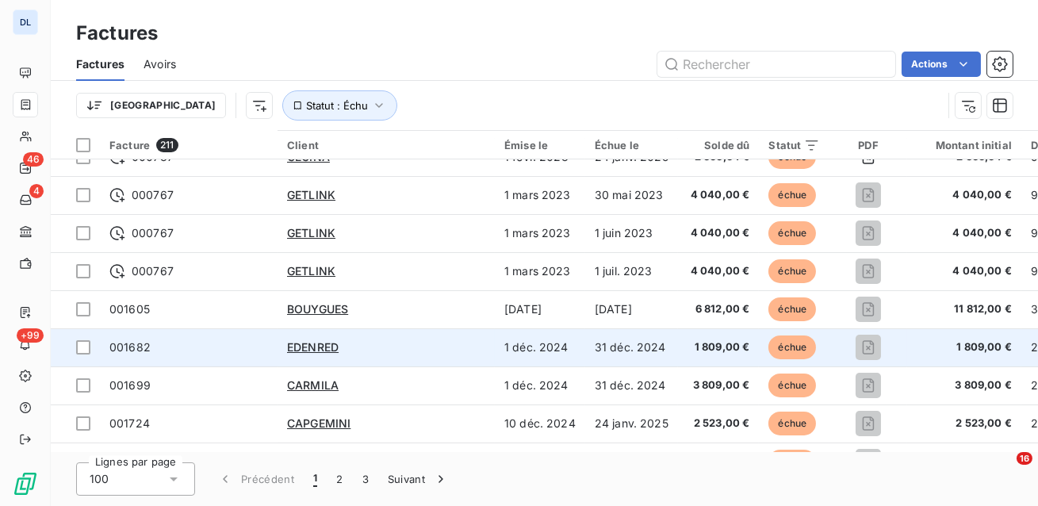
click at [375, 361] on td "EDENRED" at bounding box center [385, 347] width 217 height 38
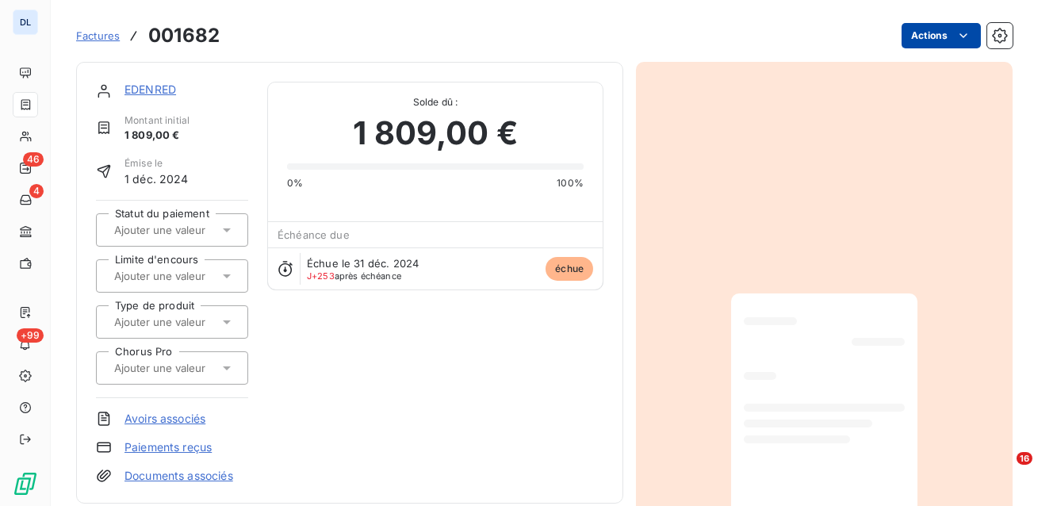
click at [924, 36] on html "DL 46 4 +99 Factures 001682 Actions EDENRED Montant initial 1 809,00 € Émise le…" at bounding box center [519, 253] width 1038 height 506
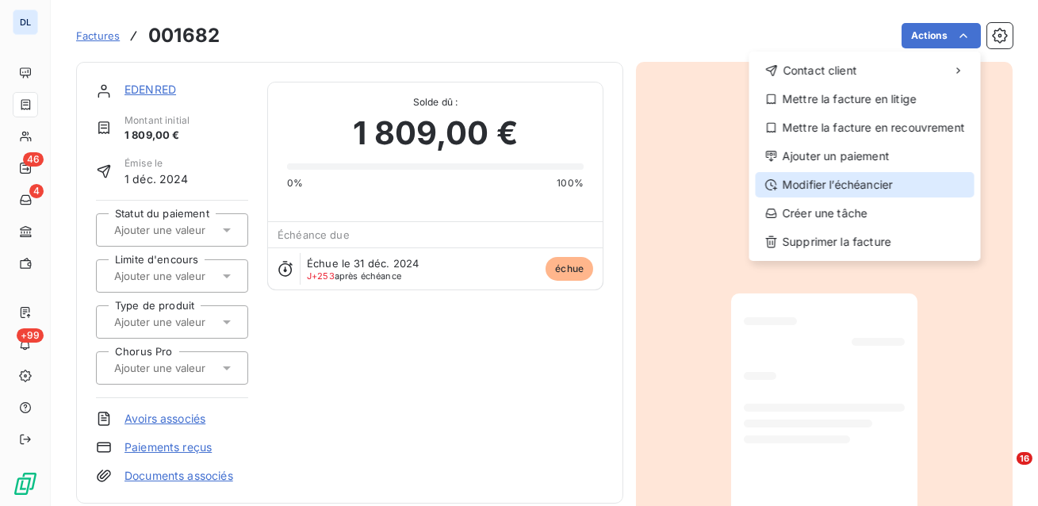
click at [843, 182] on div "Modifier l’échéancier" at bounding box center [864, 184] width 219 height 25
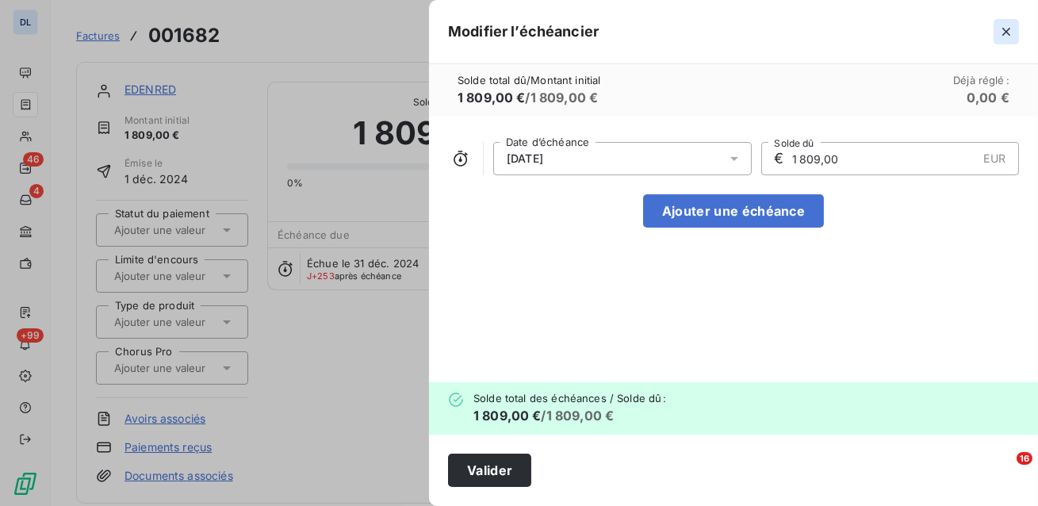
click at [1007, 25] on icon "button" at bounding box center [1006, 32] width 16 height 16
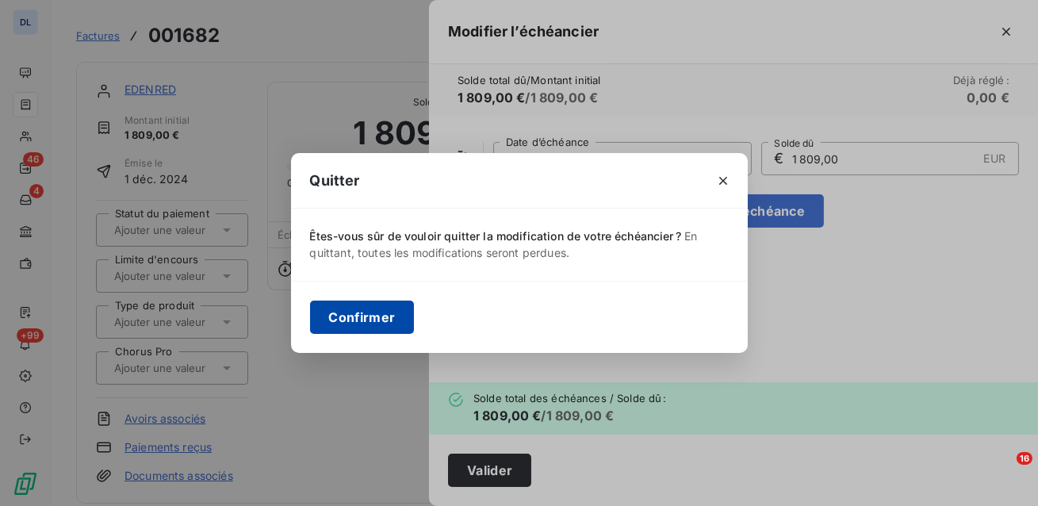
click at [378, 308] on button "Confirmer" at bounding box center [362, 316] width 105 height 33
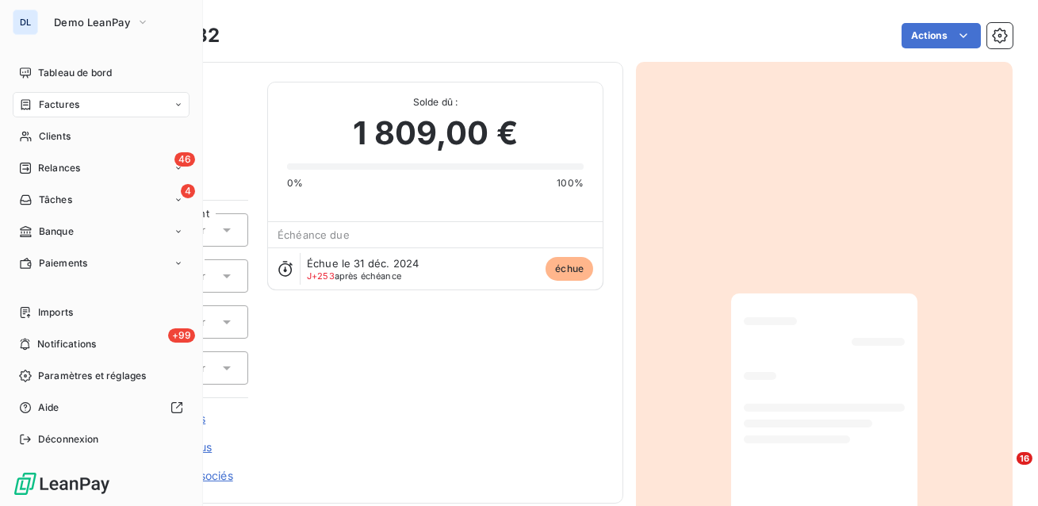
click at [32, 102] on div "Factures" at bounding box center [49, 104] width 60 height 14
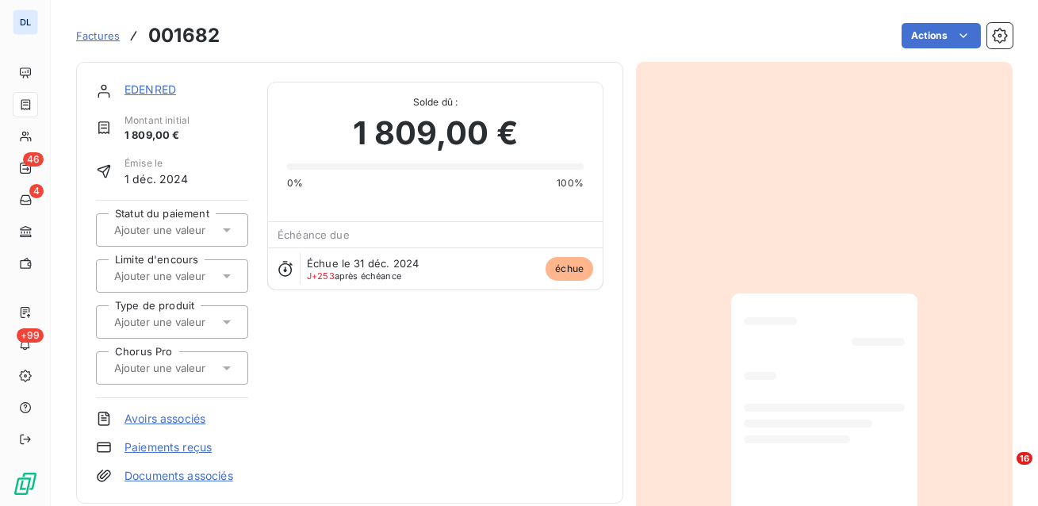
click at [107, 36] on span "Factures" at bounding box center [98, 35] width 44 height 13
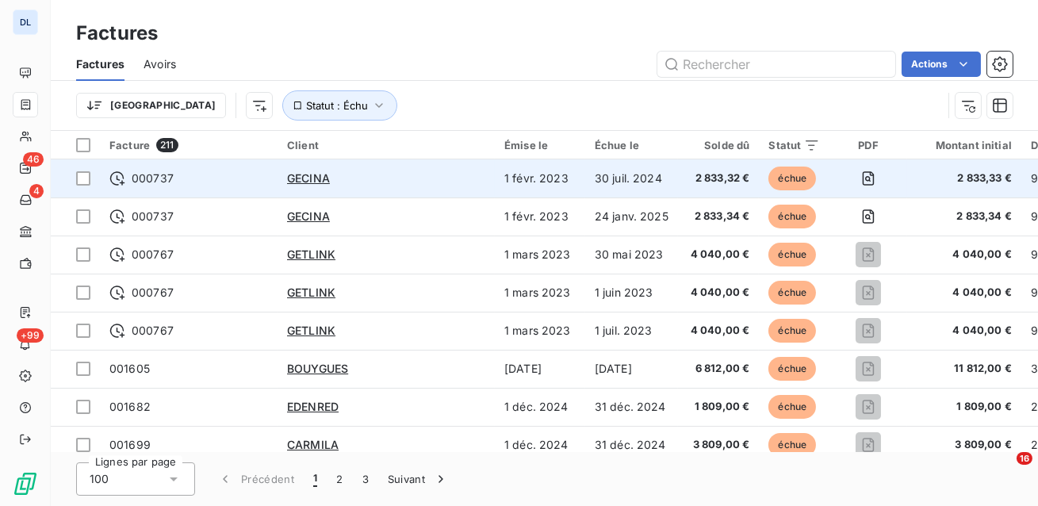
click at [251, 178] on span "000737" at bounding box center [188, 178] width 159 height 16
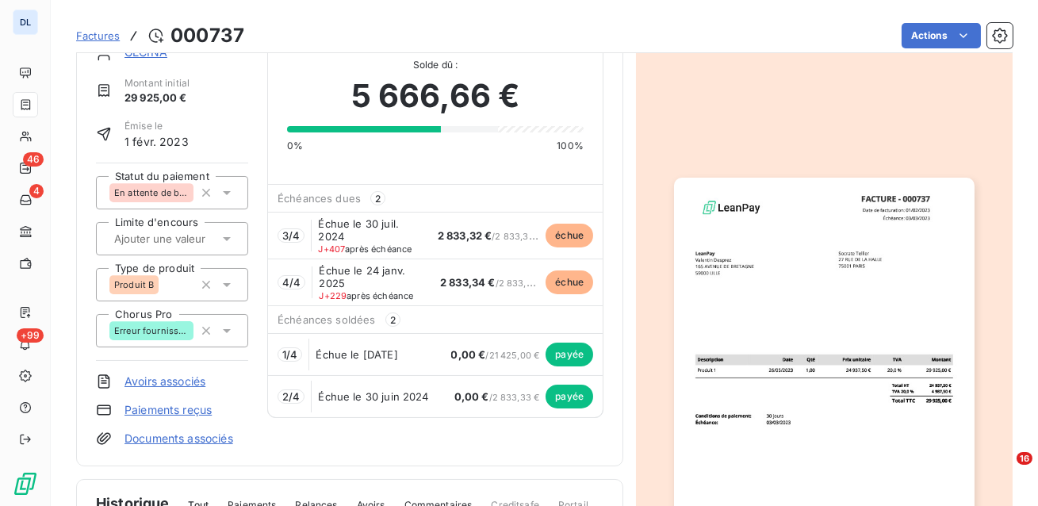
scroll to position [40, 0]
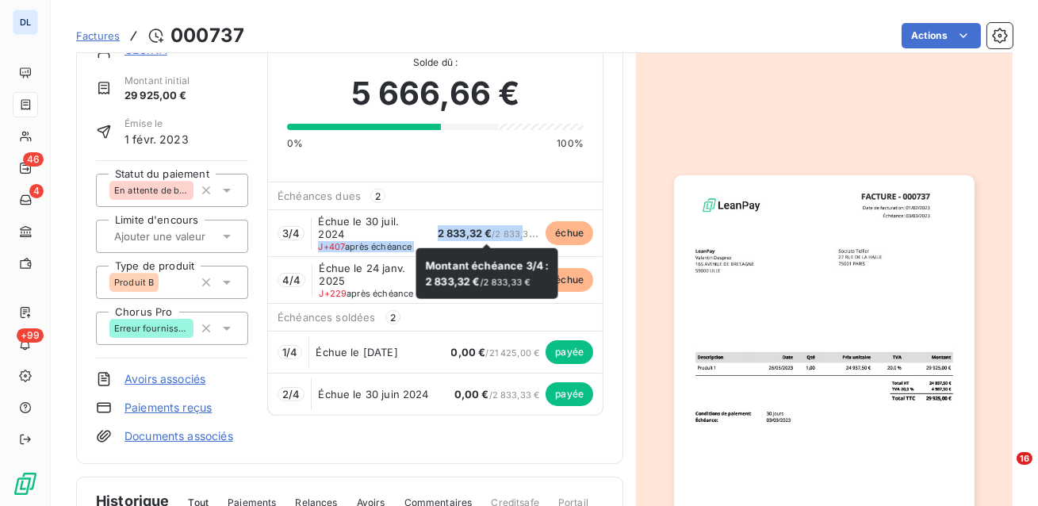
drag, startPoint x: 417, startPoint y: 231, endPoint x: 524, endPoint y: 233, distance: 107.0
click at [523, 233] on div "3 / 4 Échue le [DATE] J+407 après échéance 2 833,32 € / 2 833,33 € échue" at bounding box center [435, 232] width 334 height 47
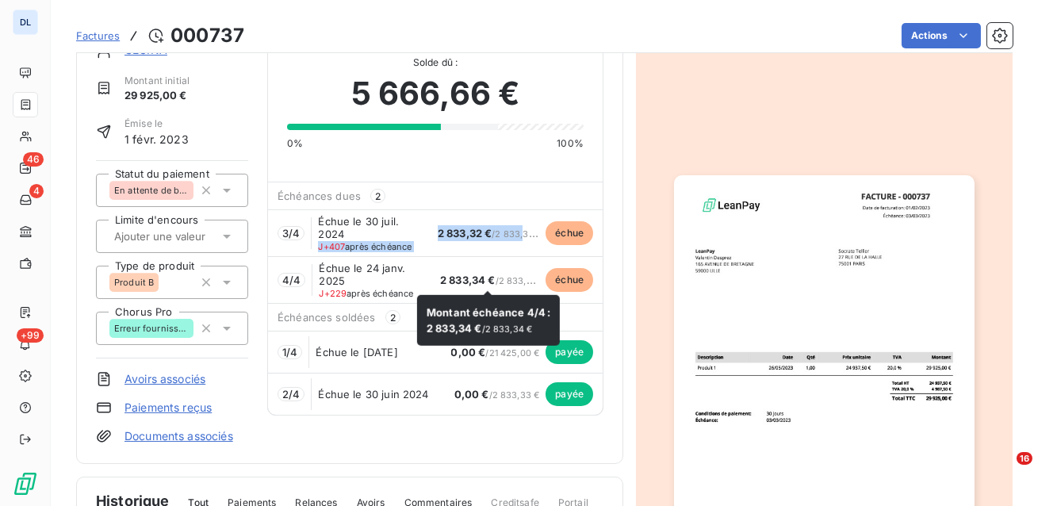
drag, startPoint x: 384, startPoint y: 279, endPoint x: 502, endPoint y: 289, distance: 117.7
click at [502, 286] on div "4 / 4 Échue le [DATE] J+229 après échéance 2 833,34 € / 2 833,34 € échue" at bounding box center [435, 279] width 334 height 47
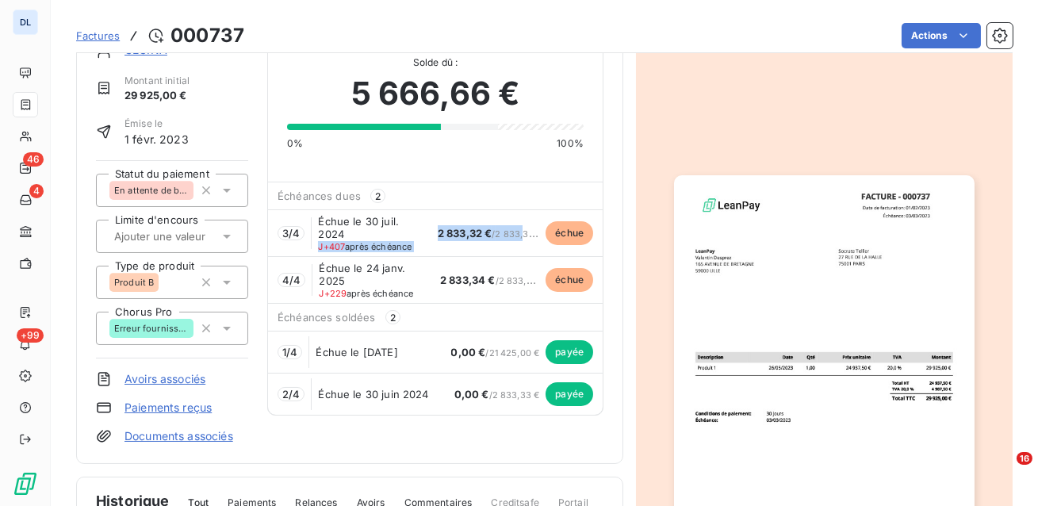
click at [631, 185] on div "GECINA Montant initial 29 925,00 € Émise le [DATE] Statut du paiement En attent…" at bounding box center [544, 429] width 936 height 832
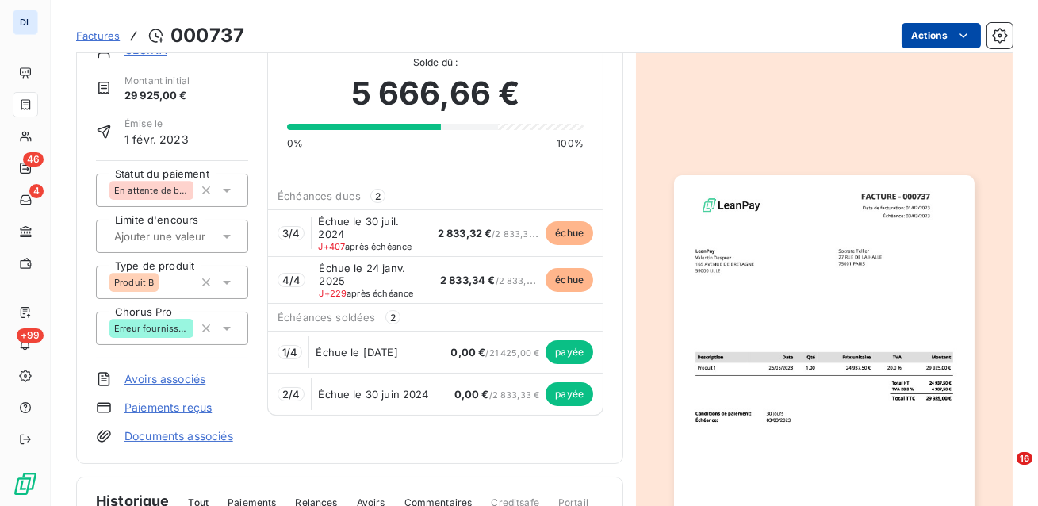
click at [923, 36] on html "DL 46 4 +99 Factures 000737 Actions GECINA Montant initial 29 925,00 € Émise le…" at bounding box center [519, 253] width 1038 height 506
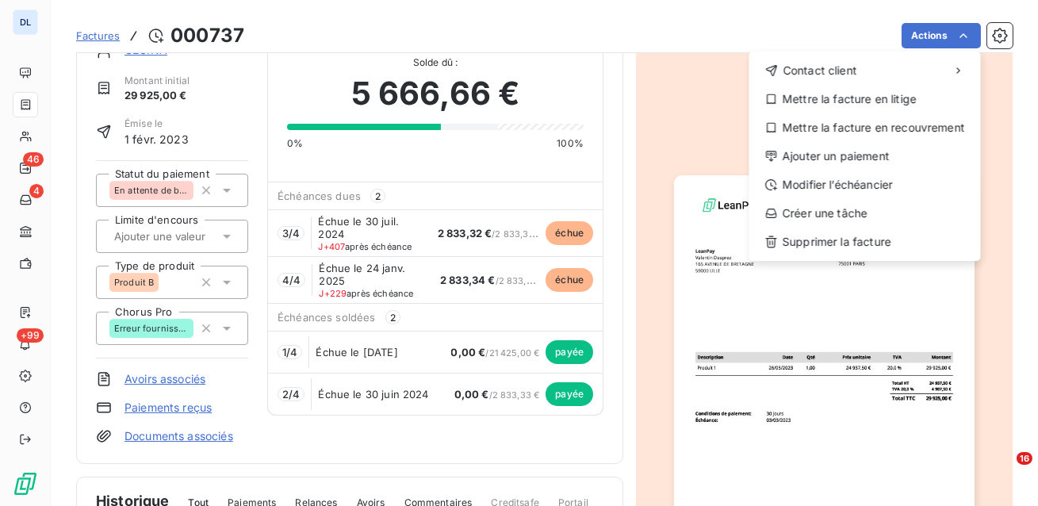
click at [686, 156] on html "DL 46 4 +99 Factures 000737 Actions Contact client Mettre la facture en litige …" at bounding box center [519, 253] width 1038 height 506
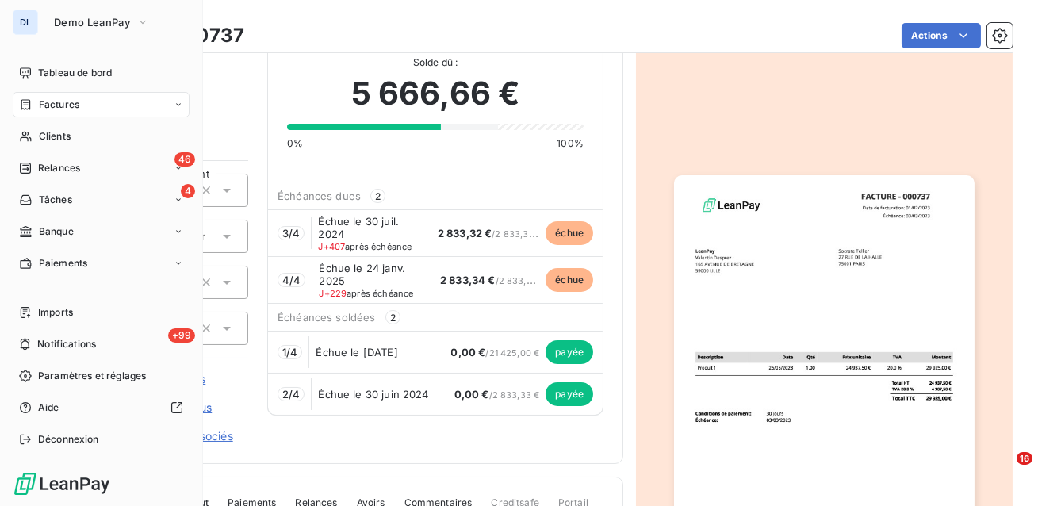
click at [36, 109] on div "Factures" at bounding box center [49, 104] width 60 height 14
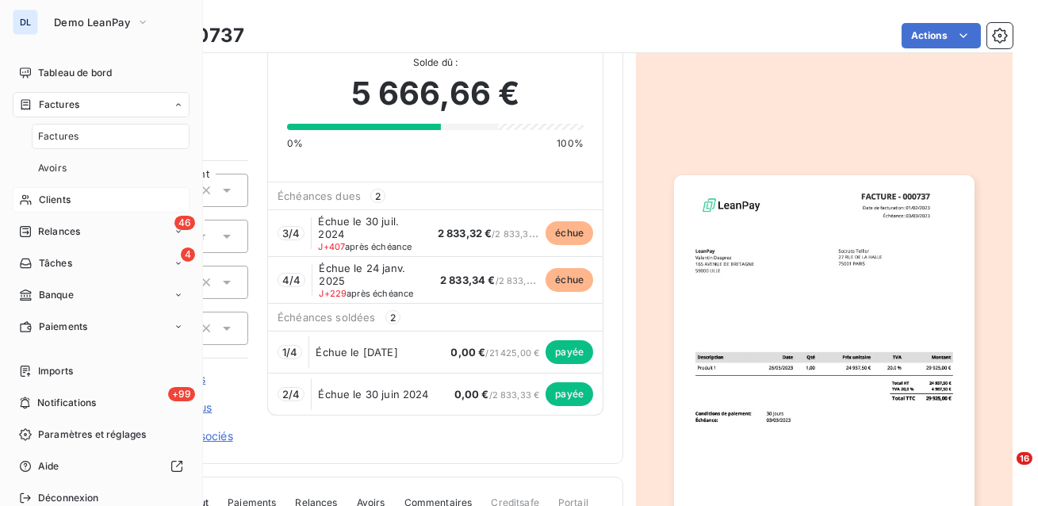
click at [40, 203] on span "Clients" at bounding box center [55, 200] width 32 height 14
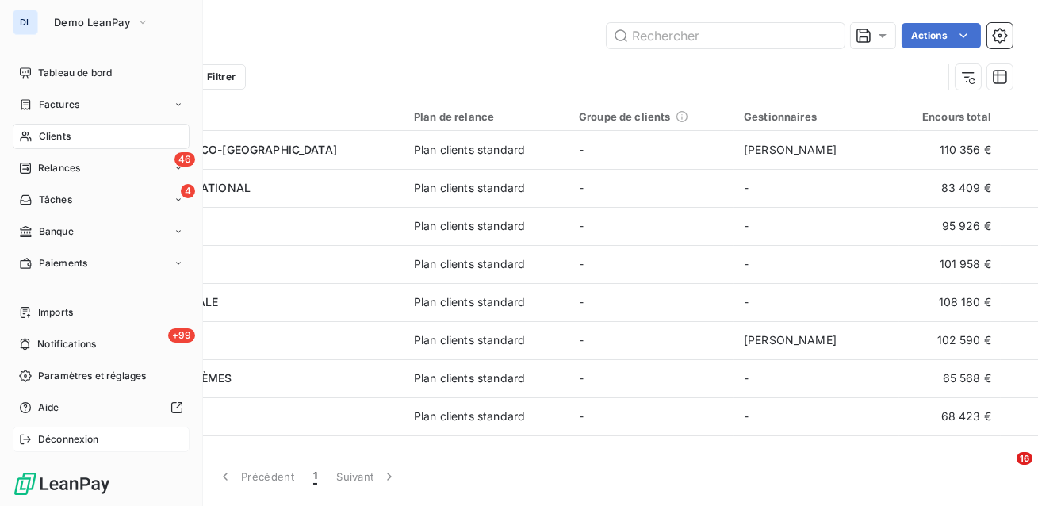
click at [34, 438] on div "Déconnexion" at bounding box center [101, 438] width 177 height 25
